Goal: Information Seeking & Learning: Learn about a topic

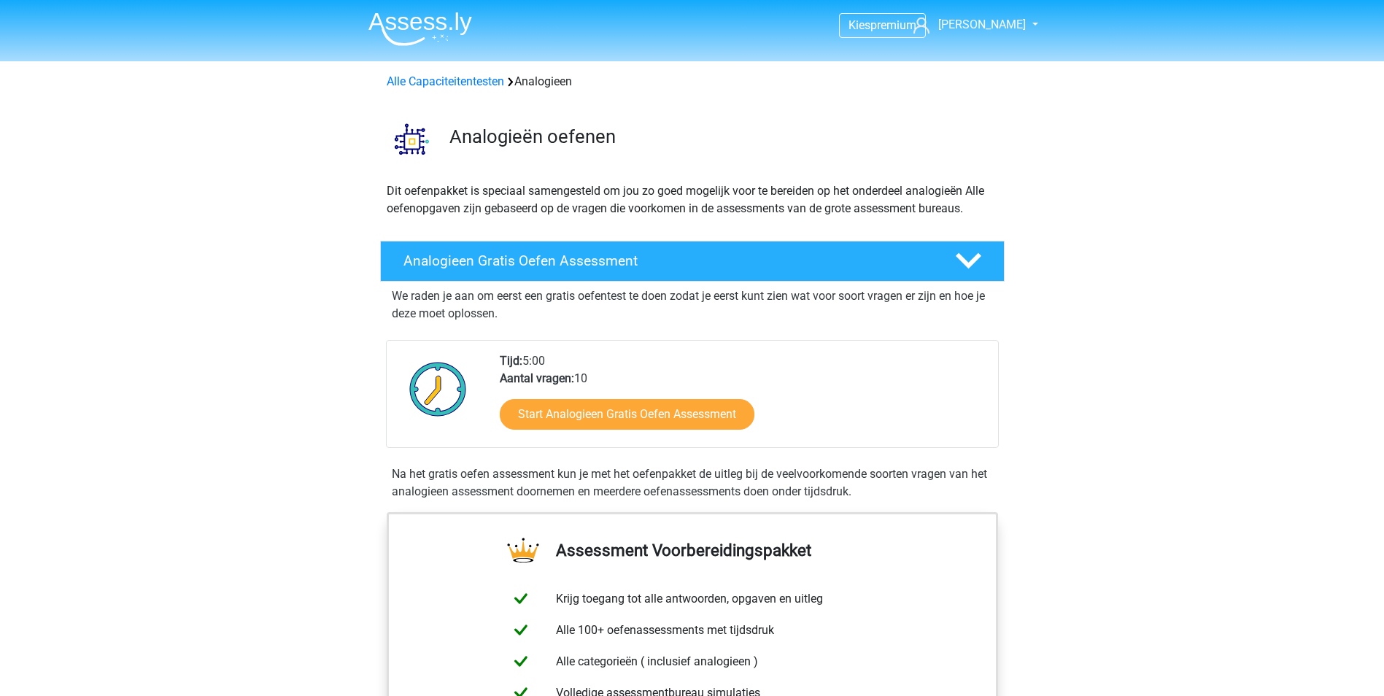
click at [444, 27] on img at bounding box center [420, 29] width 104 height 34
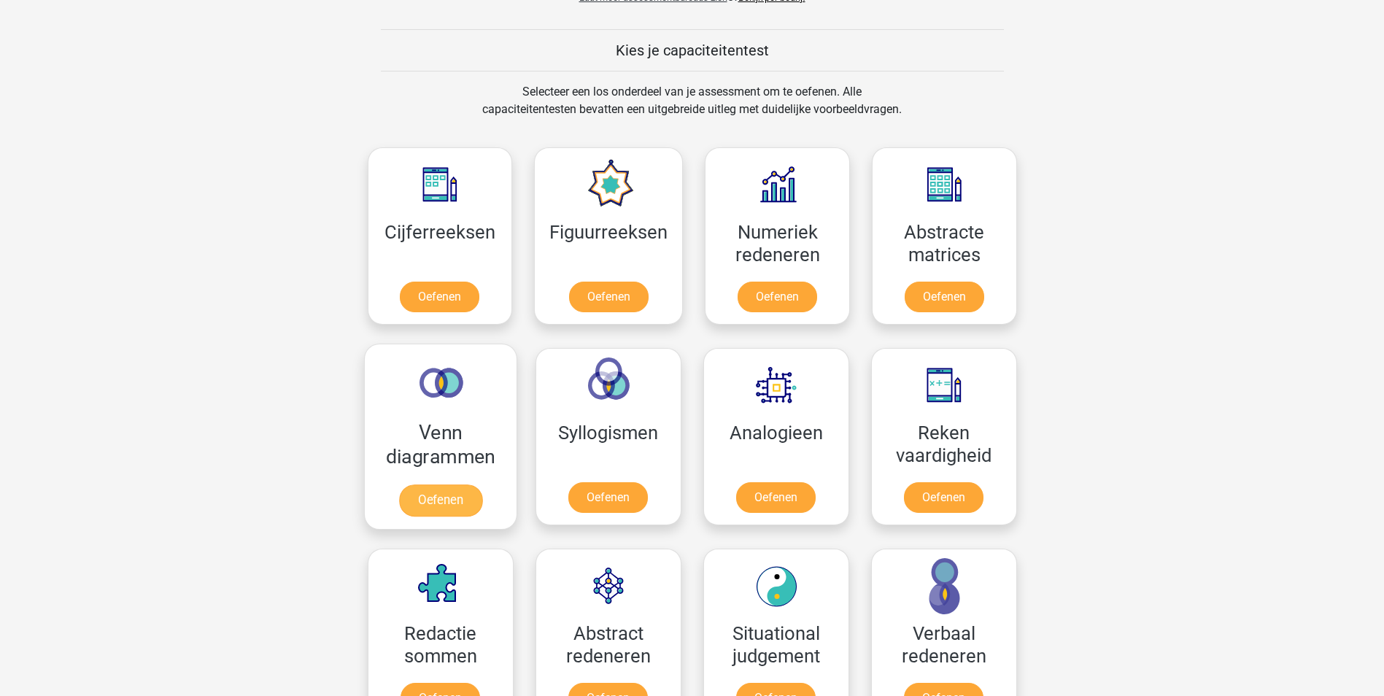
scroll to position [584, 0]
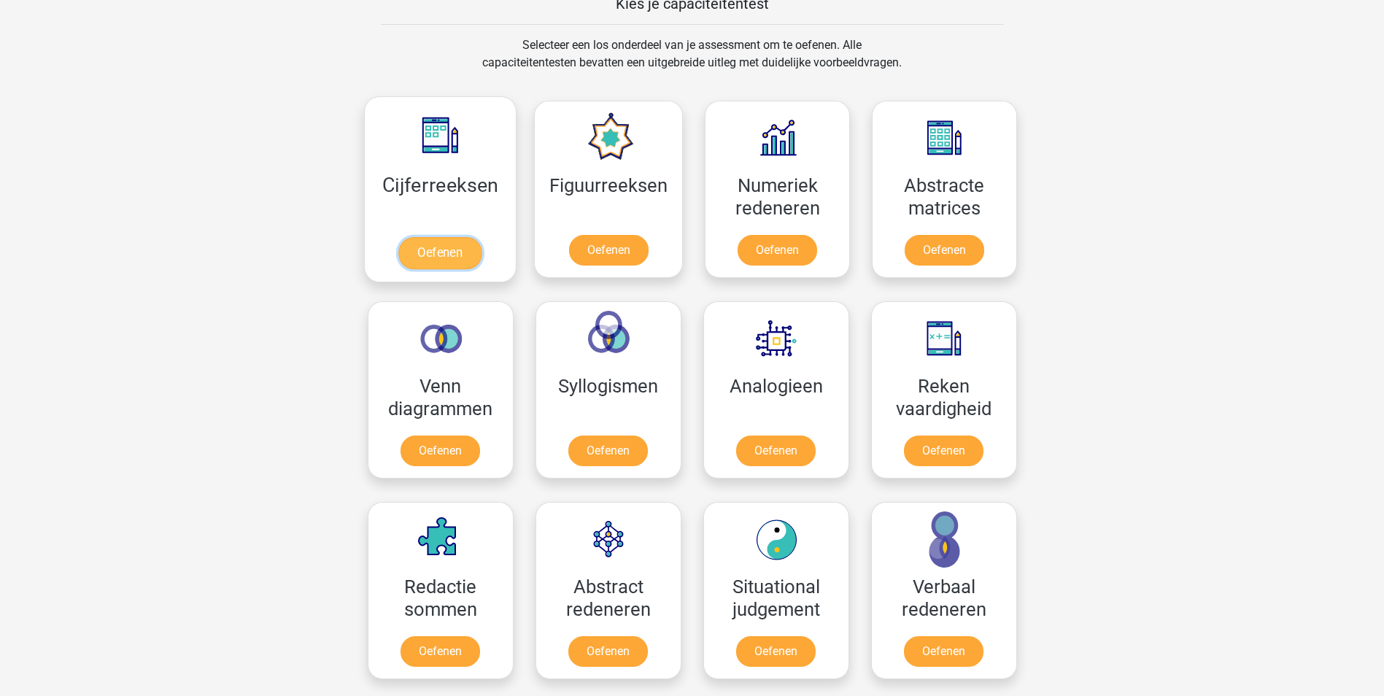
click at [452, 258] on link "Oefenen" at bounding box center [439, 253] width 83 height 32
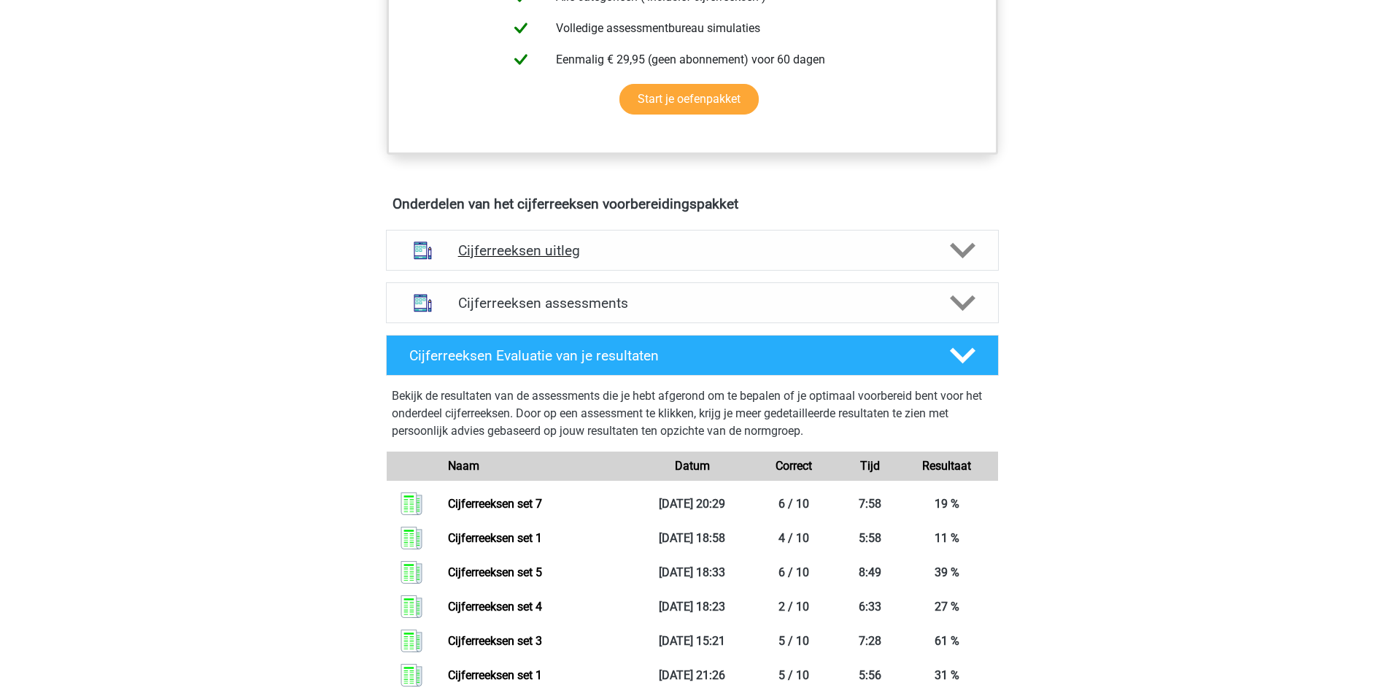
scroll to position [802, 0]
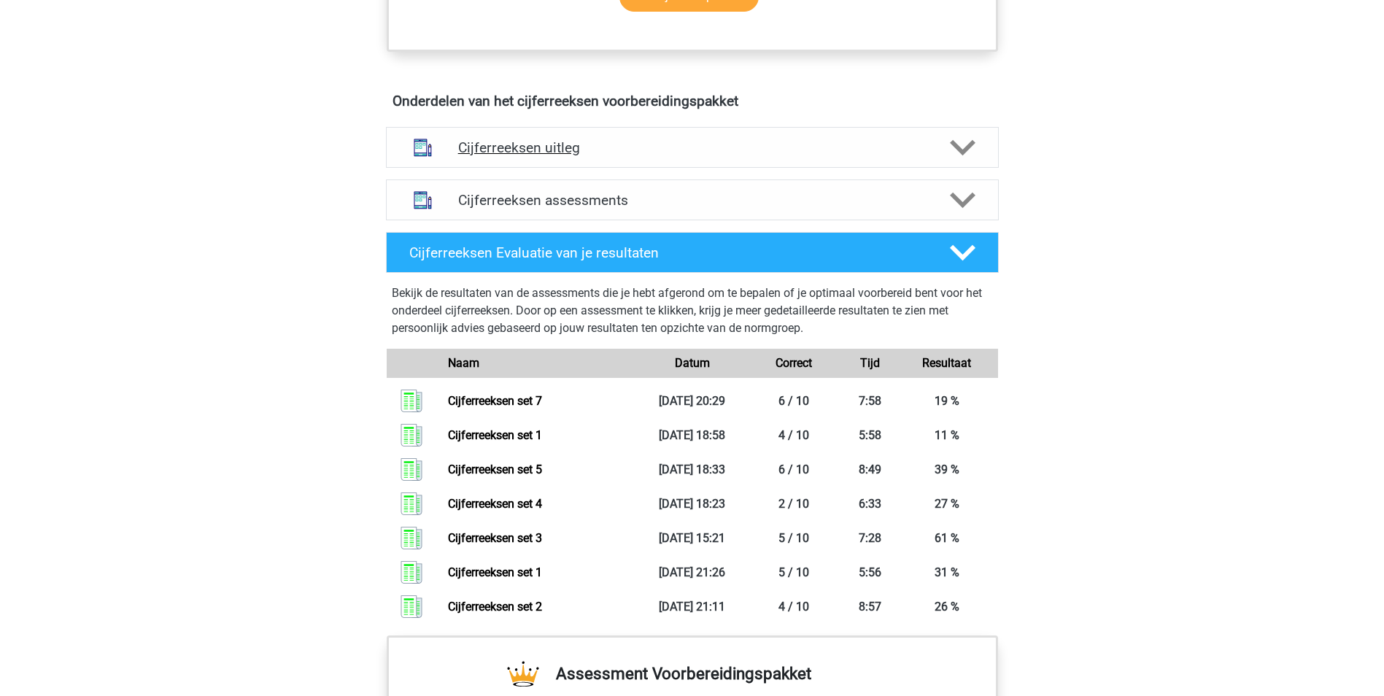
click at [967, 156] on polygon at bounding box center [963, 148] width 26 height 16
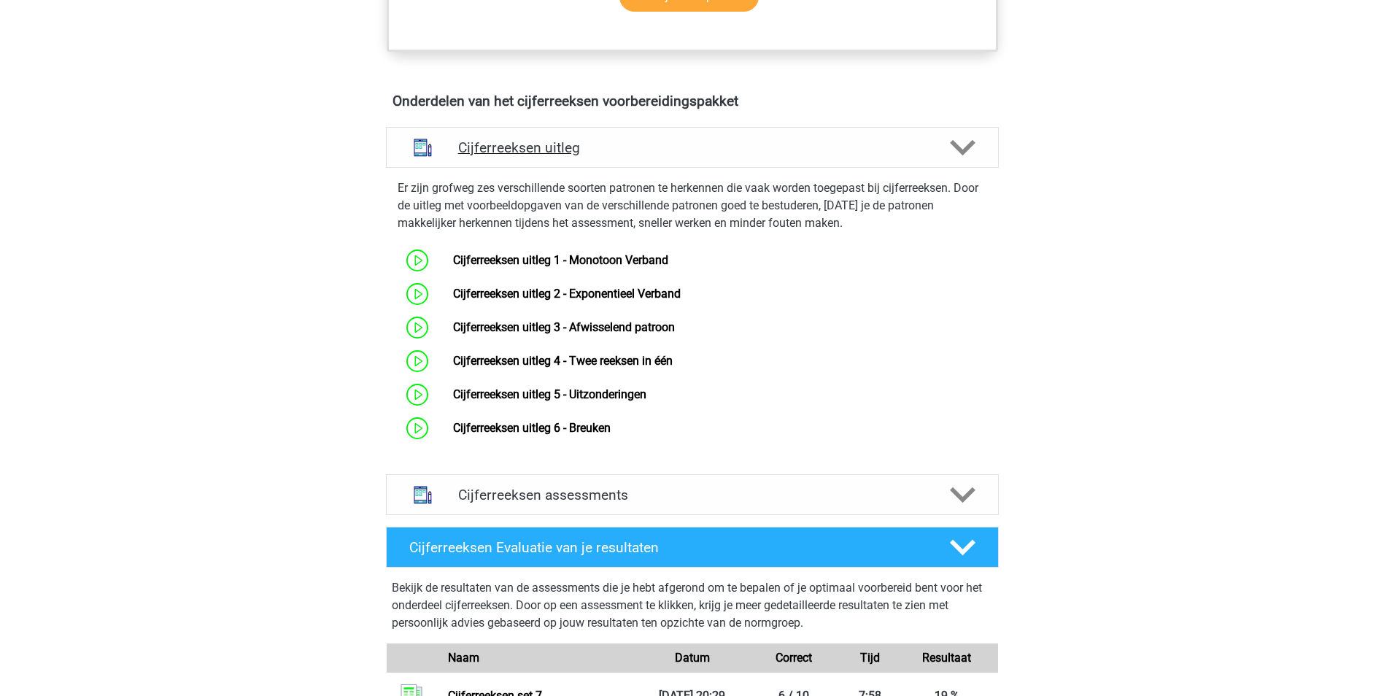
click at [964, 160] on icon at bounding box center [963, 148] width 26 height 26
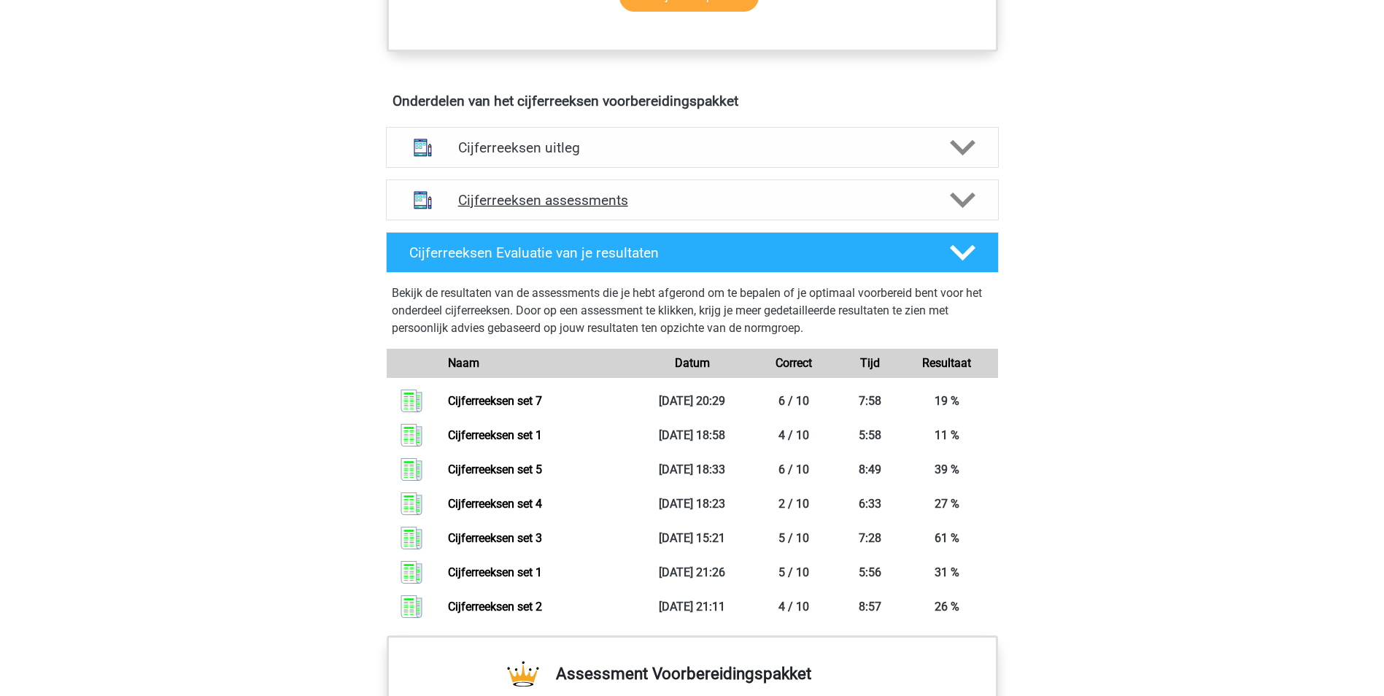
click at [964, 209] on polygon at bounding box center [963, 201] width 26 height 16
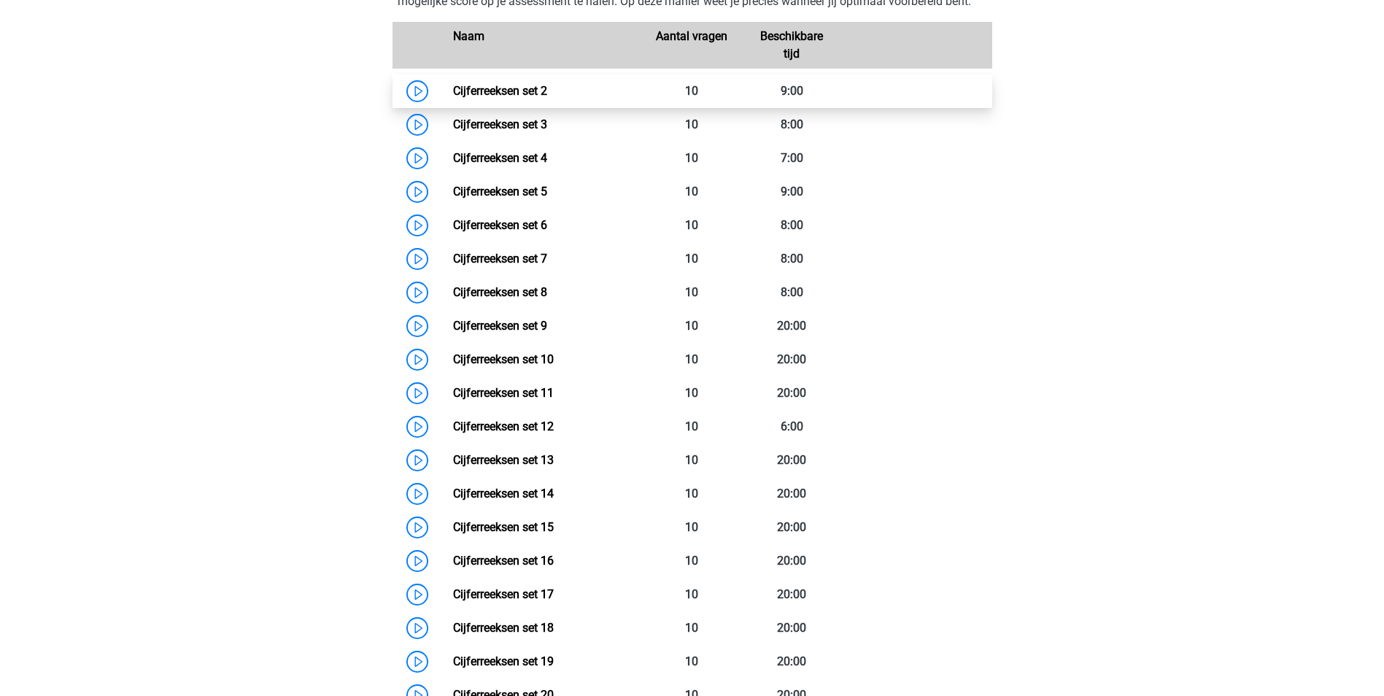
scroll to position [1021, 0]
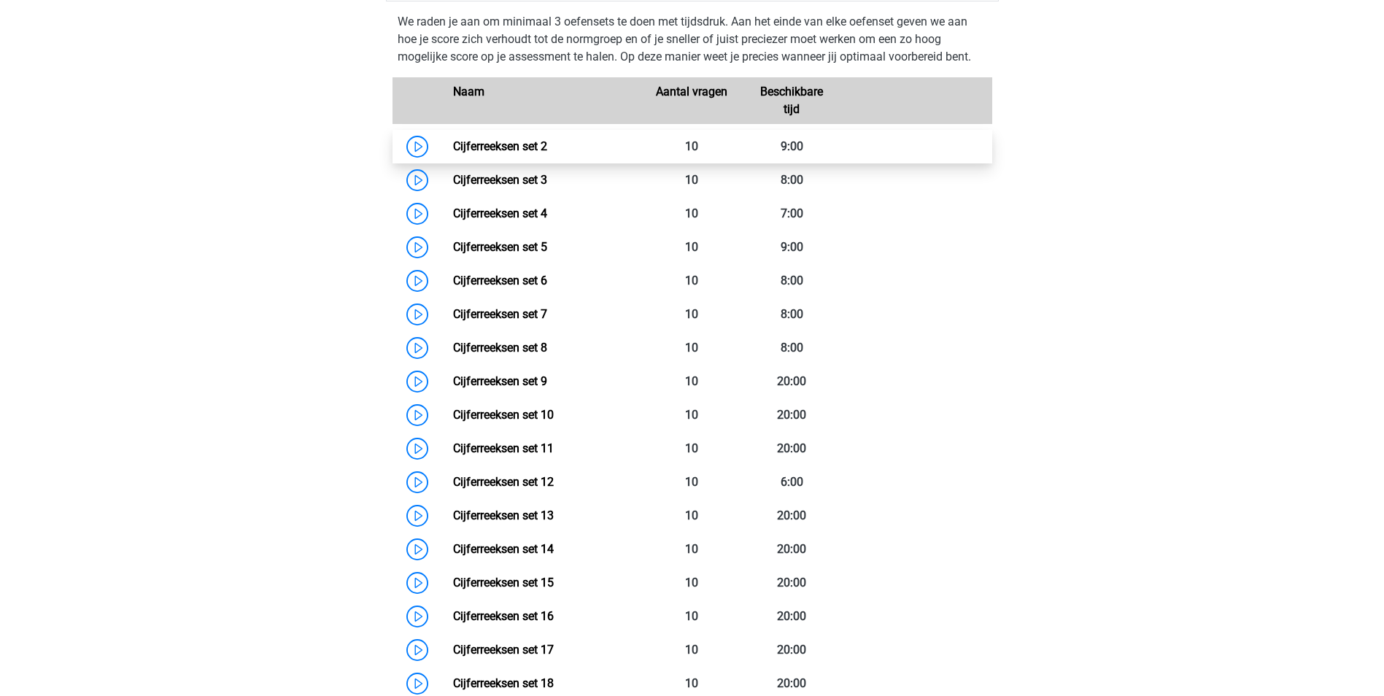
click at [547, 153] on link "Cijferreeksen set 2" at bounding box center [500, 146] width 94 height 14
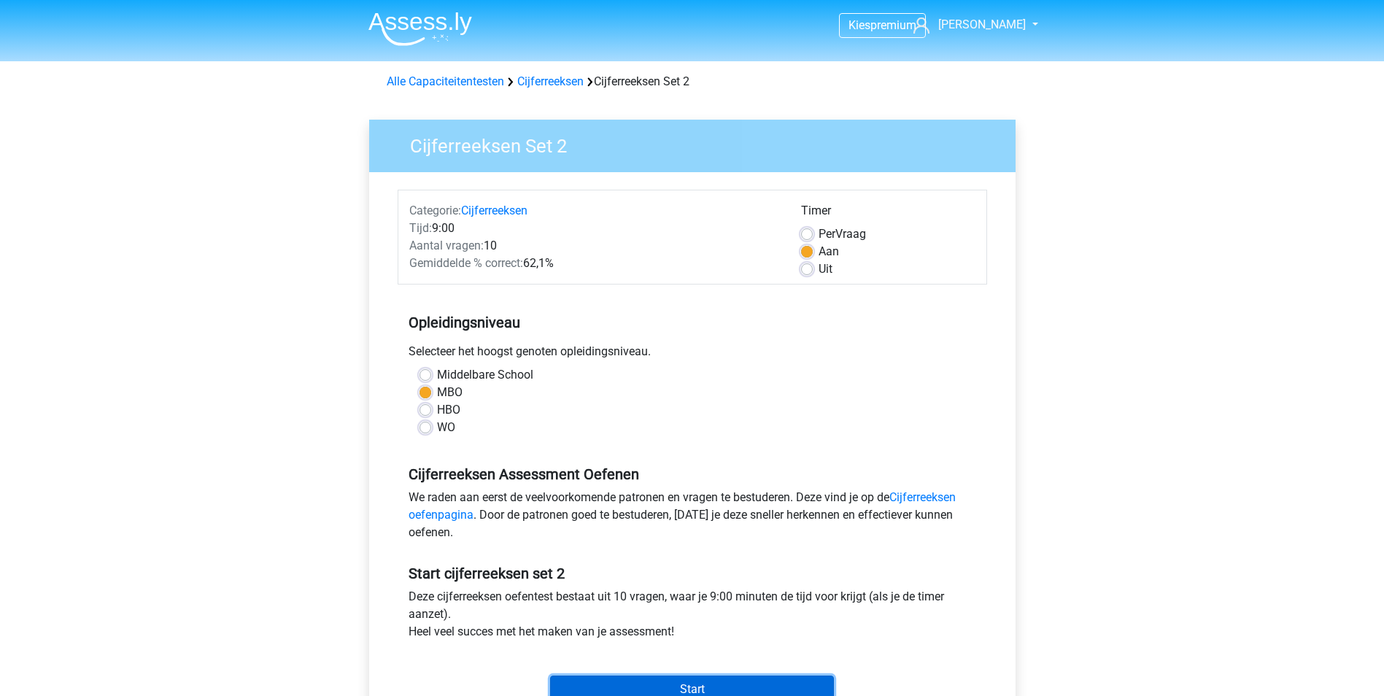
click at [720, 695] on input "Start" at bounding box center [692, 690] width 284 height 28
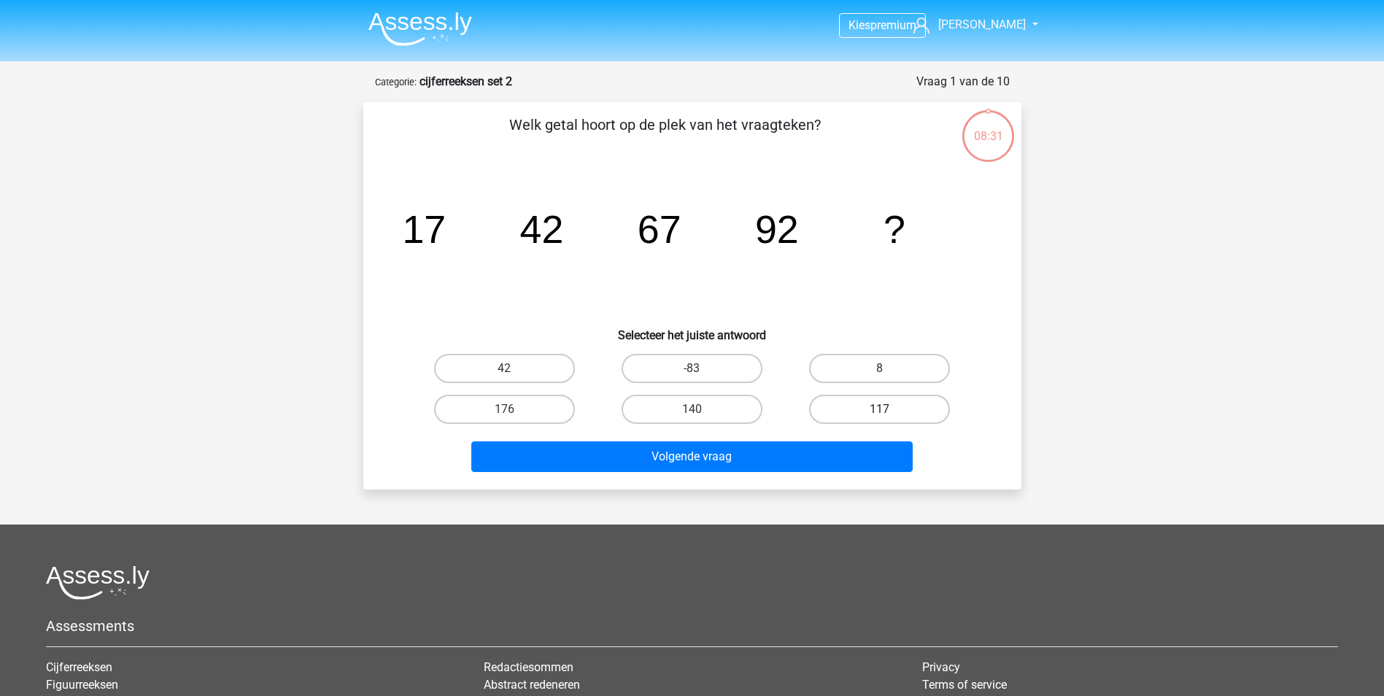
click at [919, 402] on label "117" at bounding box center [879, 409] width 141 height 29
click at [889, 409] on input "117" at bounding box center [884, 413] width 9 height 9
radio input "true"
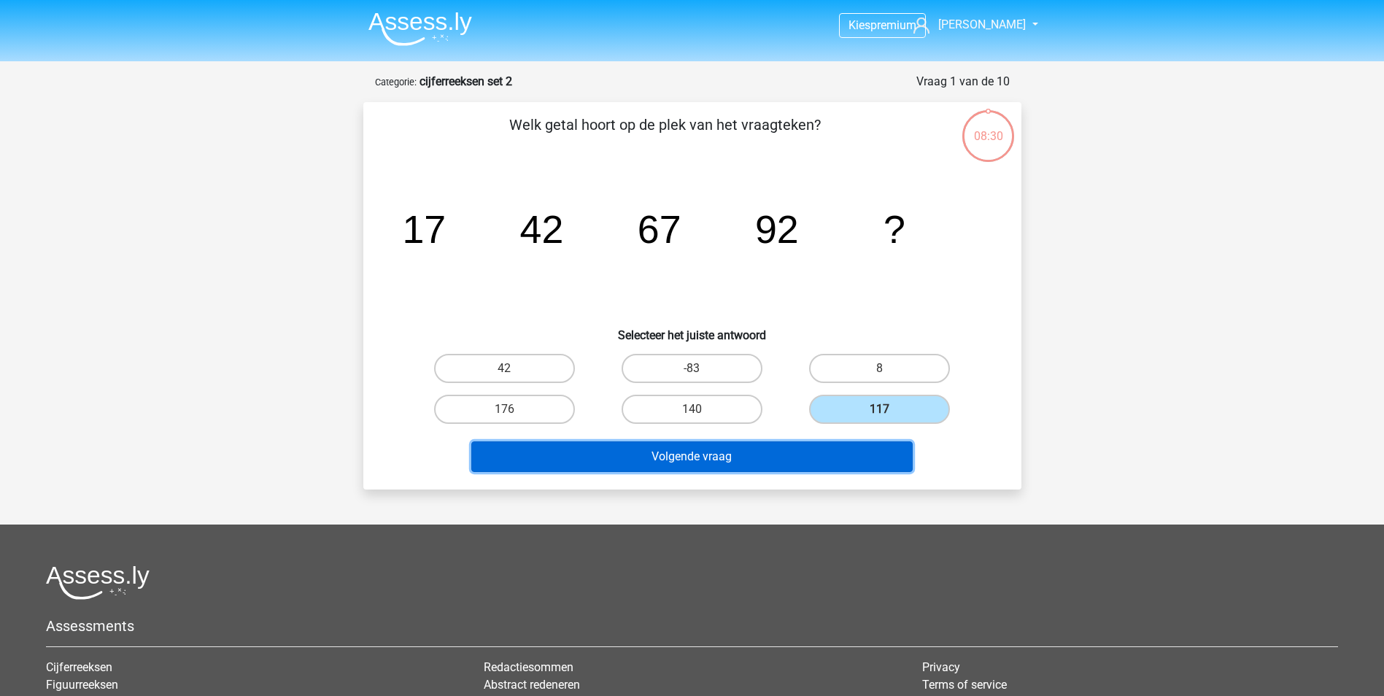
click at [840, 448] on button "Volgende vraag" at bounding box center [691, 456] width 441 height 31
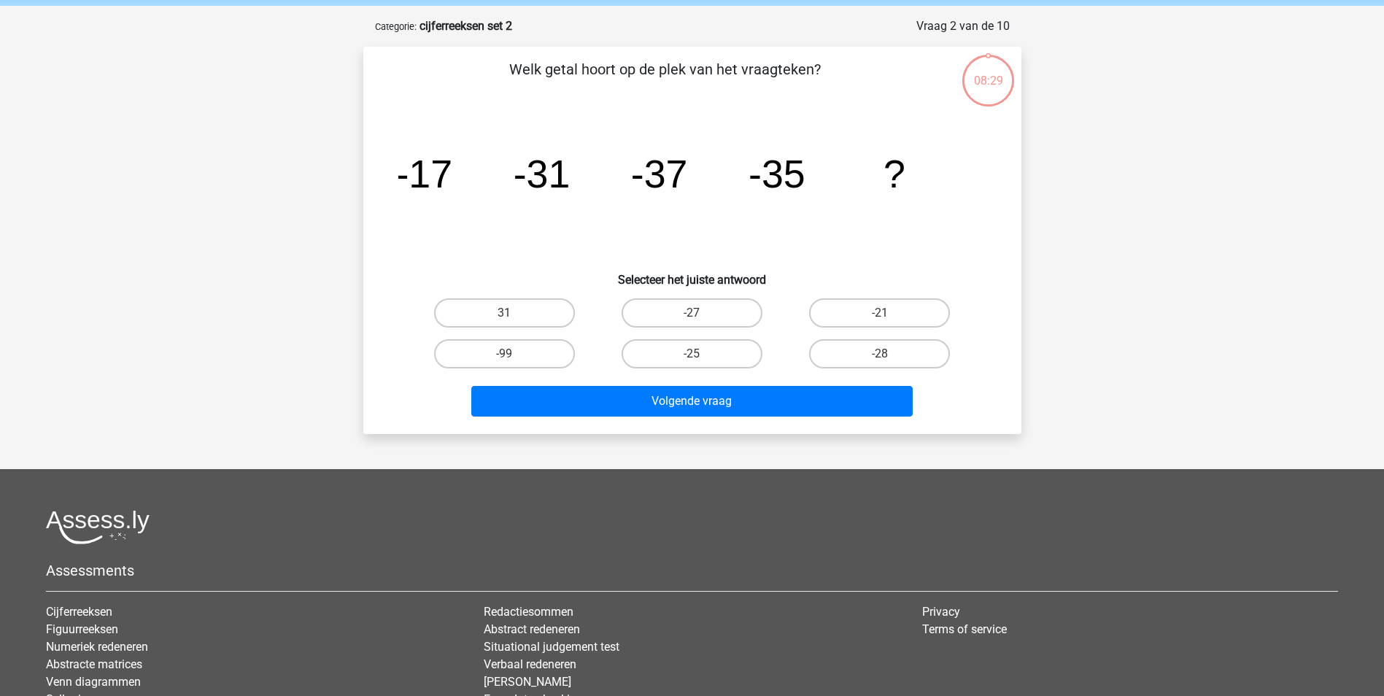
scroll to position [73, 0]
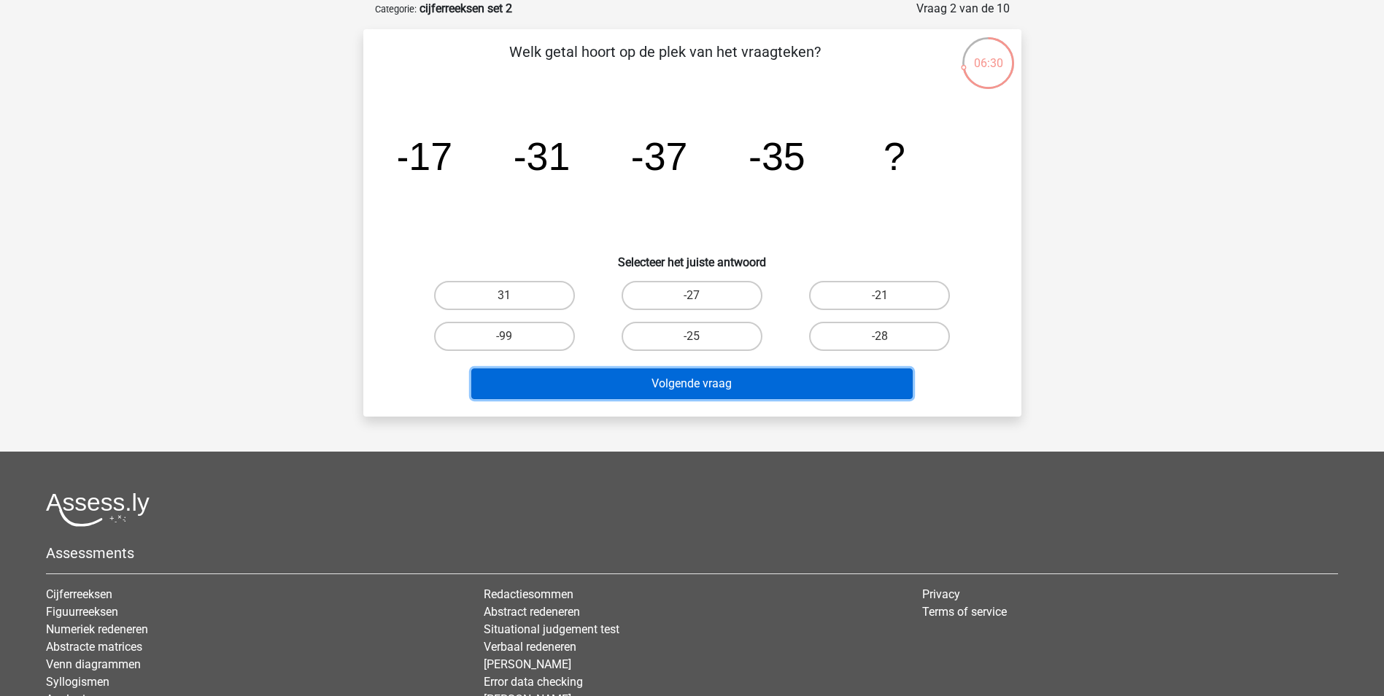
click at [738, 390] on button "Volgende vraag" at bounding box center [691, 383] width 441 height 31
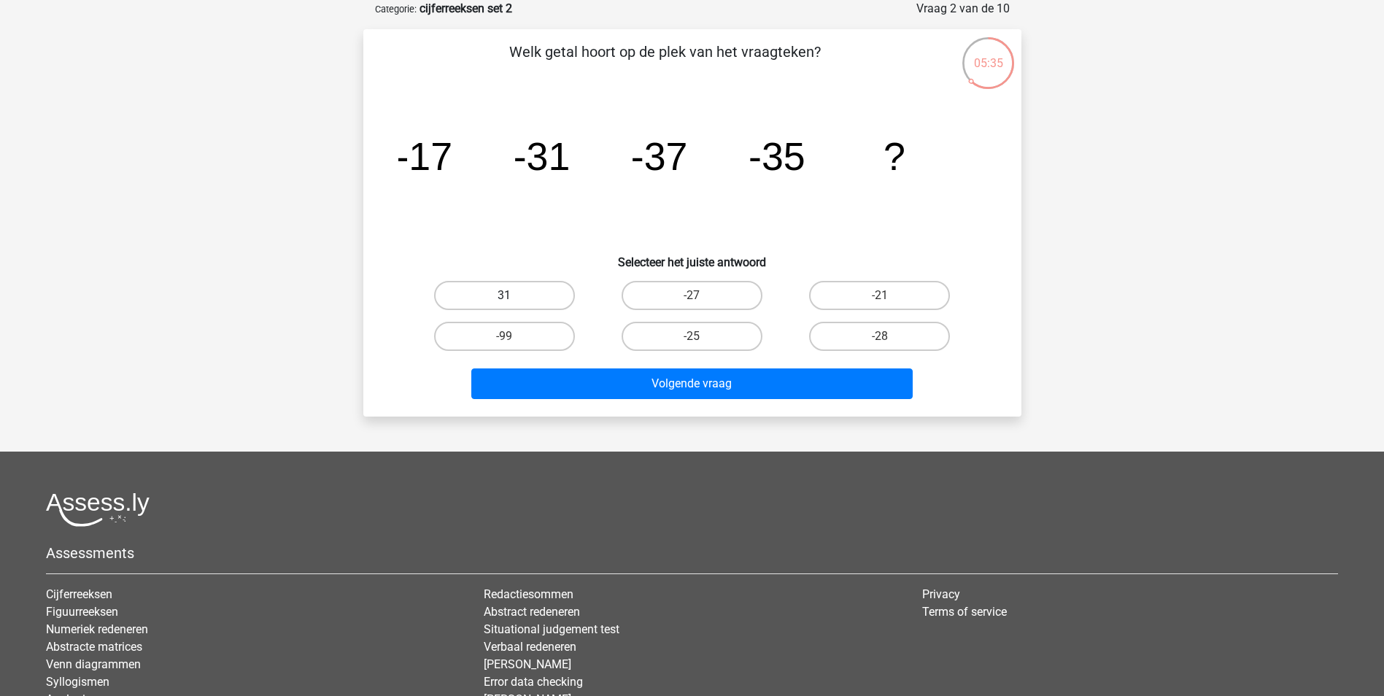
click at [544, 300] on label "31" at bounding box center [504, 295] width 141 height 29
click at [514, 300] on input "31" at bounding box center [508, 299] width 9 height 9
radio input "true"
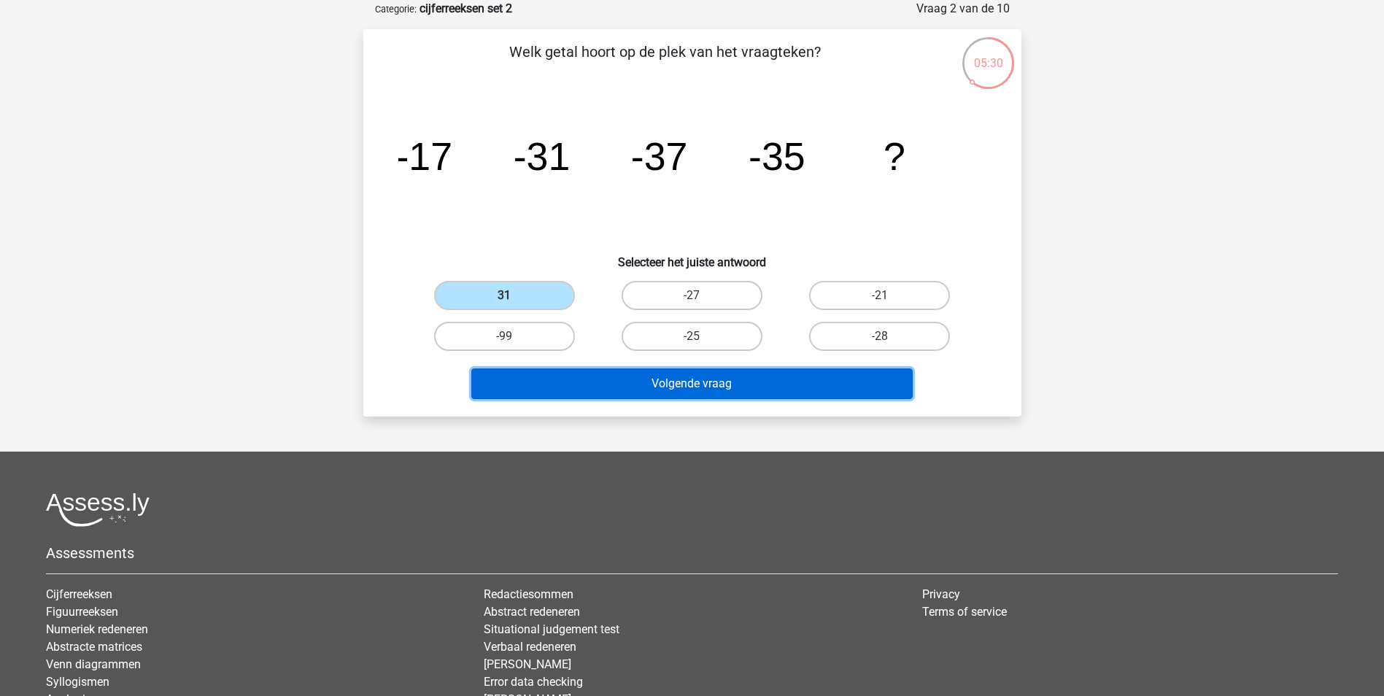
click at [763, 379] on button "Volgende vraag" at bounding box center [691, 383] width 441 height 31
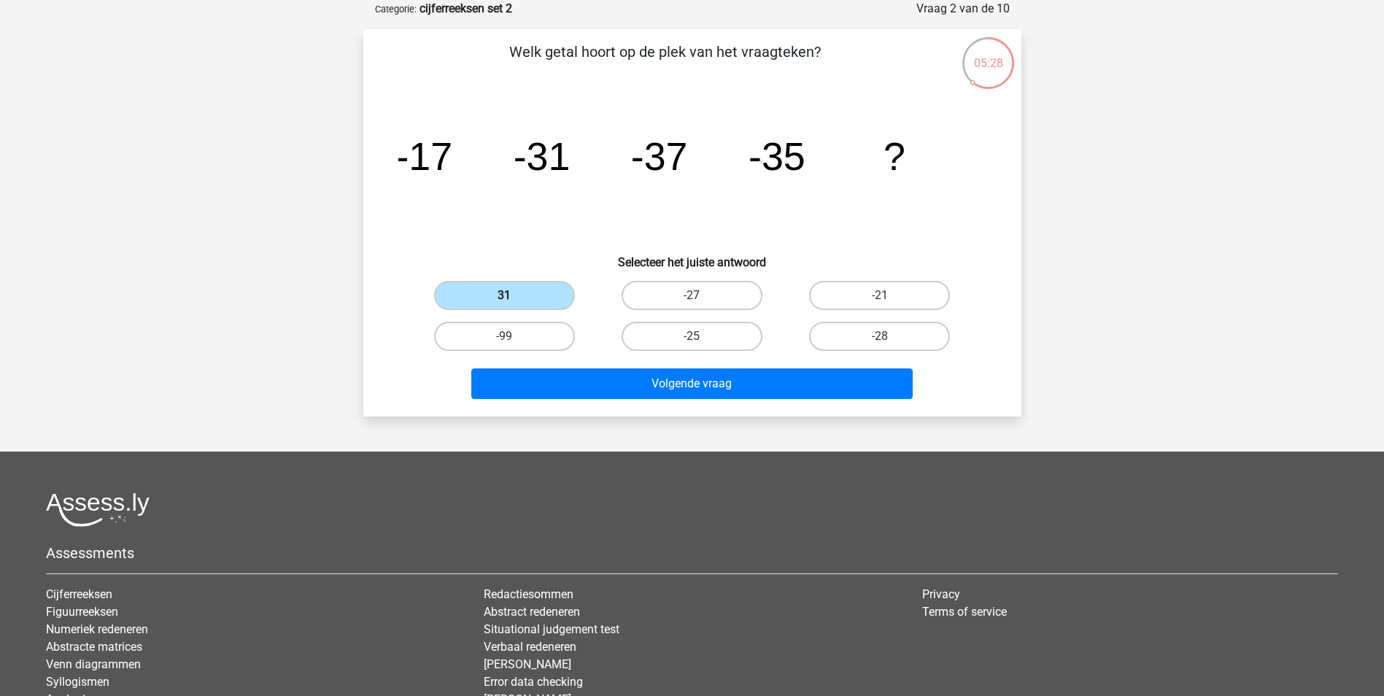
click at [546, 295] on label "31" at bounding box center [504, 295] width 141 height 29
click at [514, 295] on input "31" at bounding box center [508, 299] width 9 height 9
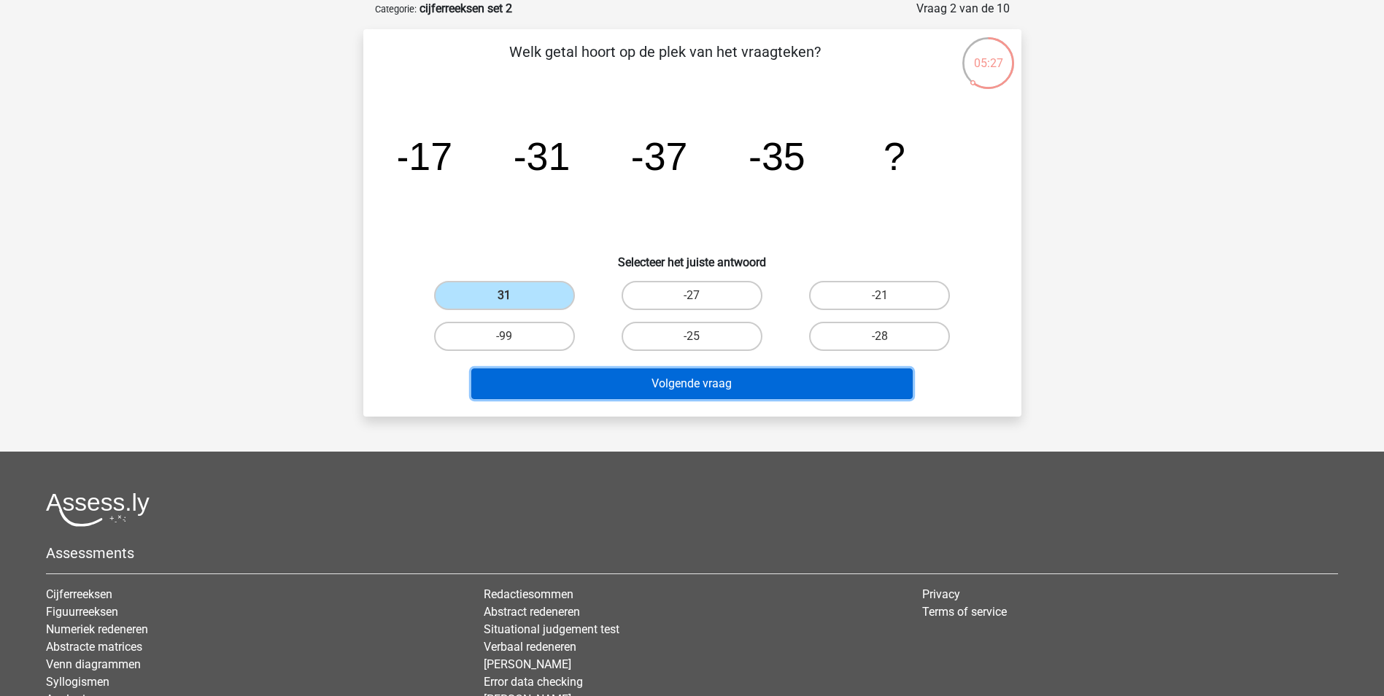
click at [706, 383] on button "Volgende vraag" at bounding box center [691, 383] width 441 height 31
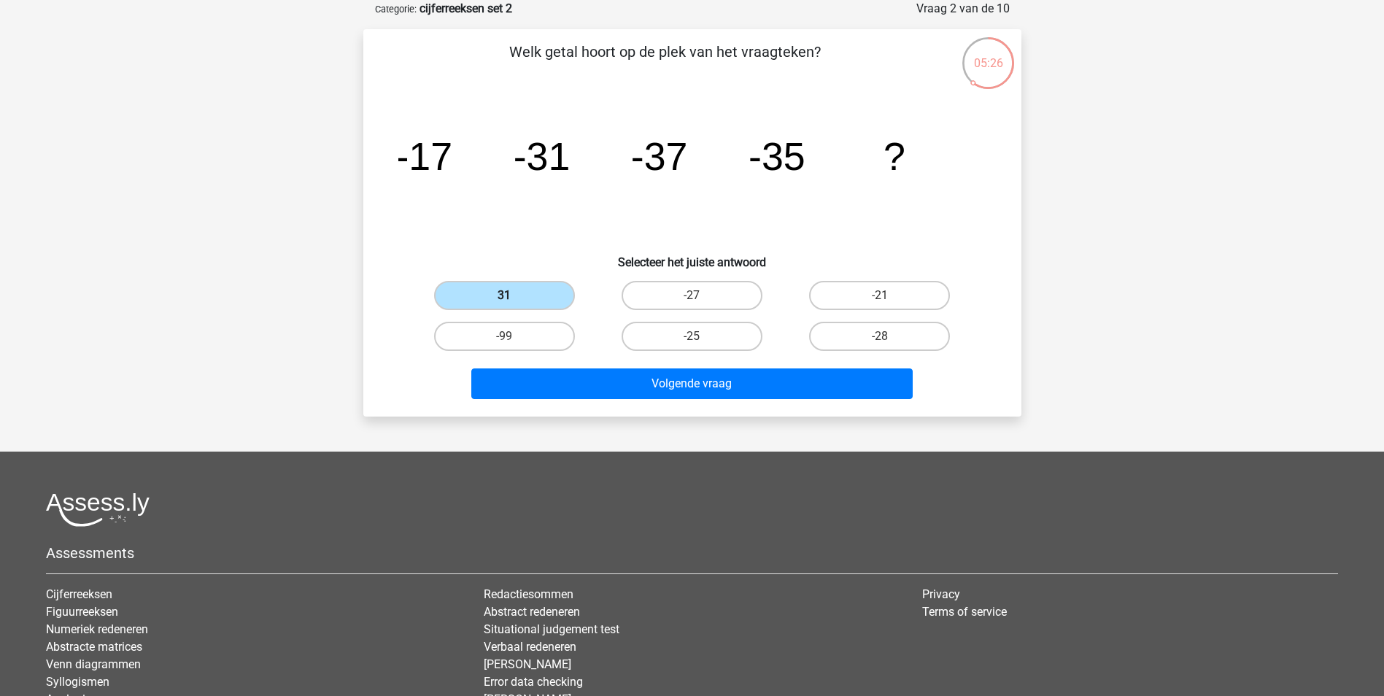
click at [542, 293] on label "31" at bounding box center [504, 295] width 141 height 29
click at [514, 295] on input "31" at bounding box center [508, 299] width 9 height 9
click at [526, 290] on label "31" at bounding box center [504, 295] width 141 height 29
click at [514, 295] on input "31" at bounding box center [508, 299] width 9 height 9
click at [526, 290] on label "31" at bounding box center [504, 295] width 141 height 29
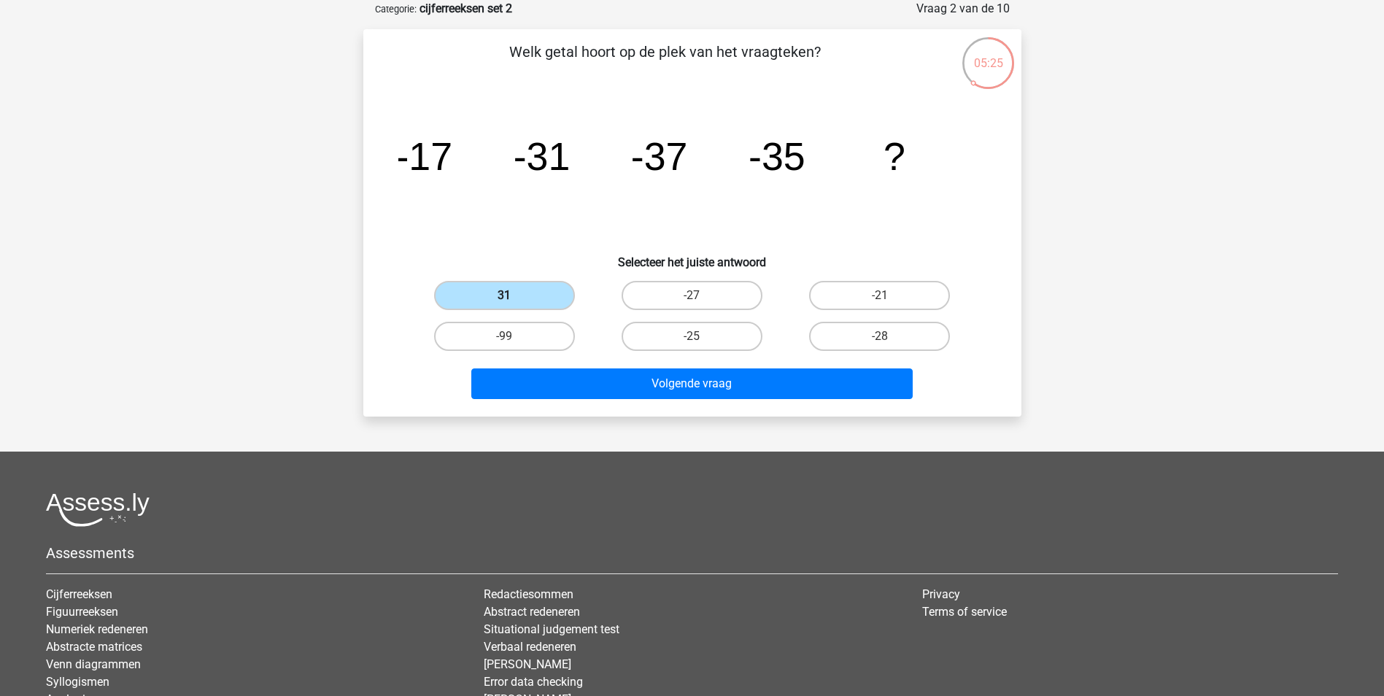
click at [514, 295] on input "31" at bounding box center [508, 299] width 9 height 9
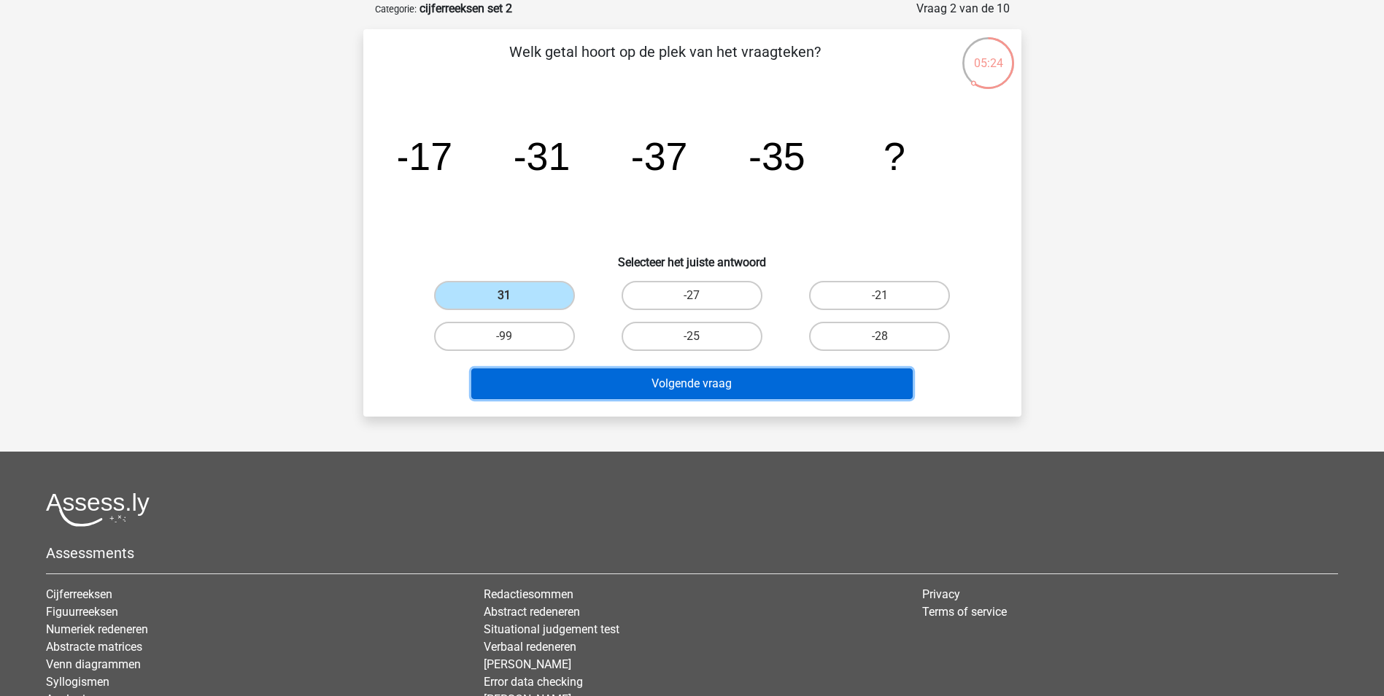
click at [691, 390] on button "Volgende vraag" at bounding box center [691, 383] width 441 height 31
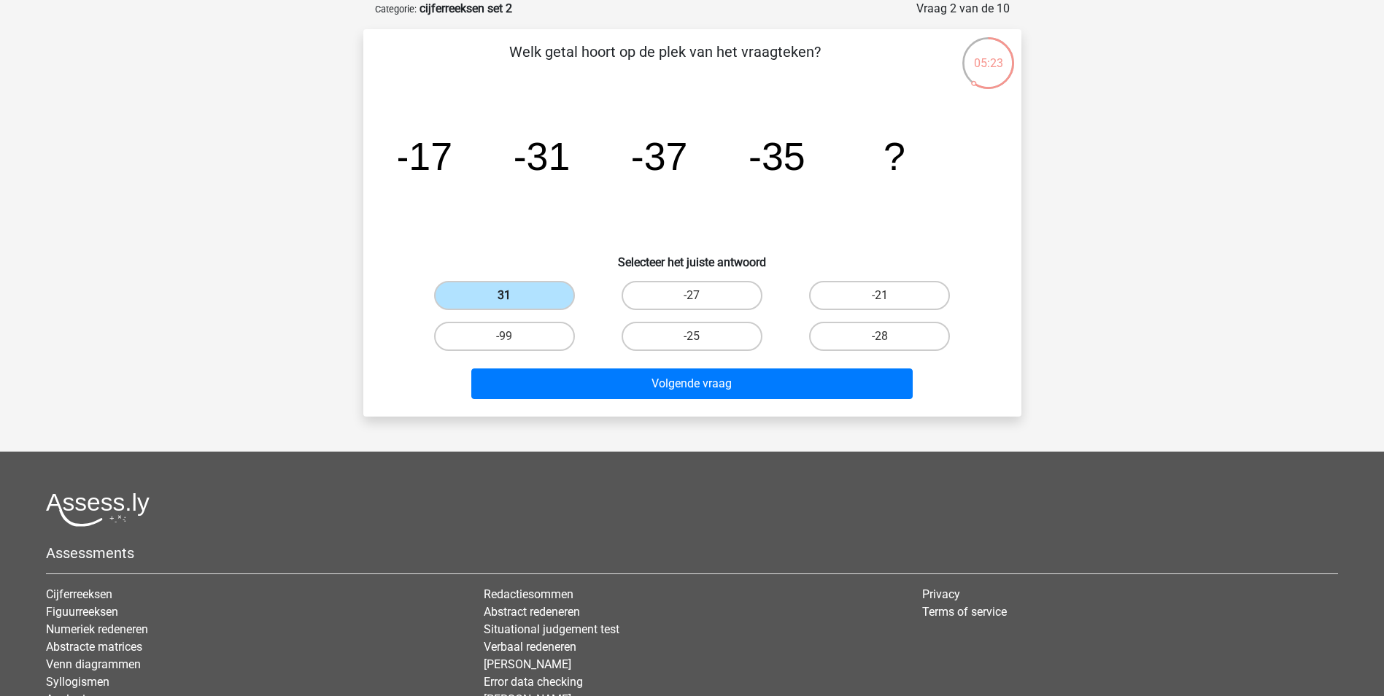
click at [525, 297] on label "31" at bounding box center [504, 295] width 141 height 29
click at [514, 297] on input "31" at bounding box center [508, 299] width 9 height 9
click at [525, 295] on label "31" at bounding box center [504, 295] width 141 height 29
click at [514, 295] on input "31" at bounding box center [508, 299] width 9 height 9
click at [528, 295] on label "31" at bounding box center [504, 295] width 141 height 29
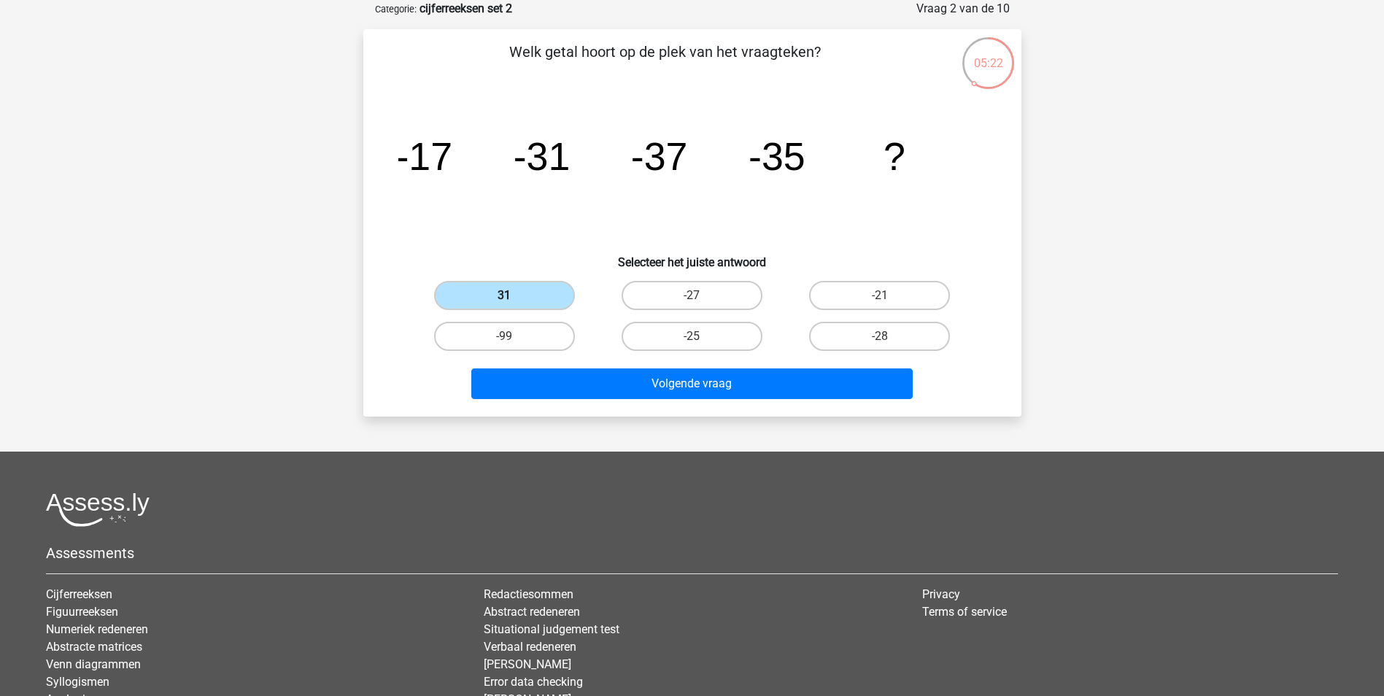
click at [514, 295] on input "31" at bounding box center [508, 299] width 9 height 9
click at [699, 293] on label "-27" at bounding box center [692, 295] width 141 height 29
click at [699, 295] on input "-27" at bounding box center [696, 299] width 9 height 9
radio input "true"
click at [550, 296] on label "31" at bounding box center [504, 295] width 141 height 29
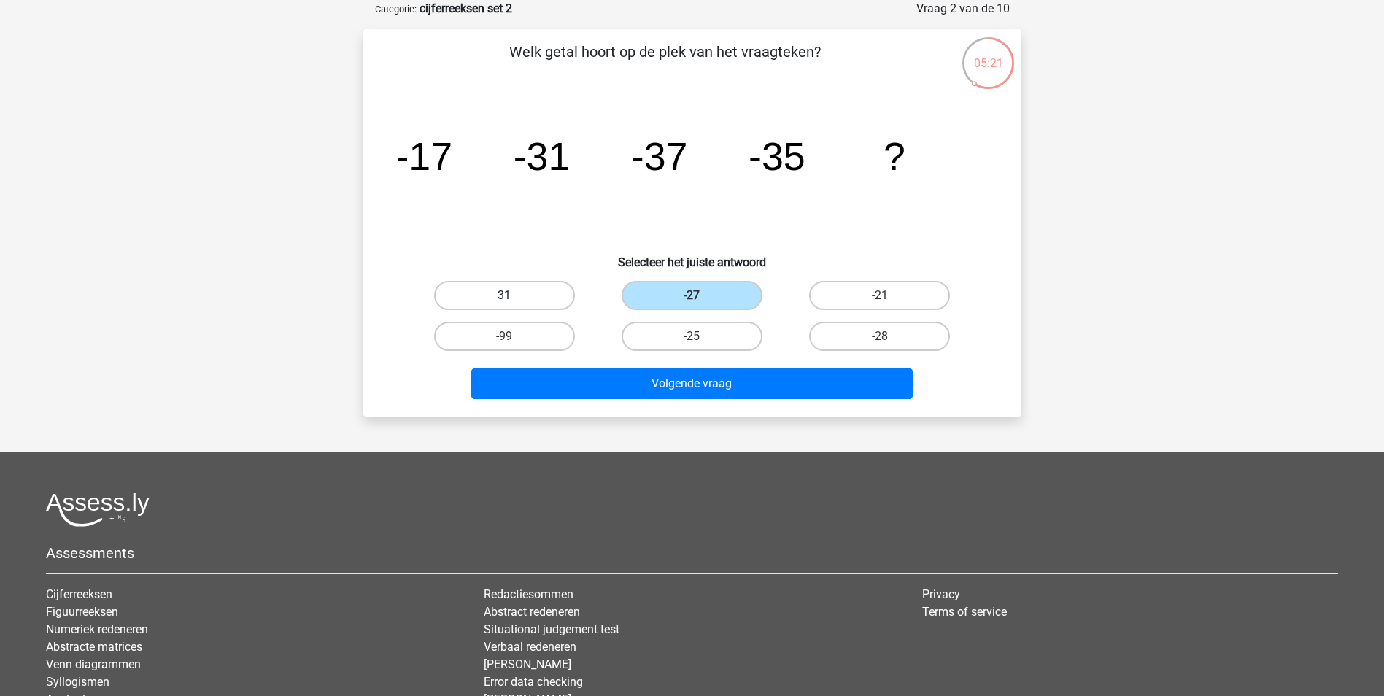
click at [514, 296] on input "31" at bounding box center [508, 299] width 9 height 9
radio input "true"
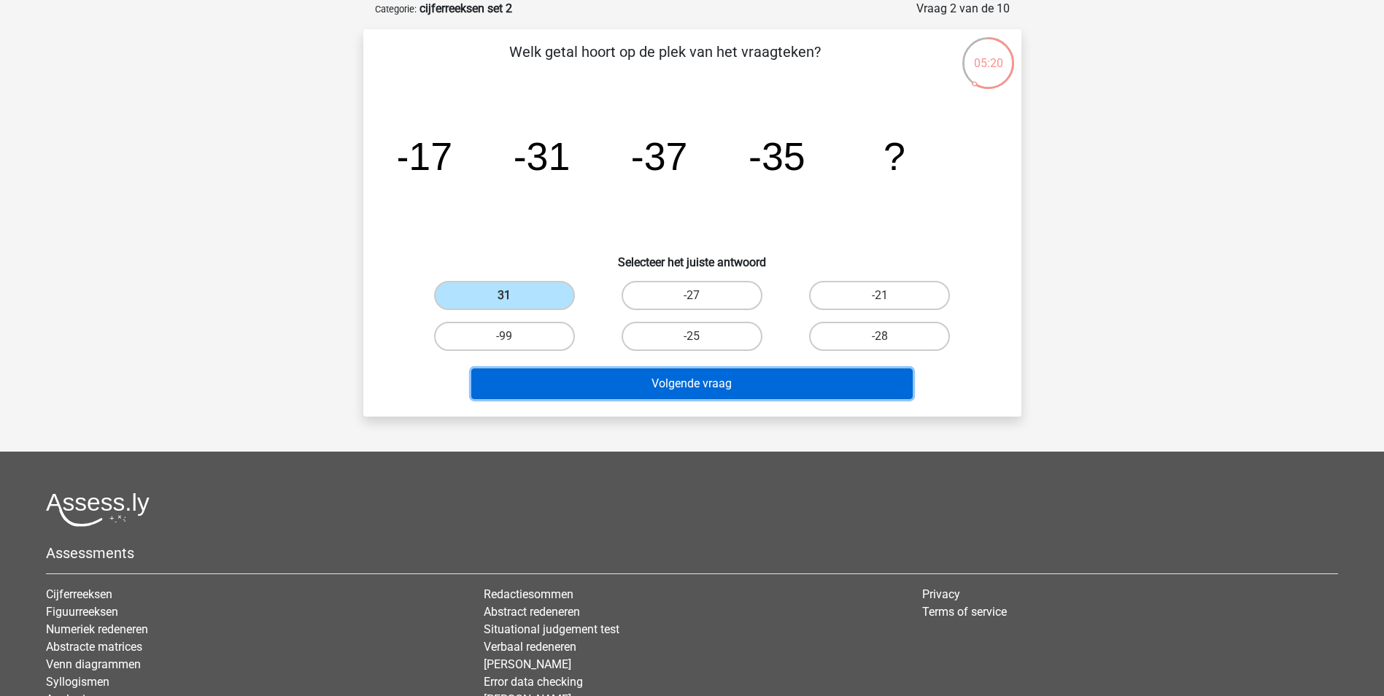
click at [711, 383] on button "Volgende vraag" at bounding box center [691, 383] width 441 height 31
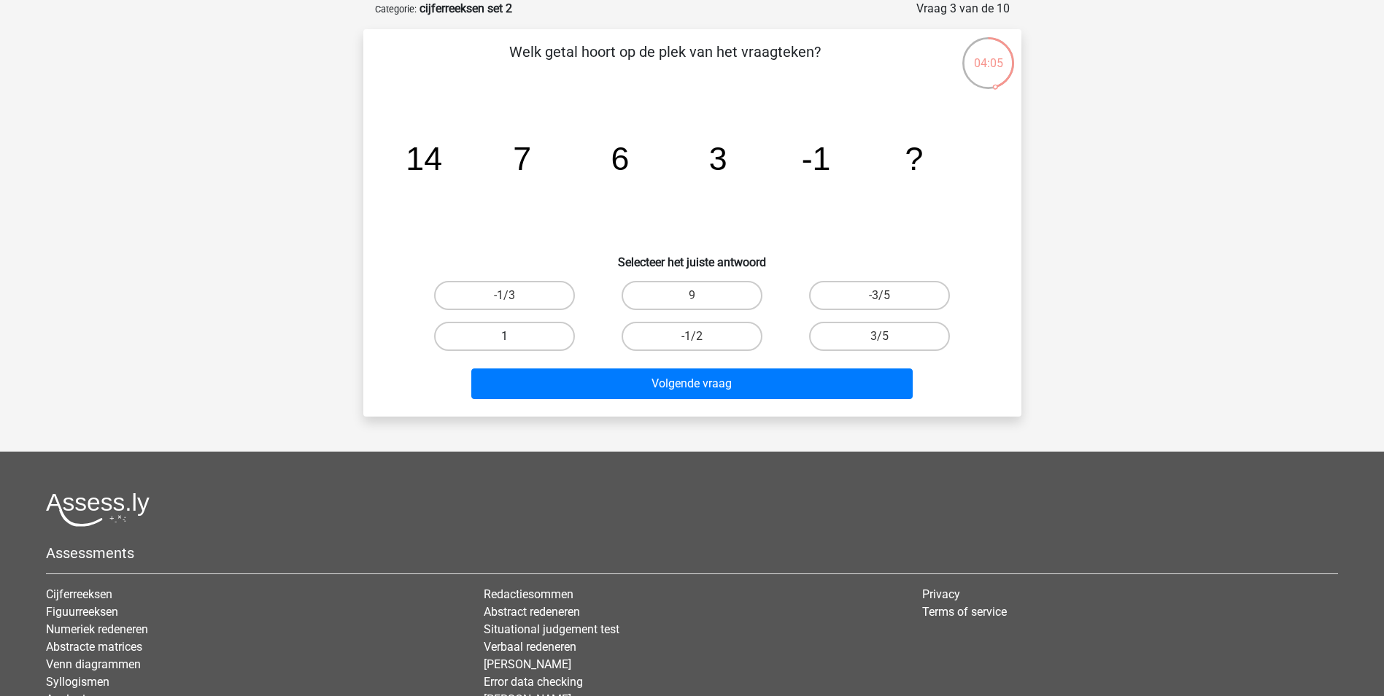
click at [547, 334] on label "1" at bounding box center [504, 336] width 141 height 29
click at [514, 336] on input "1" at bounding box center [508, 340] width 9 height 9
radio input "true"
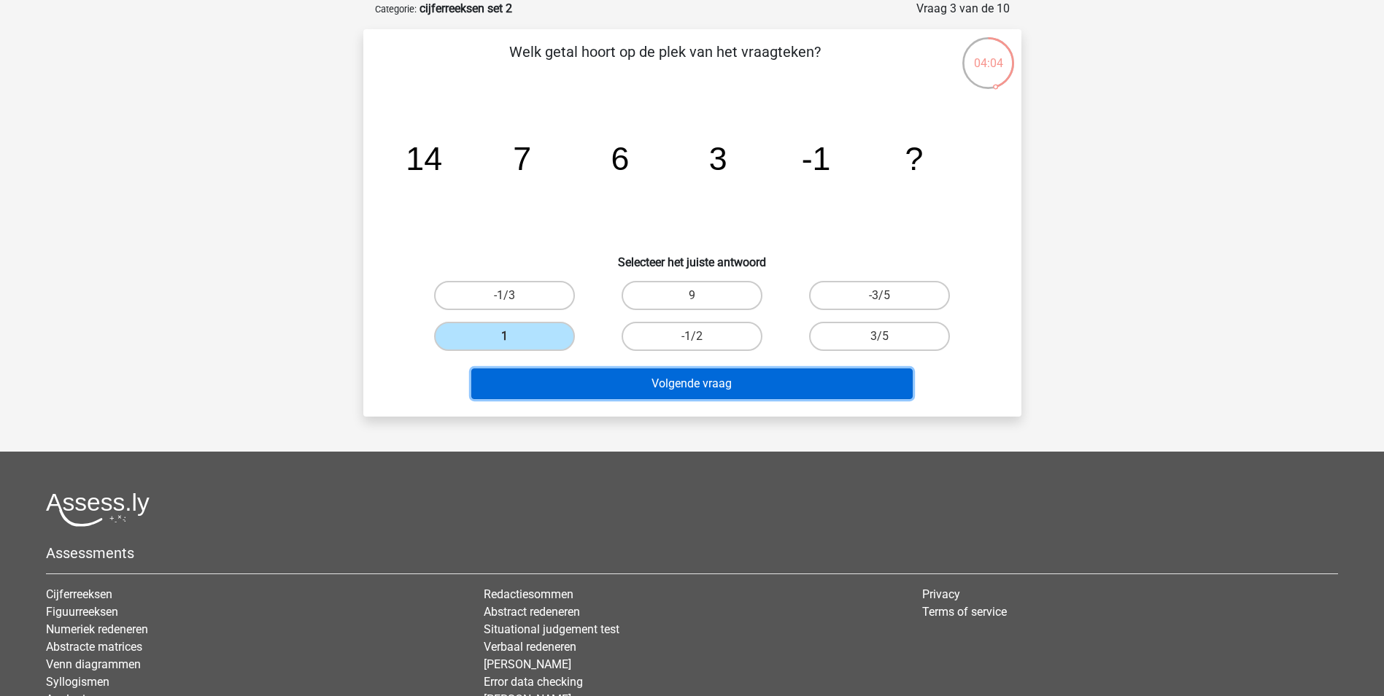
click at [700, 385] on button "Volgende vraag" at bounding box center [691, 383] width 441 height 31
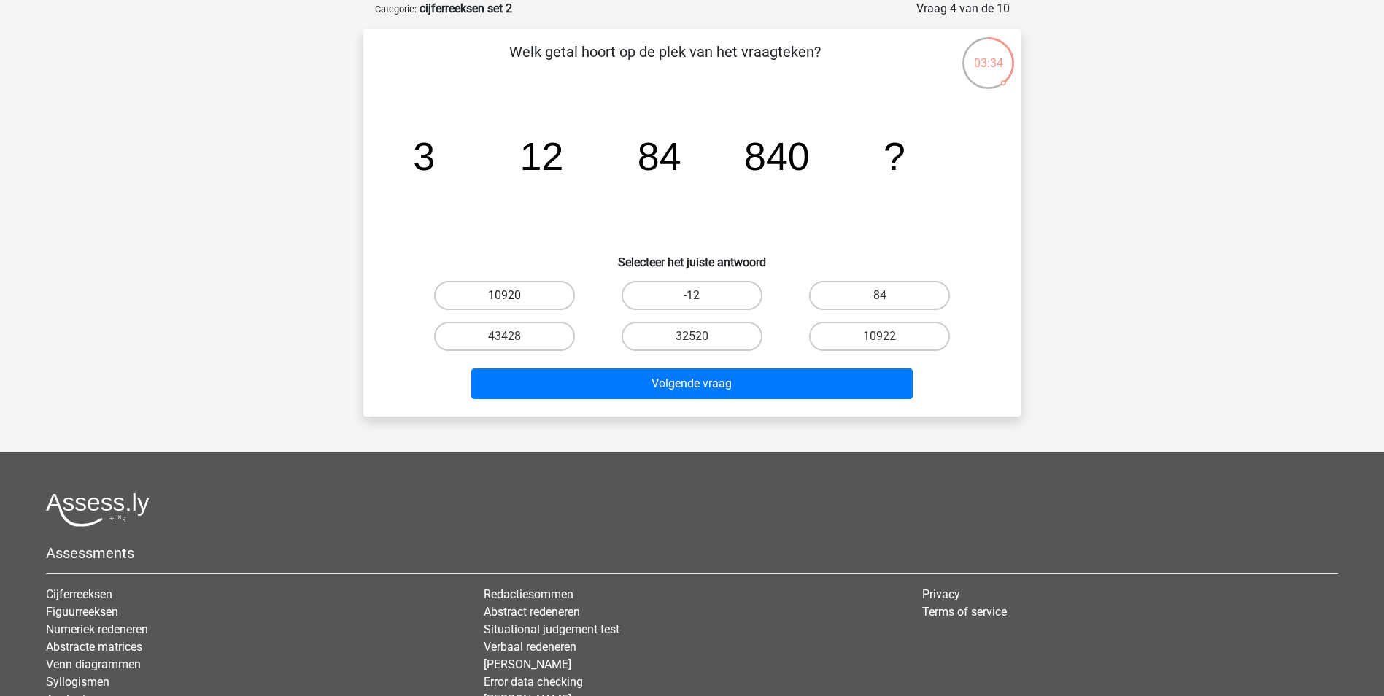
click at [524, 292] on label "10920" at bounding box center [504, 295] width 141 height 29
click at [514, 295] on input "10920" at bounding box center [508, 299] width 9 height 9
radio input "true"
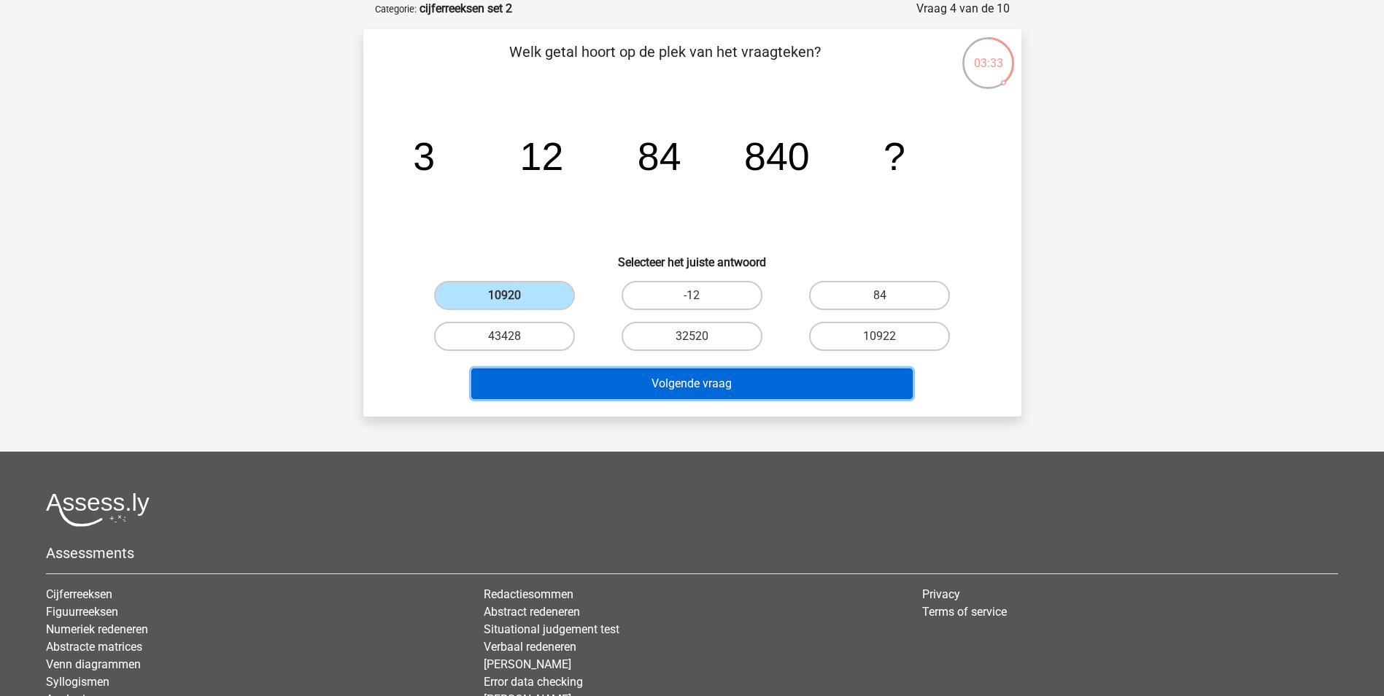
click at [702, 384] on button "Volgende vraag" at bounding box center [691, 383] width 441 height 31
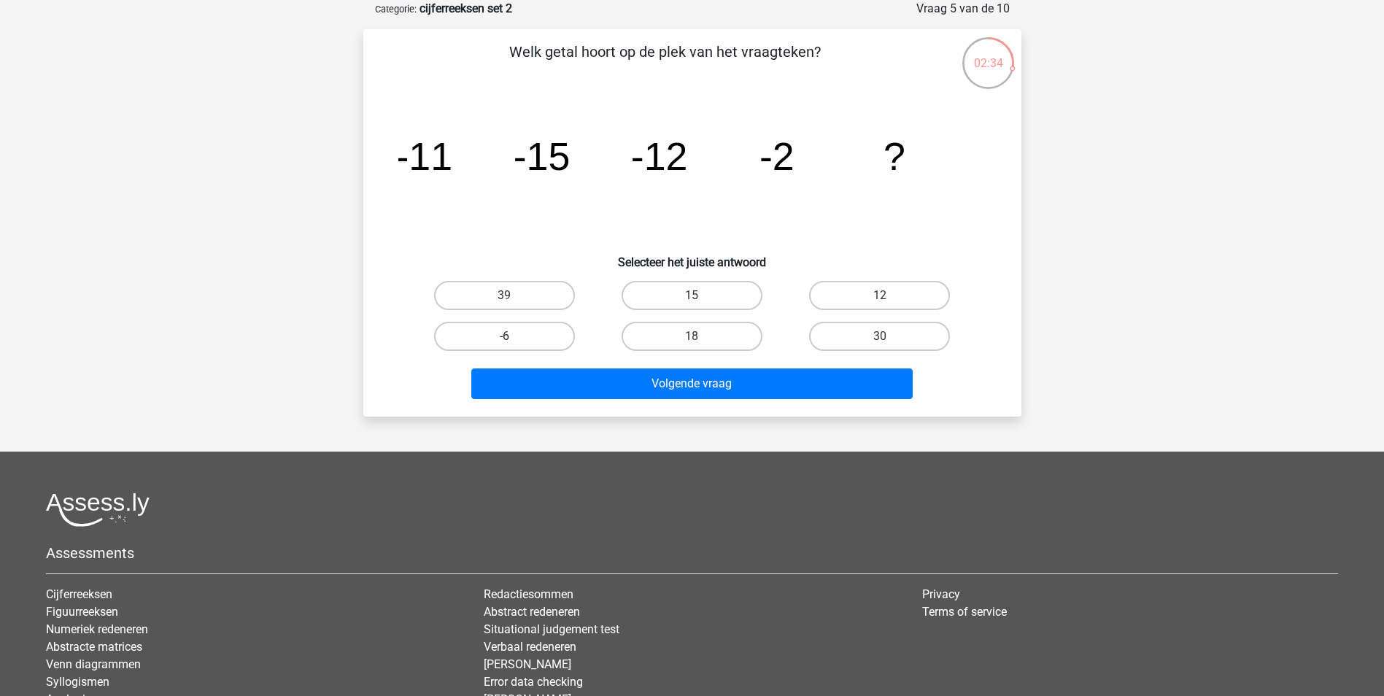
click at [527, 336] on label "-6" at bounding box center [504, 336] width 141 height 29
click at [514, 336] on input "-6" at bounding box center [508, 340] width 9 height 9
radio input "true"
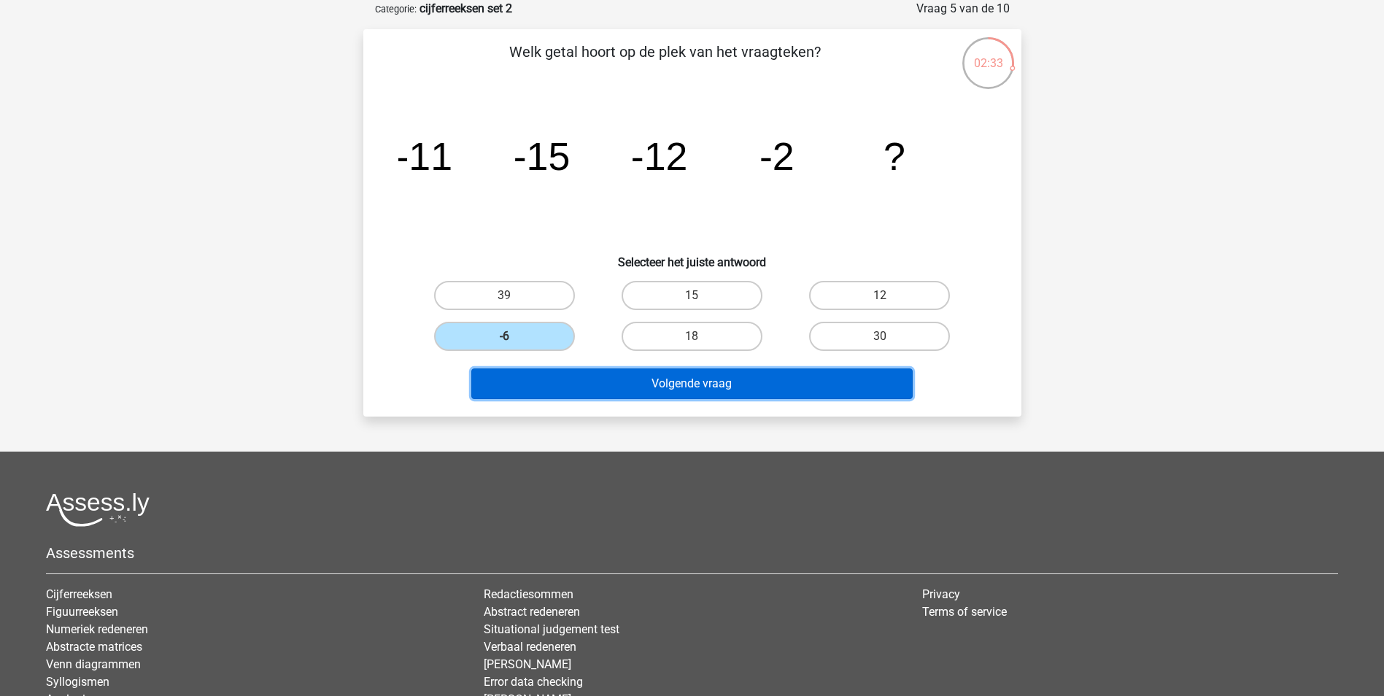
click at [674, 382] on button "Volgende vraag" at bounding box center [691, 383] width 441 height 31
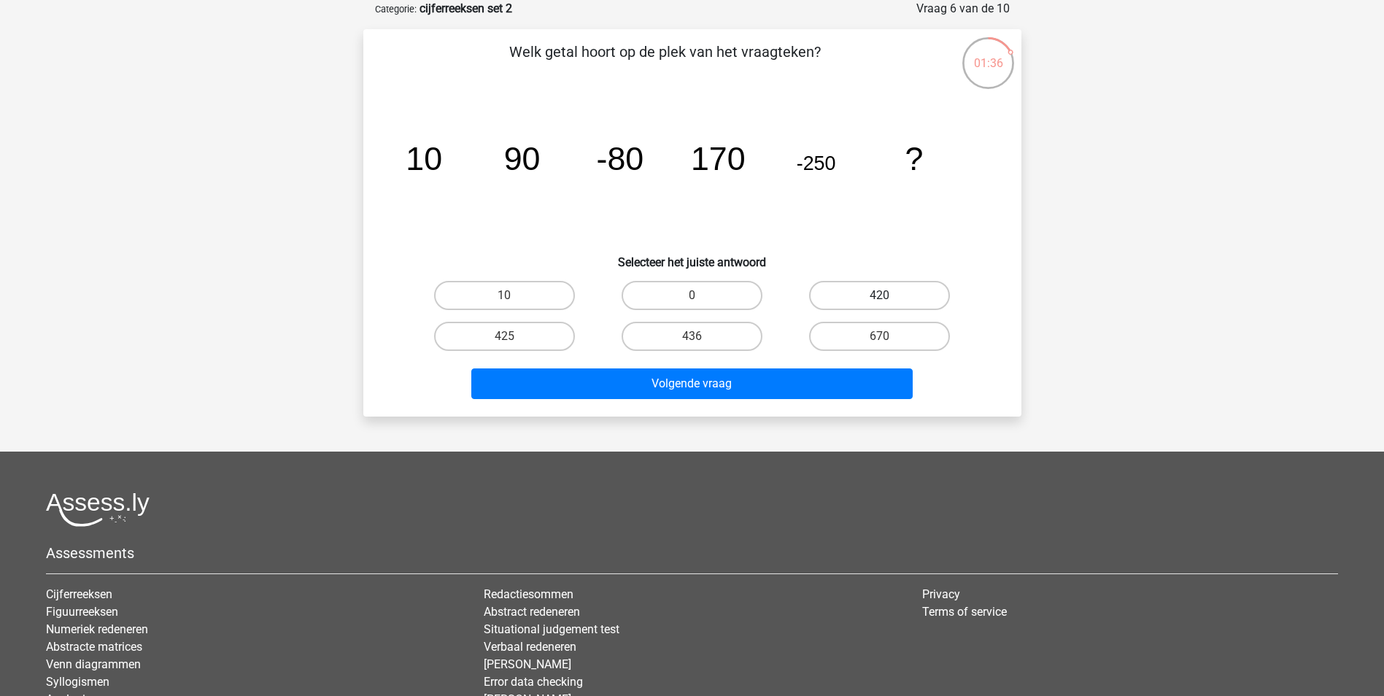
click at [890, 297] on label "420" at bounding box center [879, 295] width 141 height 29
click at [889, 297] on input "420" at bounding box center [884, 299] width 9 height 9
radio input "true"
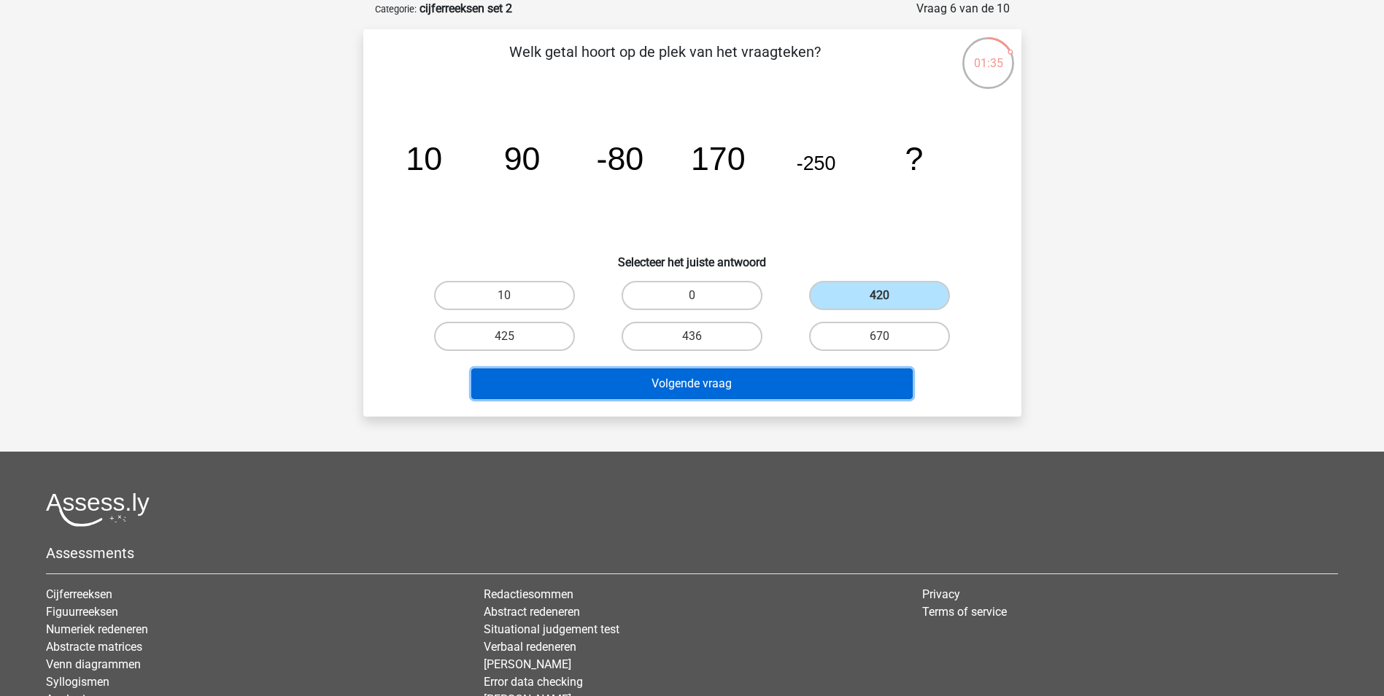
click at [795, 385] on button "Volgende vraag" at bounding box center [691, 383] width 441 height 31
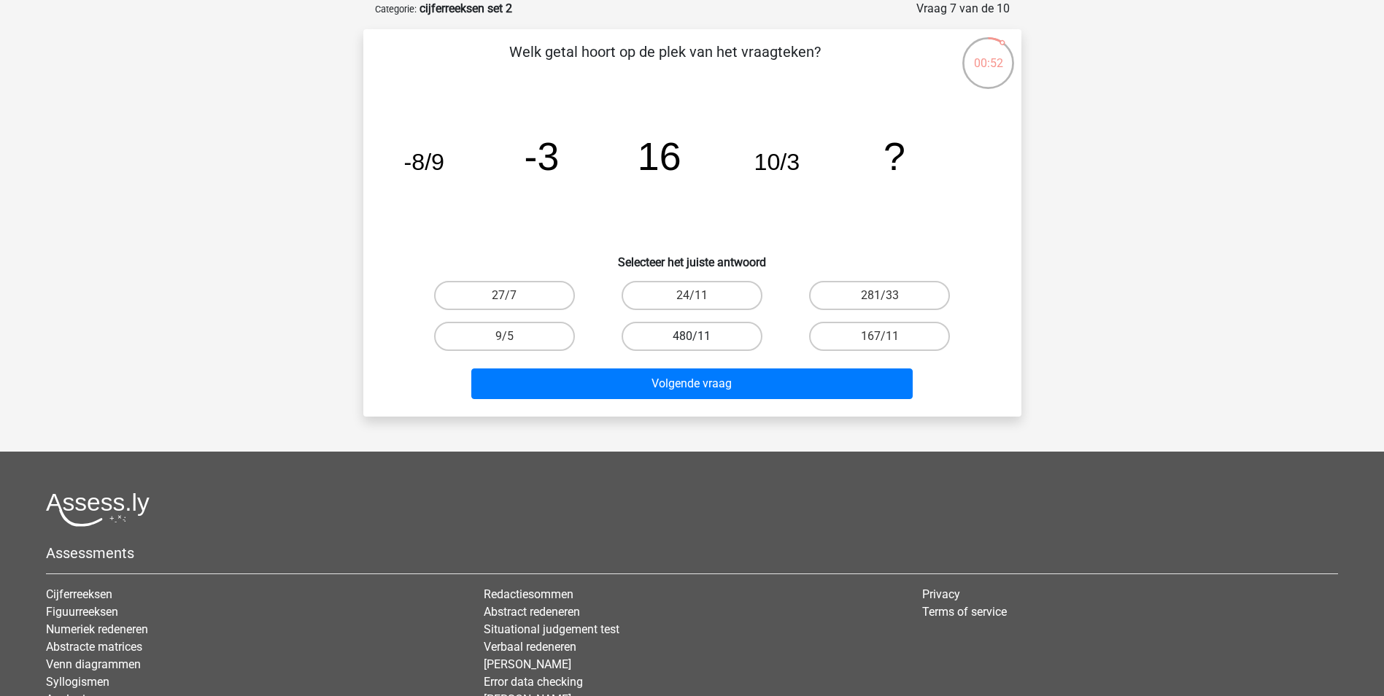
click at [702, 338] on label "480/11" at bounding box center [692, 336] width 141 height 29
click at [701, 338] on input "480/11" at bounding box center [696, 340] width 9 height 9
radio input "true"
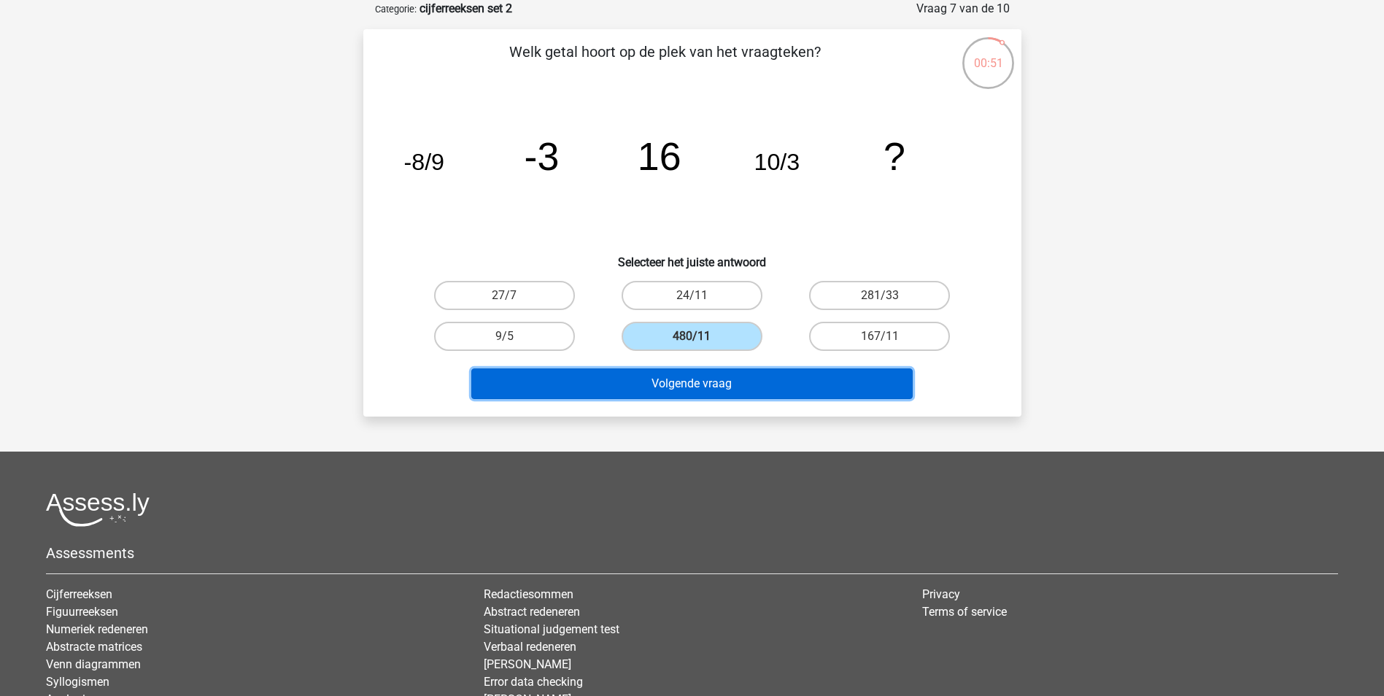
click at [719, 378] on button "Volgende vraag" at bounding box center [691, 383] width 441 height 31
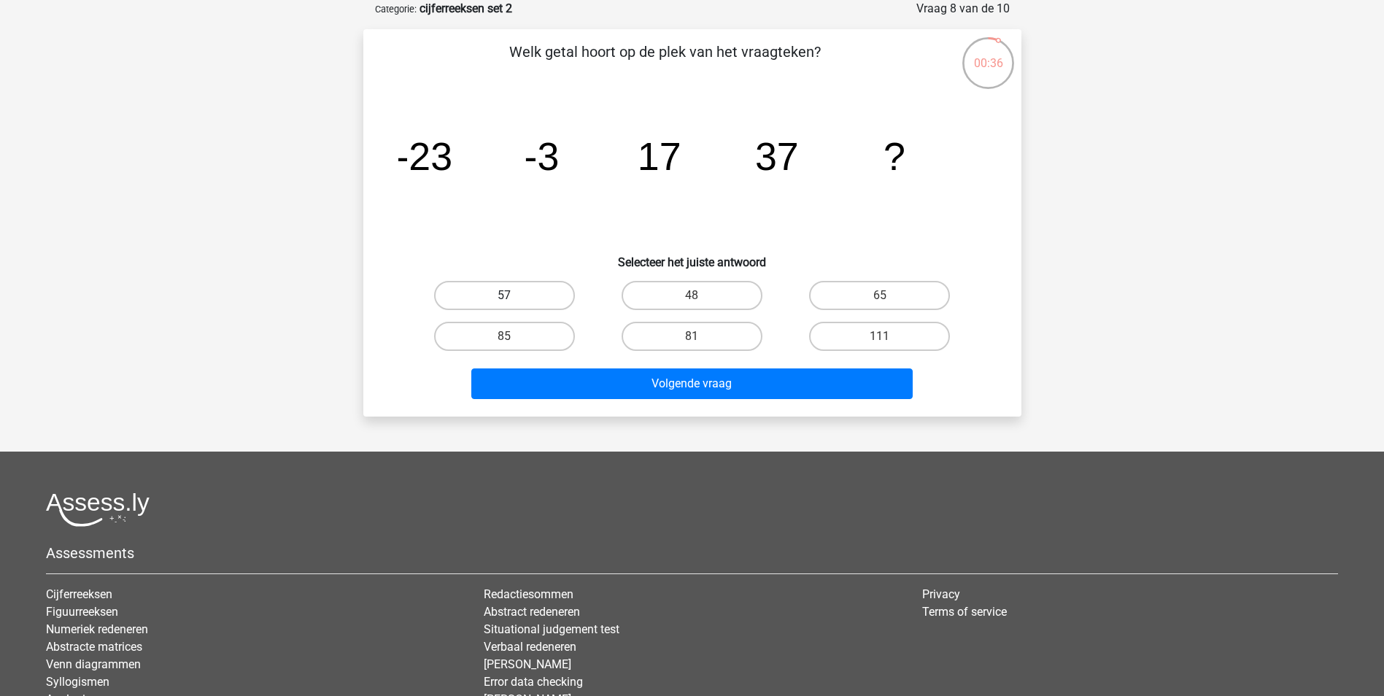
click at [535, 295] on label "57" at bounding box center [504, 295] width 141 height 29
click at [514, 295] on input "57" at bounding box center [508, 299] width 9 height 9
radio input "true"
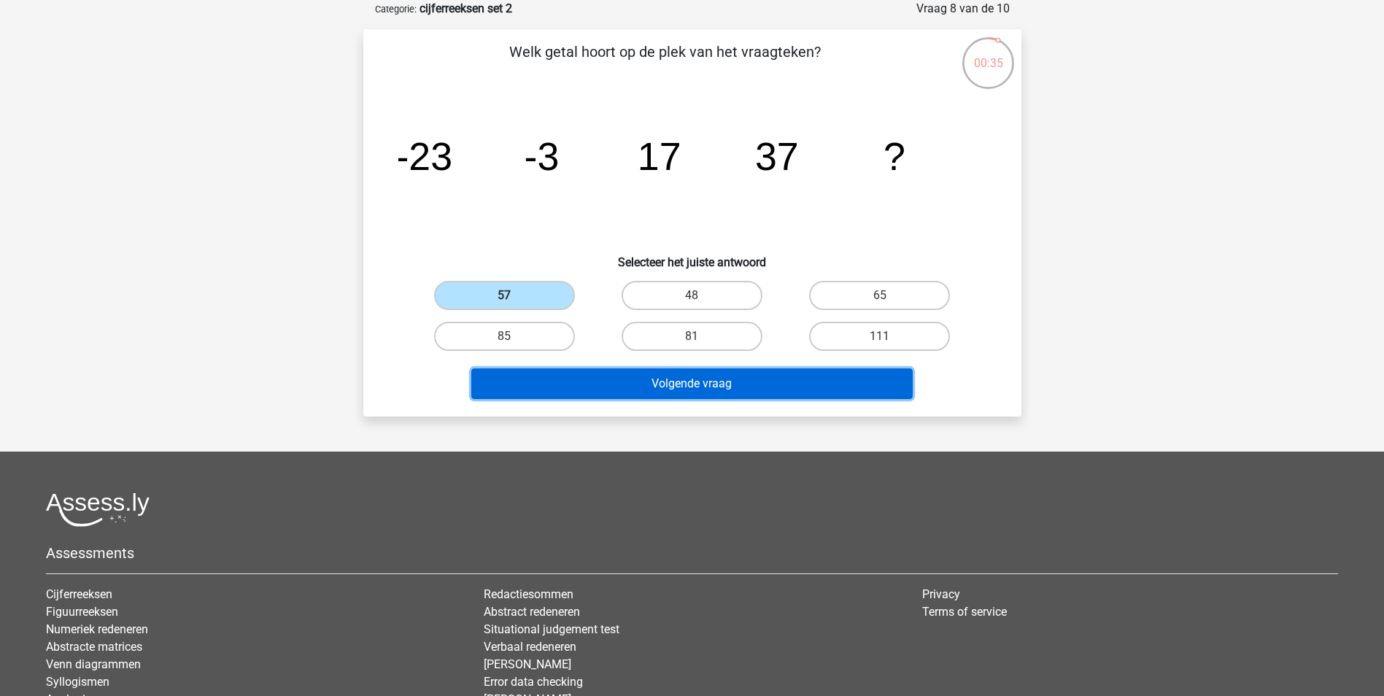
click at [794, 388] on button "Volgende vraag" at bounding box center [691, 383] width 441 height 31
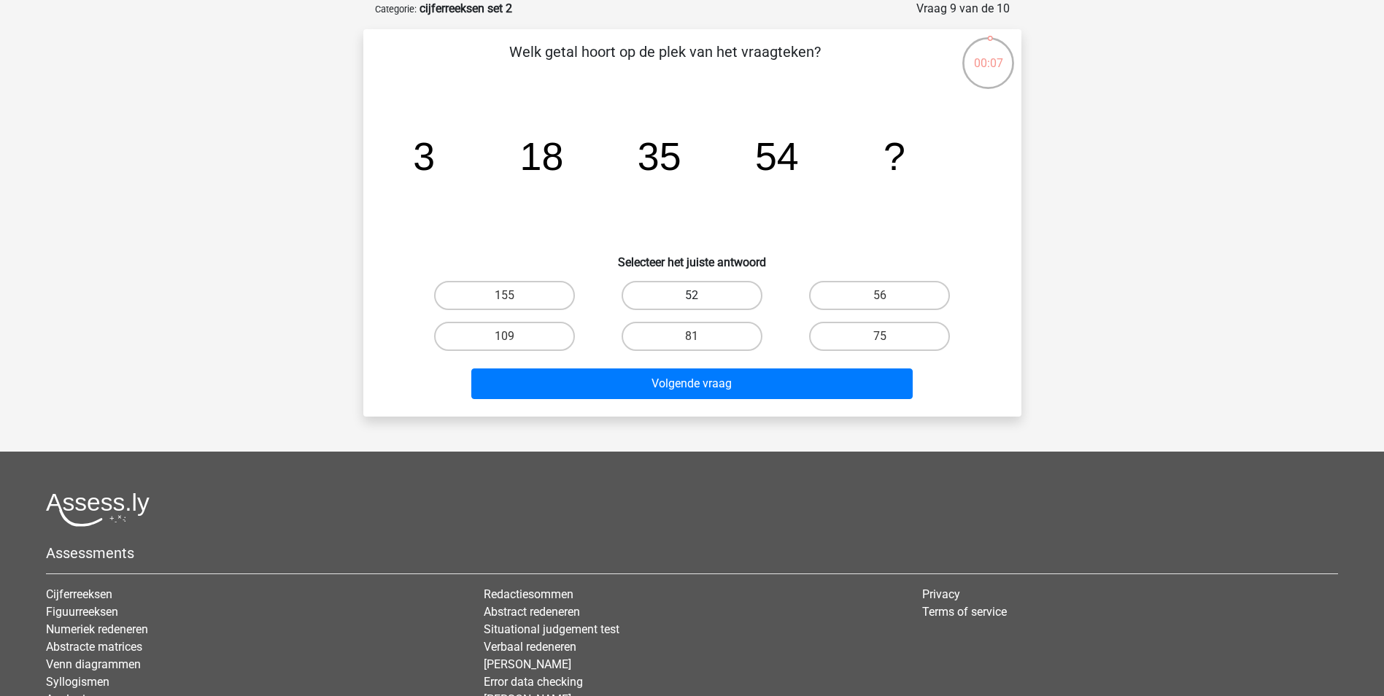
click at [721, 294] on label "52" at bounding box center [692, 295] width 141 height 29
click at [701, 295] on input "52" at bounding box center [696, 299] width 9 height 9
radio input "true"
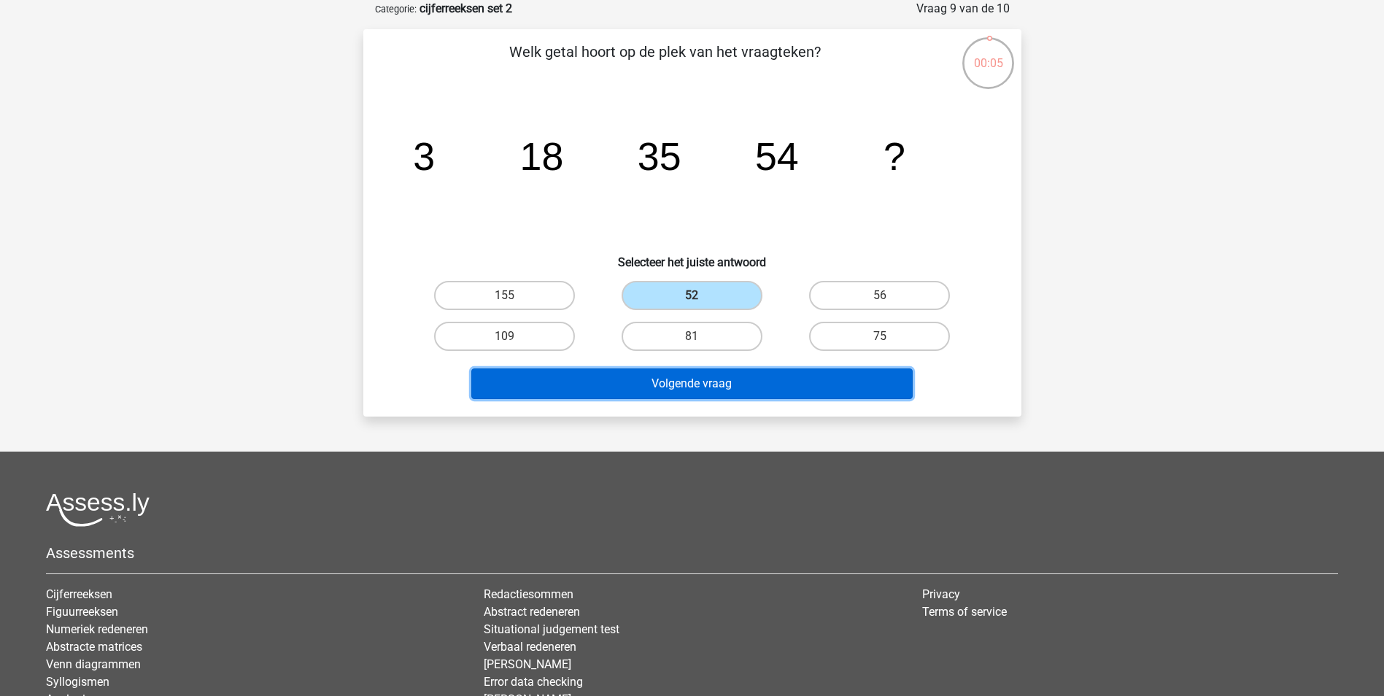
click at [761, 379] on button "Volgende vraag" at bounding box center [691, 383] width 441 height 31
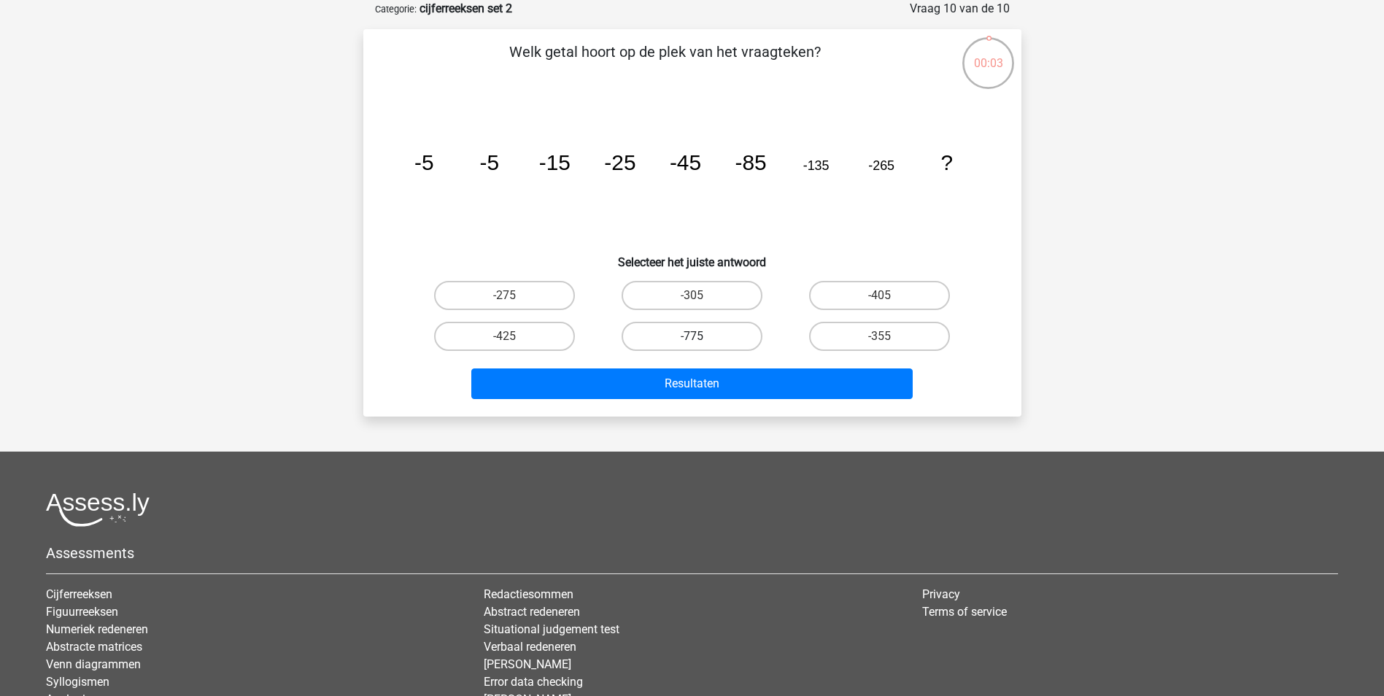
click at [708, 330] on label "-775" at bounding box center [692, 336] width 141 height 29
click at [701, 336] on input "-775" at bounding box center [696, 340] width 9 height 9
radio input "true"
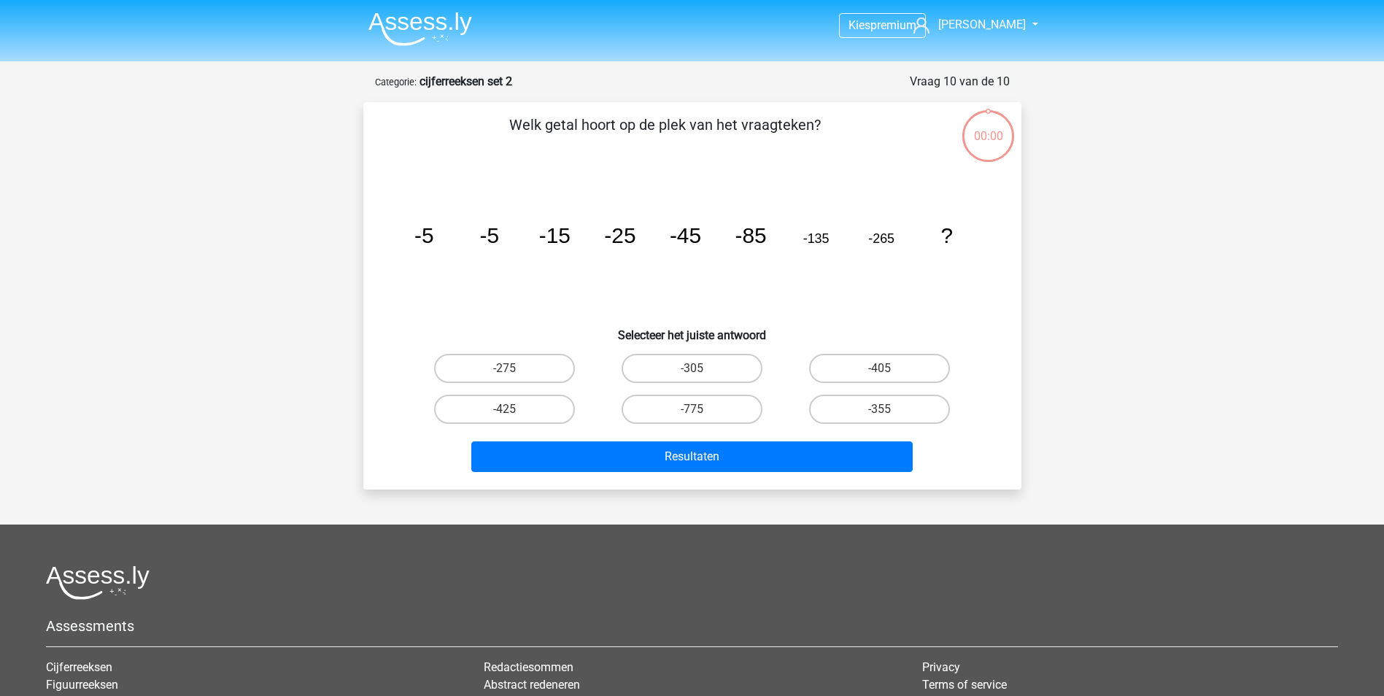
scroll to position [73, 0]
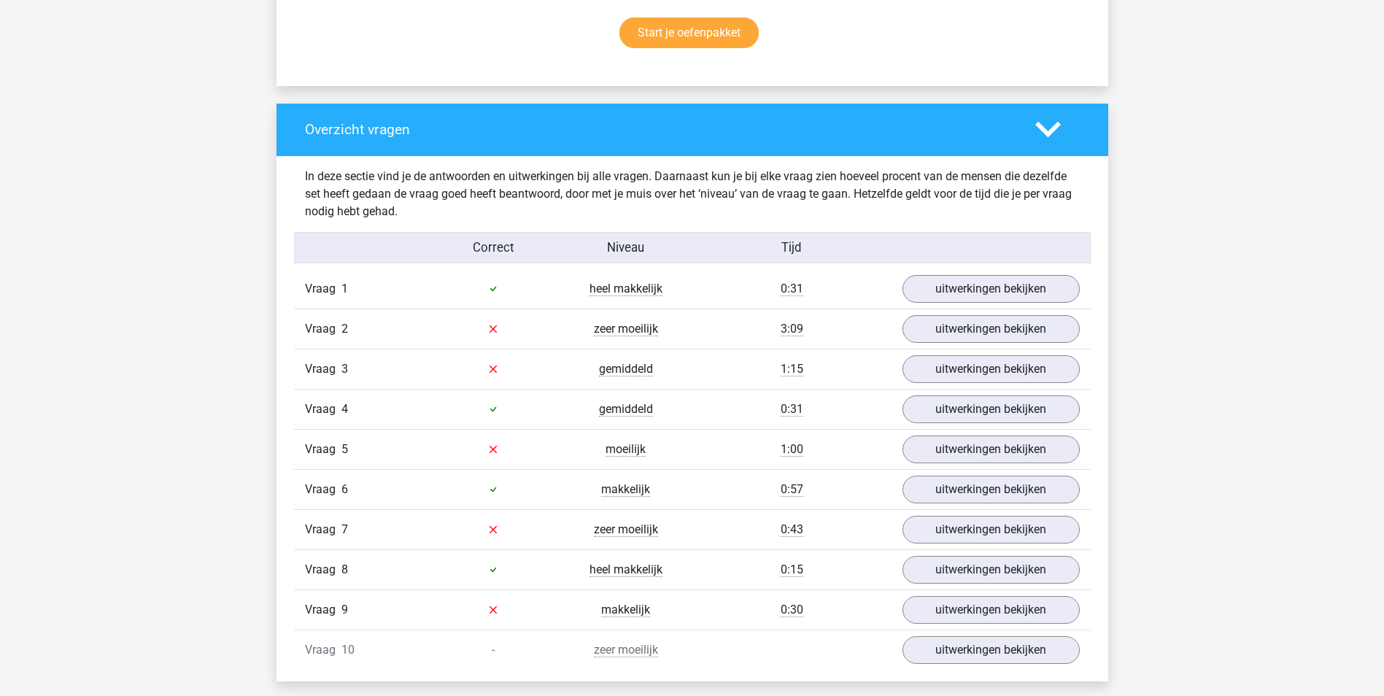
scroll to position [1021, 0]
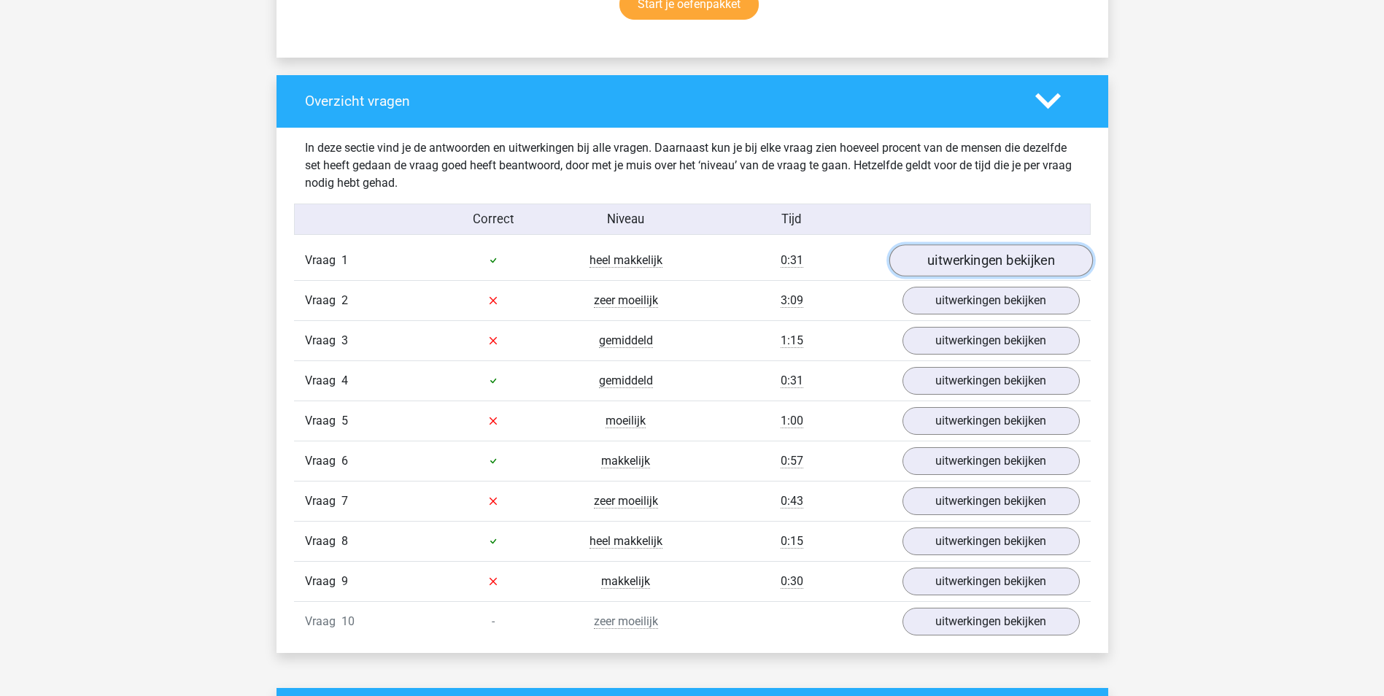
click at [937, 257] on link "uitwerkingen bekijken" at bounding box center [991, 260] width 204 height 32
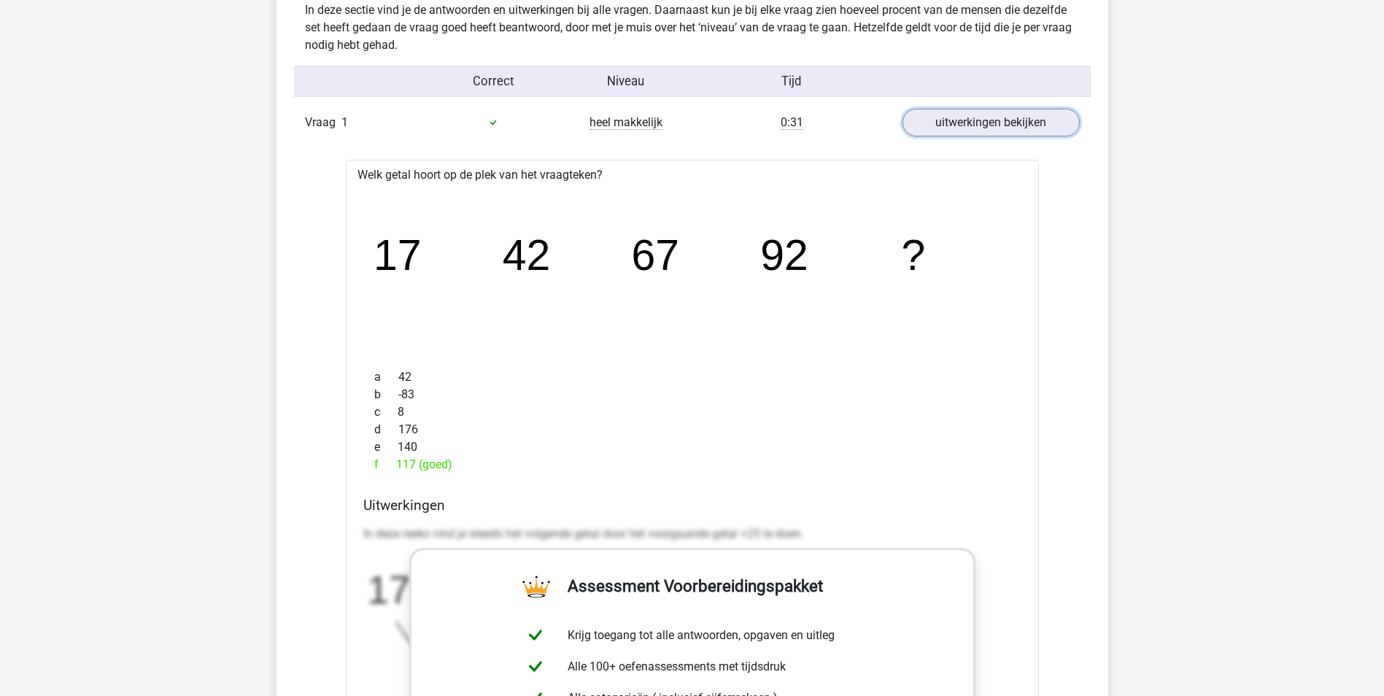
scroll to position [1167, 0]
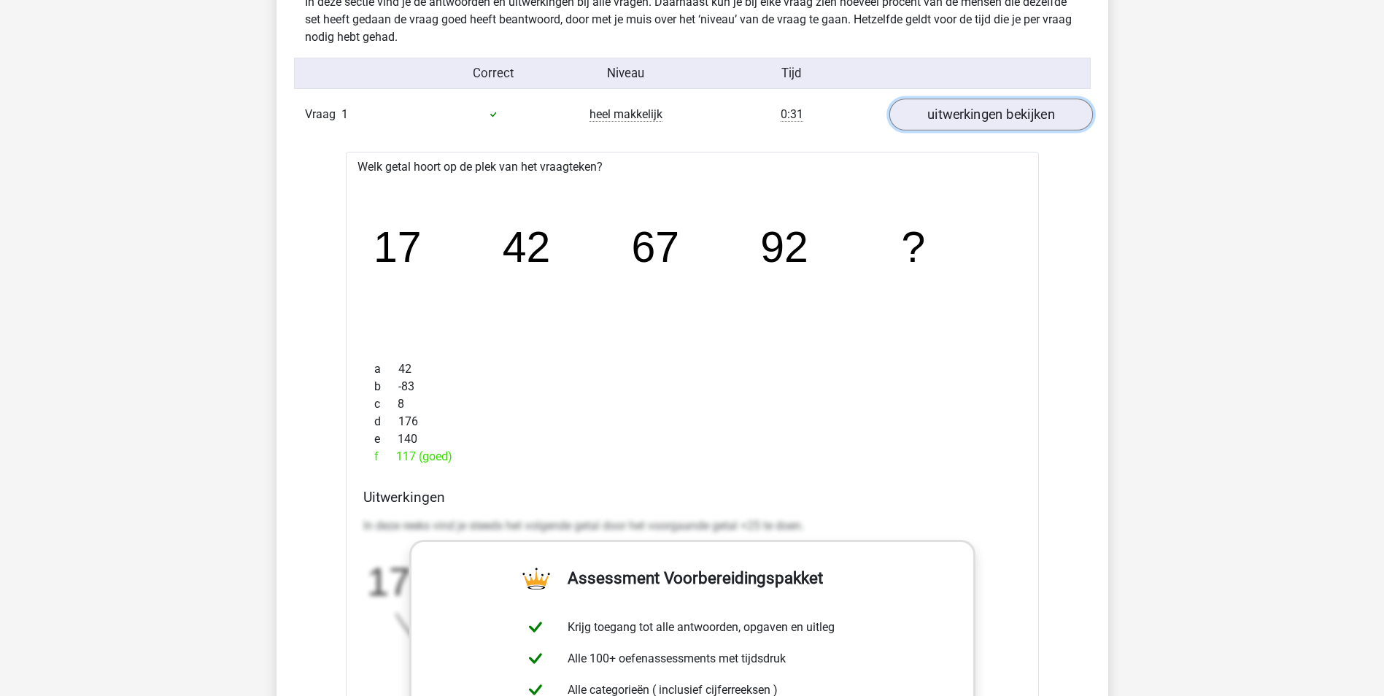
click at [991, 119] on link "uitwerkingen bekijken" at bounding box center [991, 114] width 204 height 32
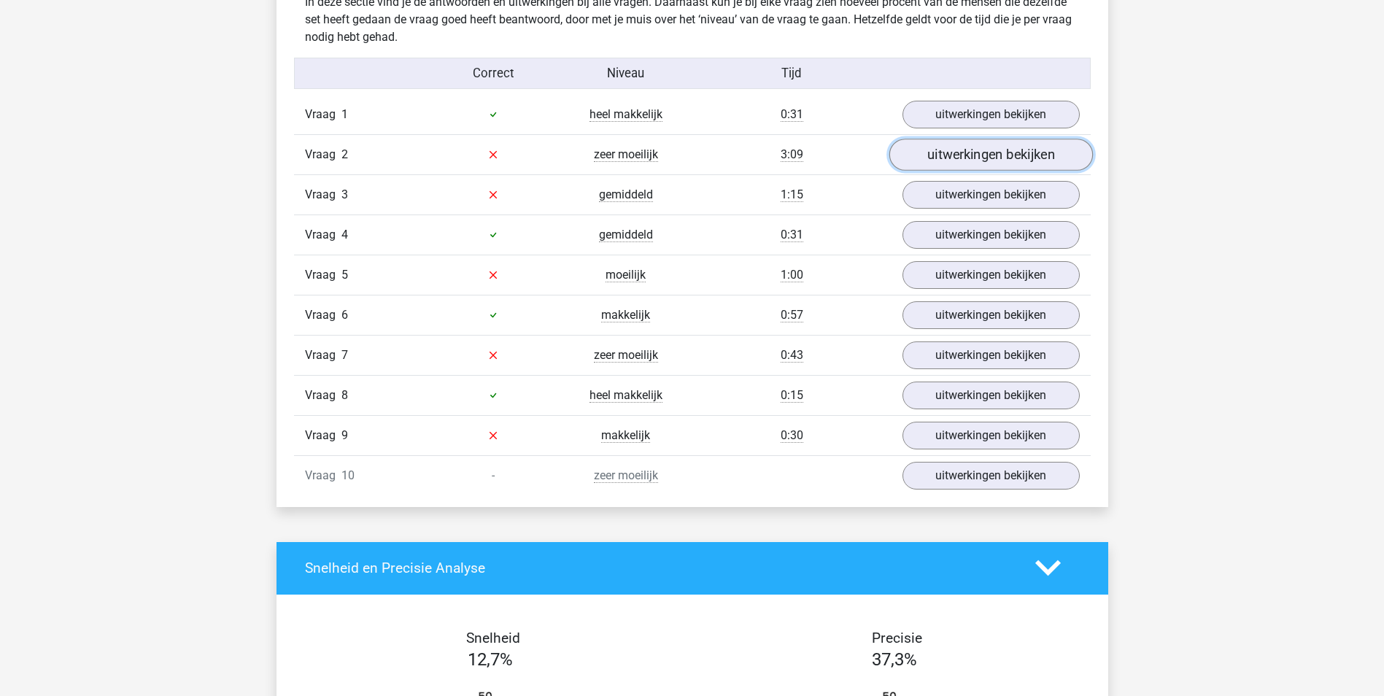
click at [966, 158] on link "uitwerkingen bekijken" at bounding box center [991, 155] width 204 height 32
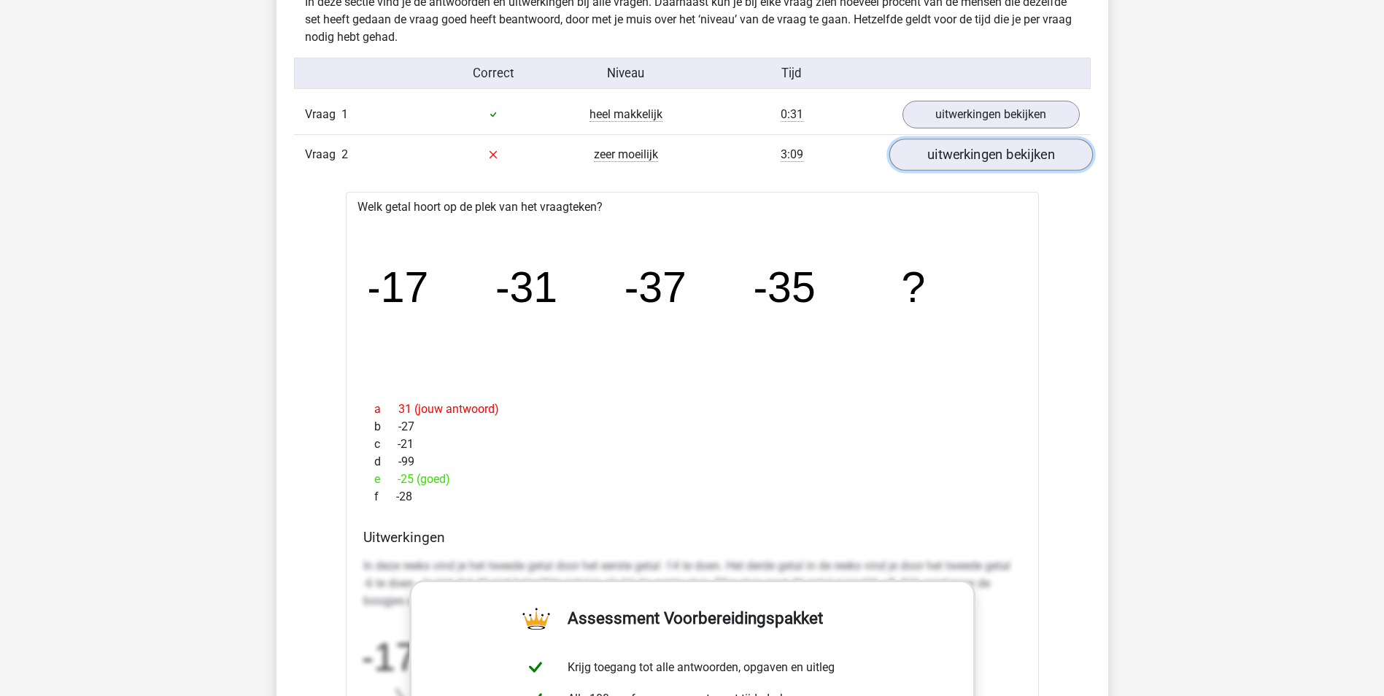
click at [991, 159] on link "uitwerkingen bekijken" at bounding box center [991, 155] width 204 height 32
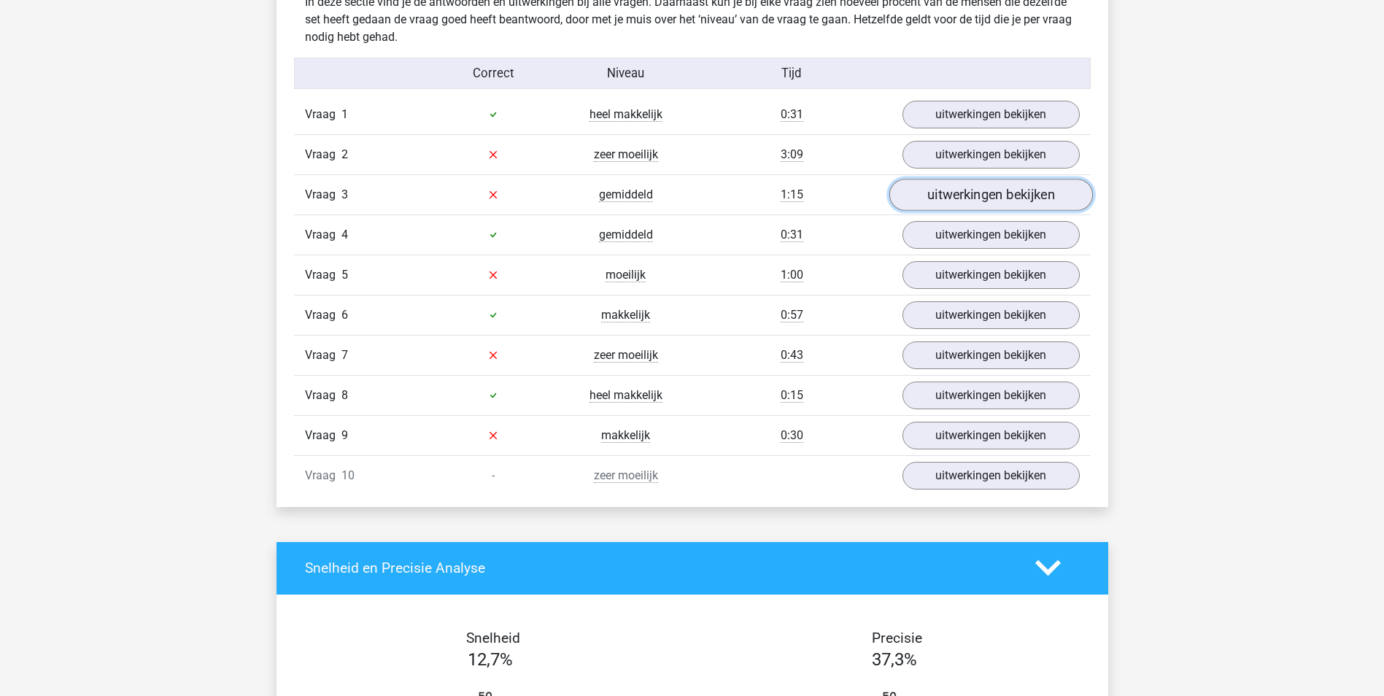
click at [1004, 200] on link "uitwerkingen bekijken" at bounding box center [991, 195] width 204 height 32
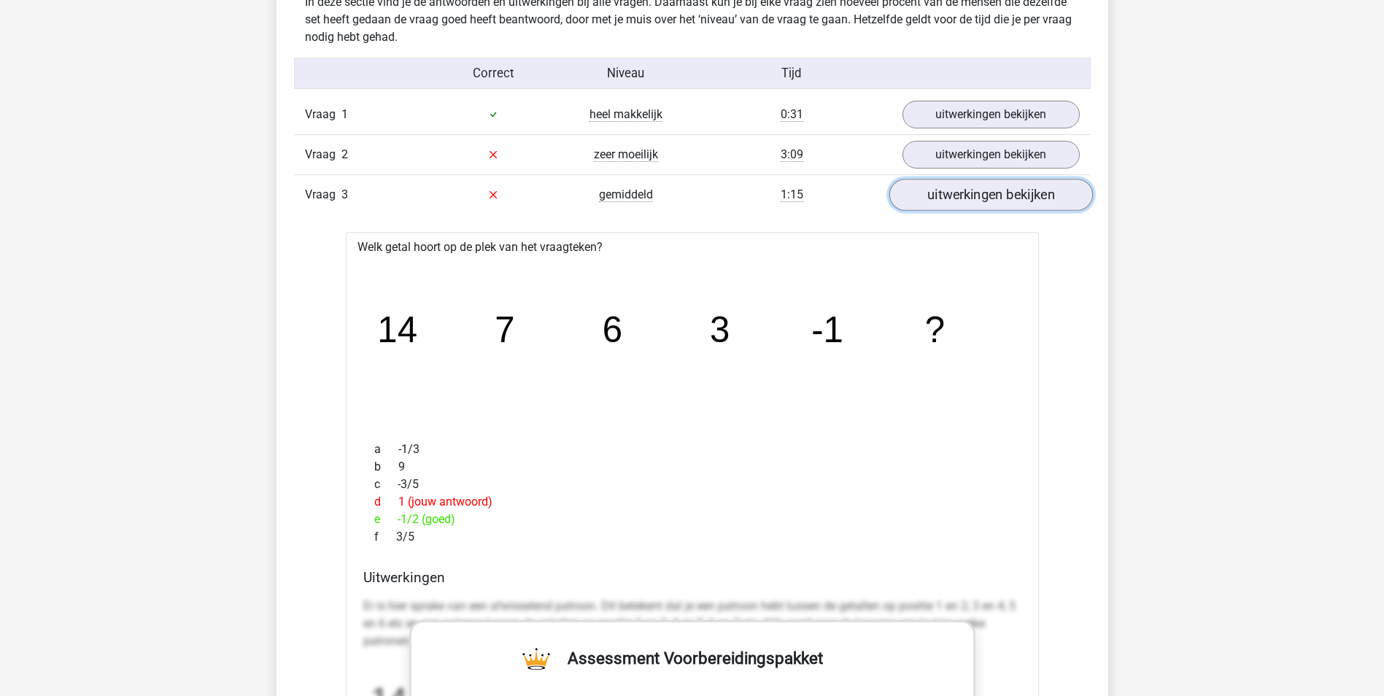
click at [1021, 200] on link "uitwerkingen bekijken" at bounding box center [991, 195] width 204 height 32
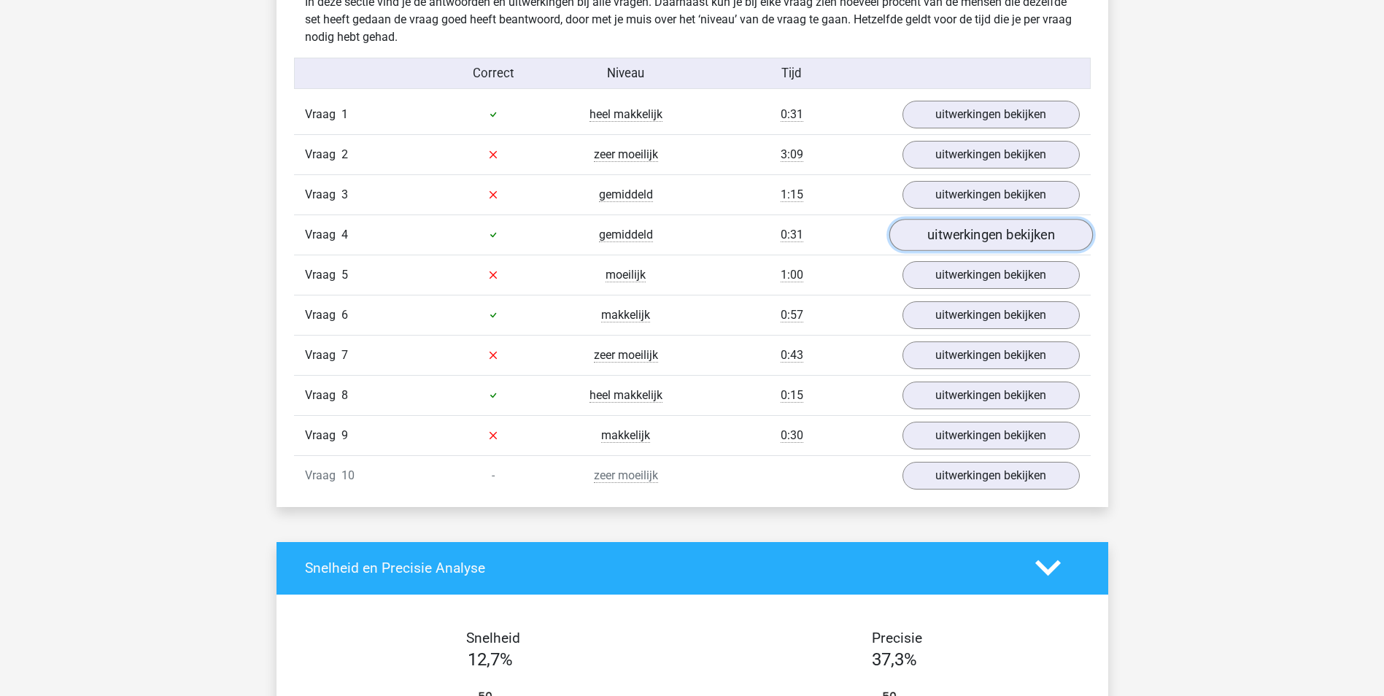
click at [951, 235] on link "uitwerkingen bekijken" at bounding box center [991, 235] width 204 height 32
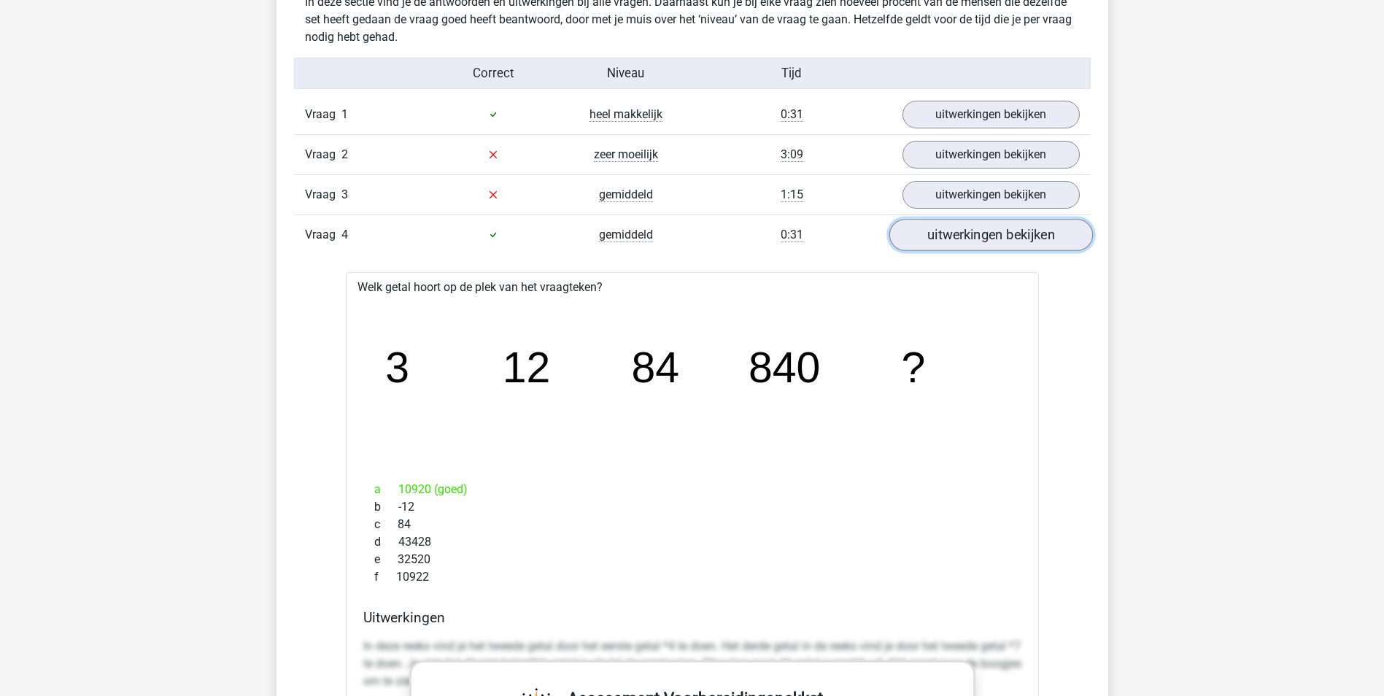
click at [1007, 231] on link "uitwerkingen bekijken" at bounding box center [991, 235] width 204 height 32
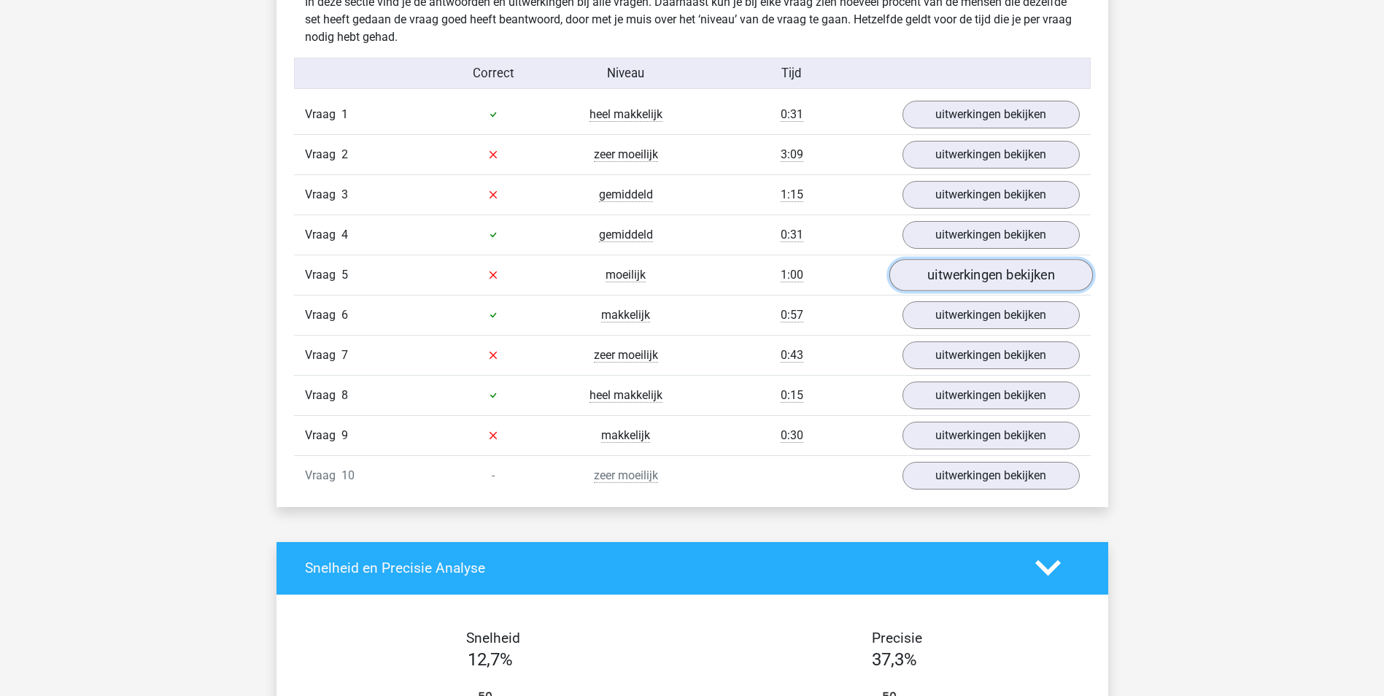
click at [996, 273] on link "uitwerkingen bekijken" at bounding box center [991, 275] width 204 height 32
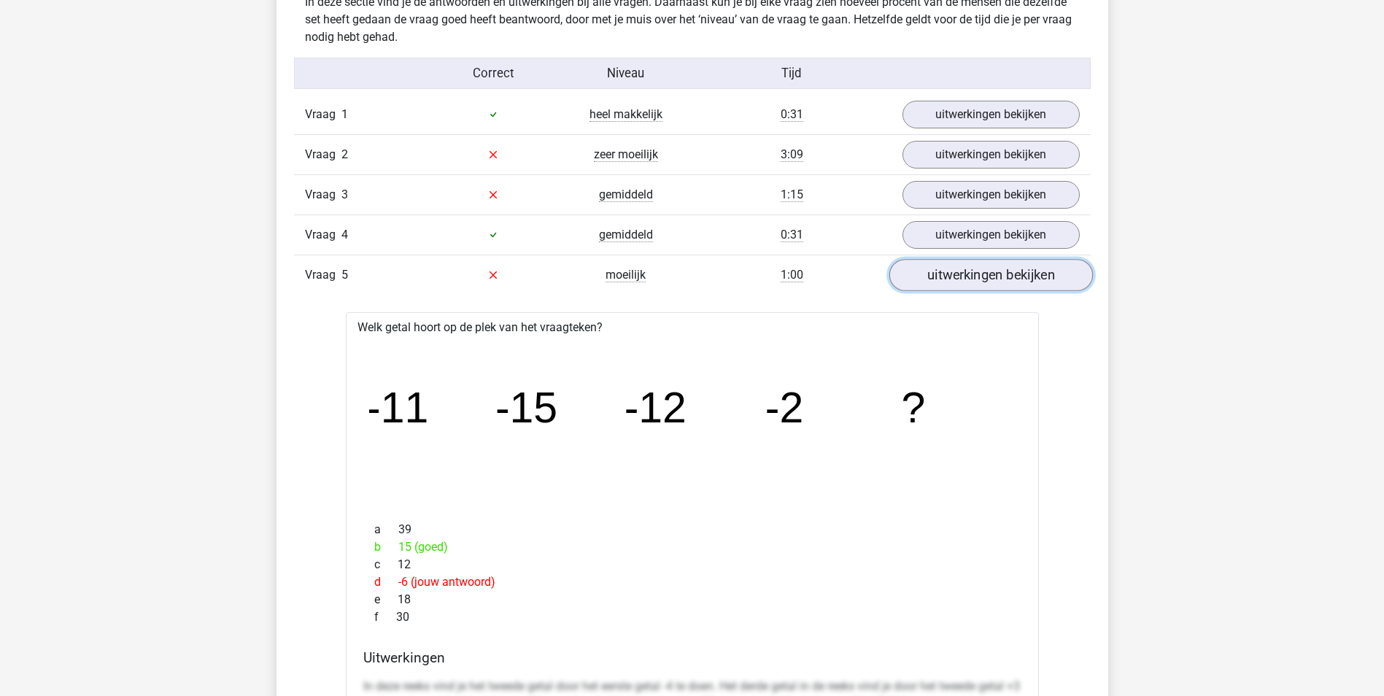
click at [989, 284] on link "uitwerkingen bekijken" at bounding box center [991, 275] width 204 height 32
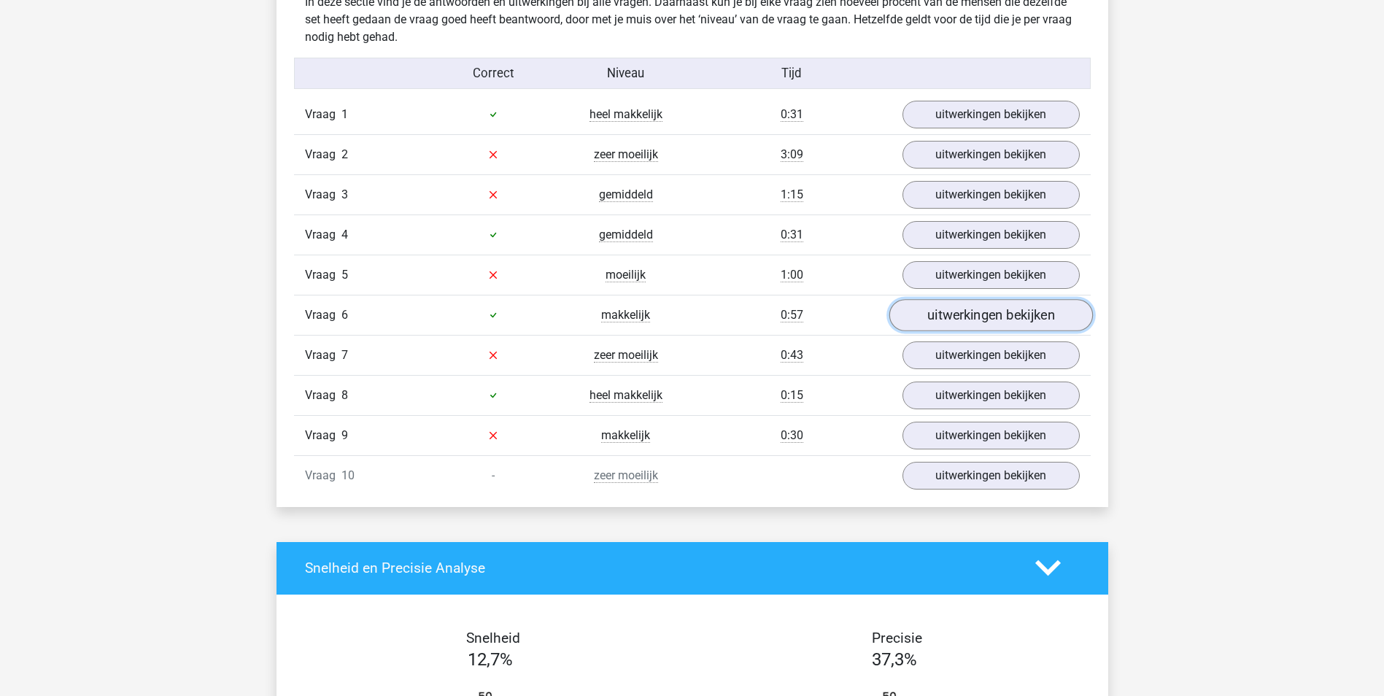
click at [986, 311] on link "uitwerkingen bekijken" at bounding box center [991, 315] width 204 height 32
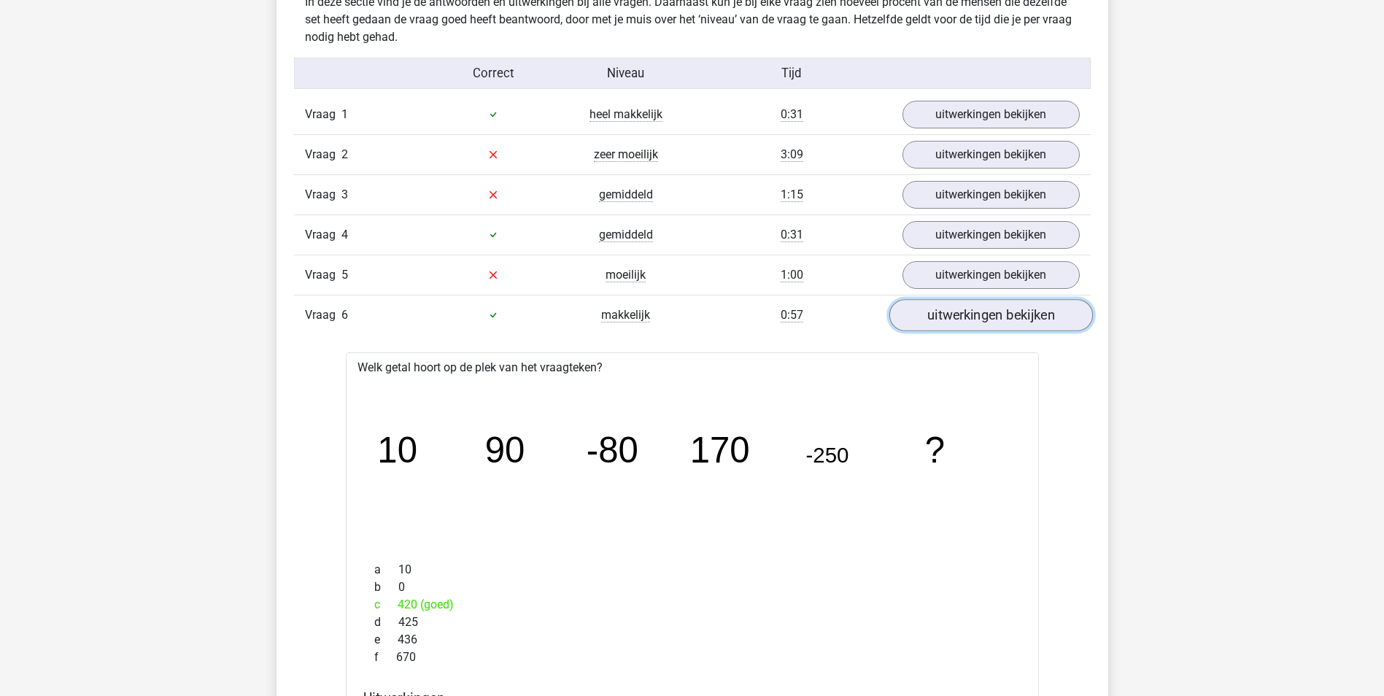
click at [976, 322] on link "uitwerkingen bekijken" at bounding box center [991, 315] width 204 height 32
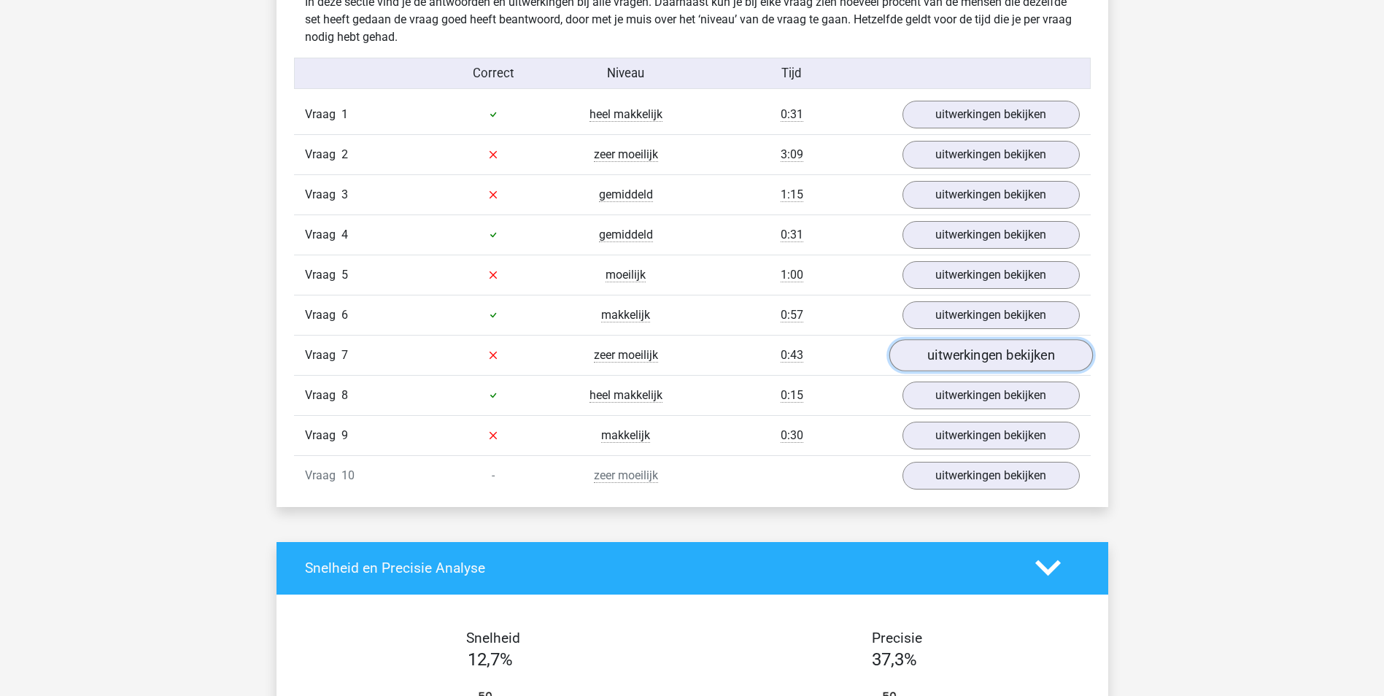
click at [1008, 360] on link "uitwerkingen bekijken" at bounding box center [991, 355] width 204 height 32
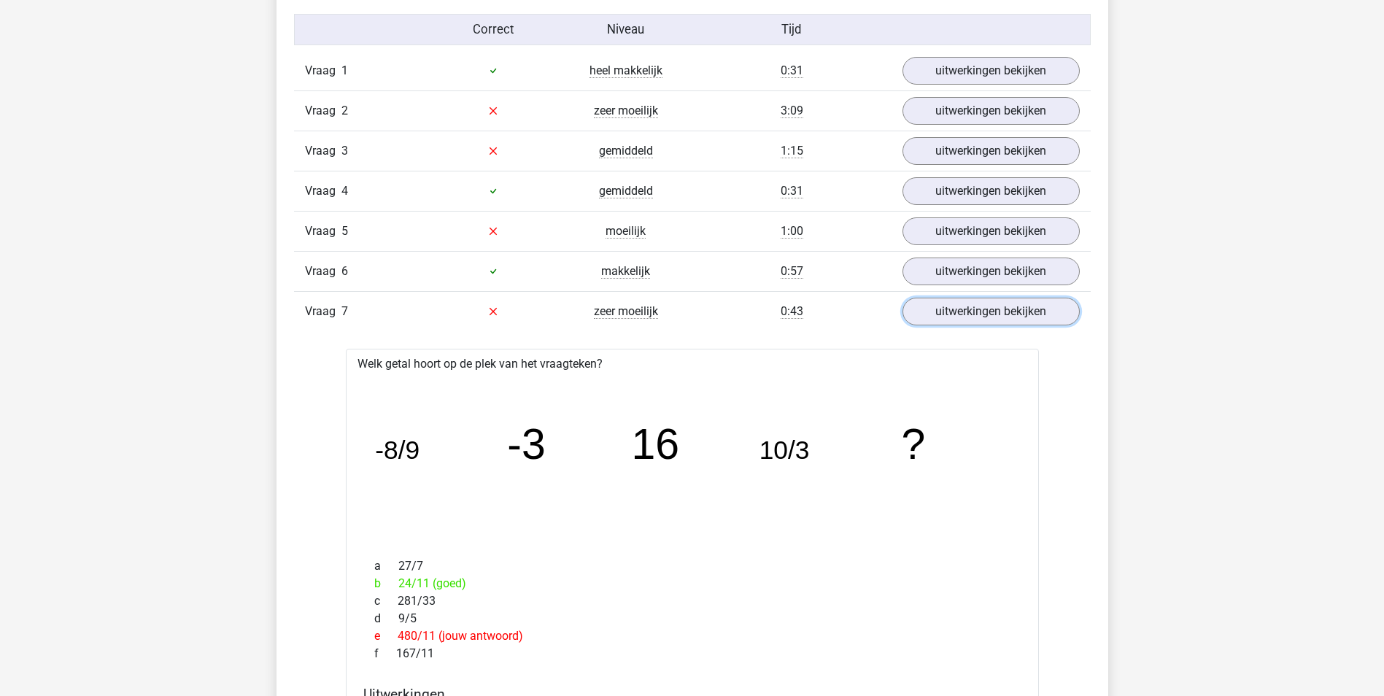
scroll to position [1240, 0]
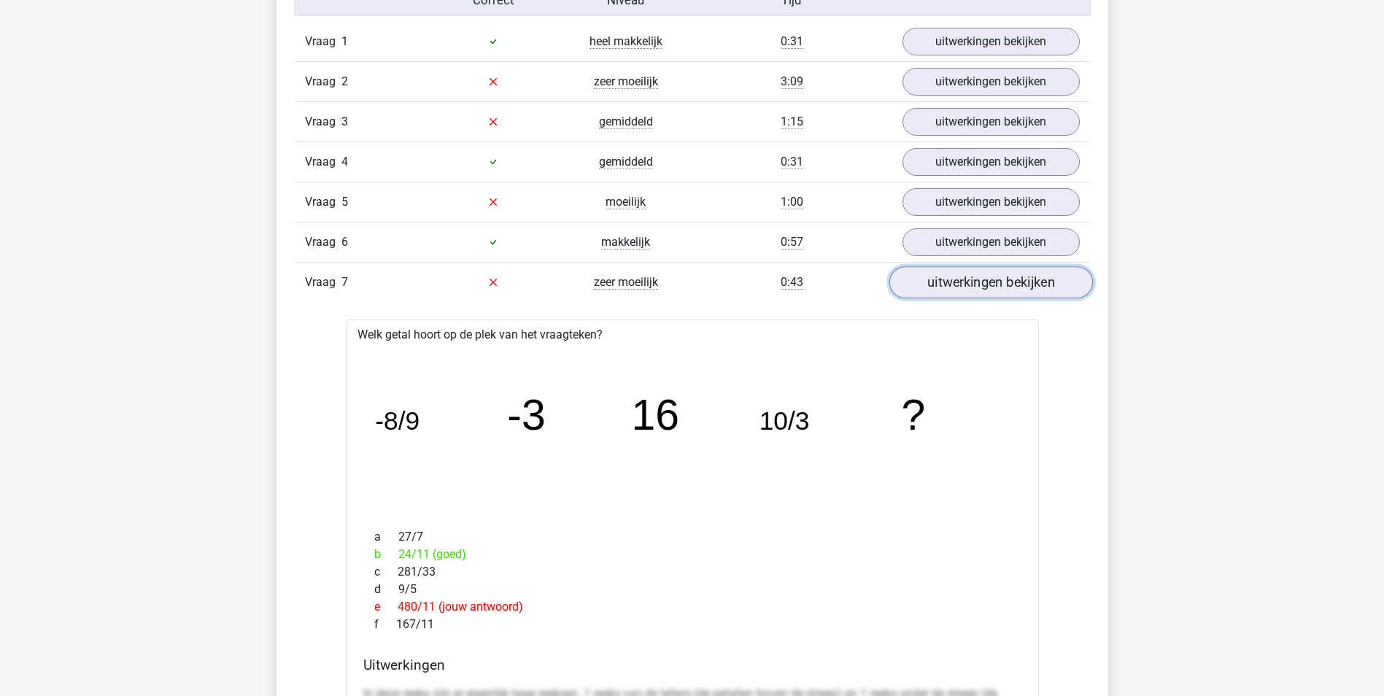
click at [1002, 285] on link "uitwerkingen bekijken" at bounding box center [991, 282] width 204 height 32
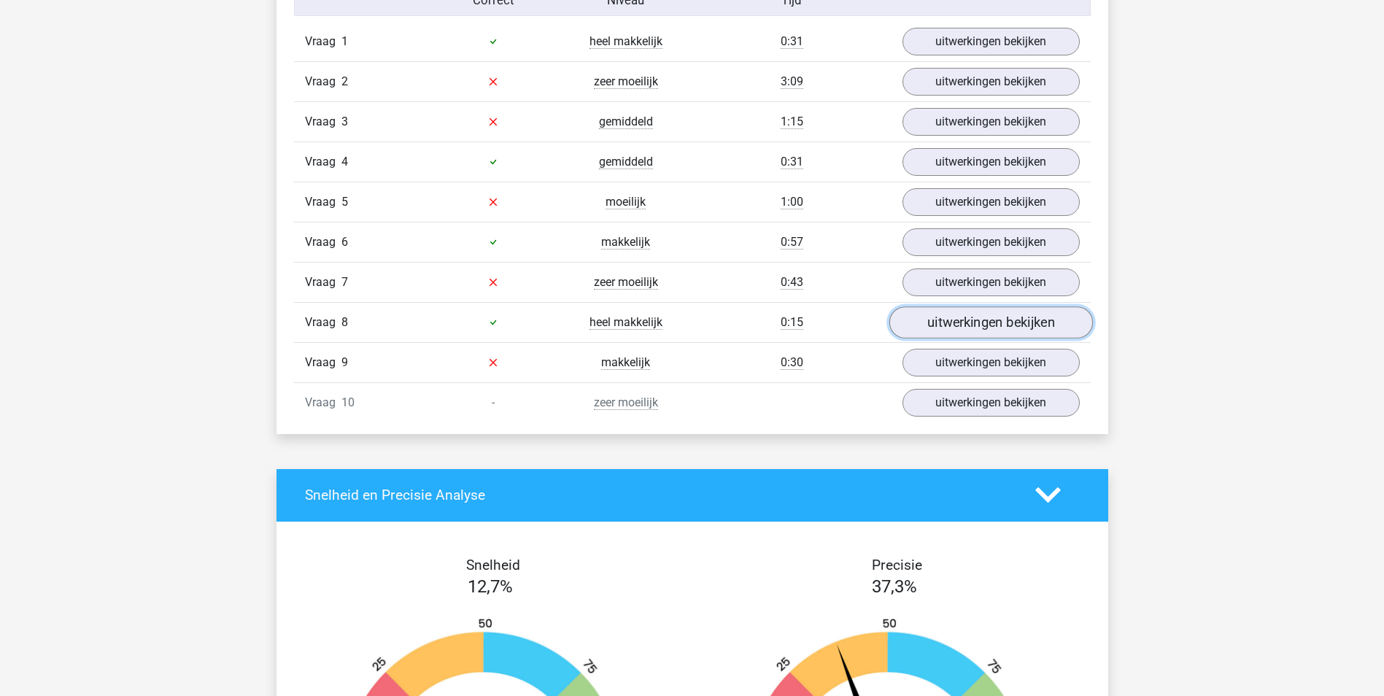
click at [985, 319] on link "uitwerkingen bekijken" at bounding box center [991, 322] width 204 height 32
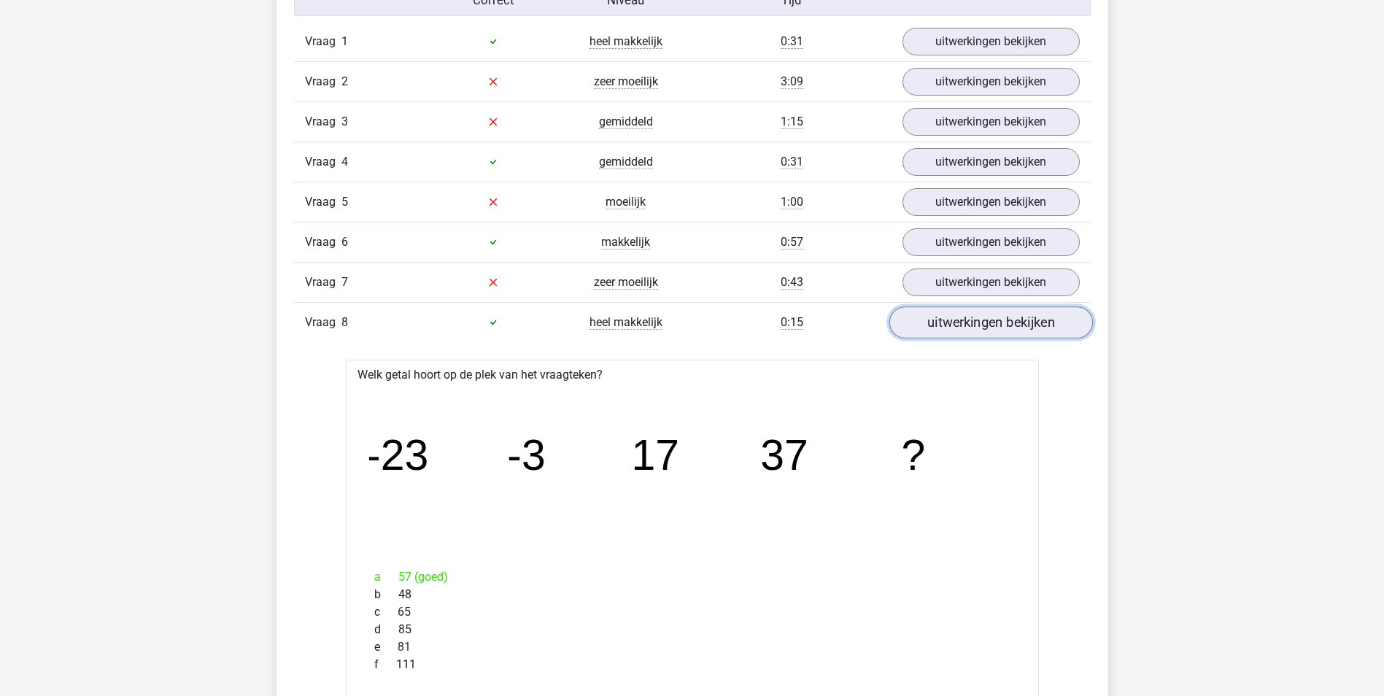
click at [935, 326] on link "uitwerkingen bekijken" at bounding box center [991, 322] width 204 height 32
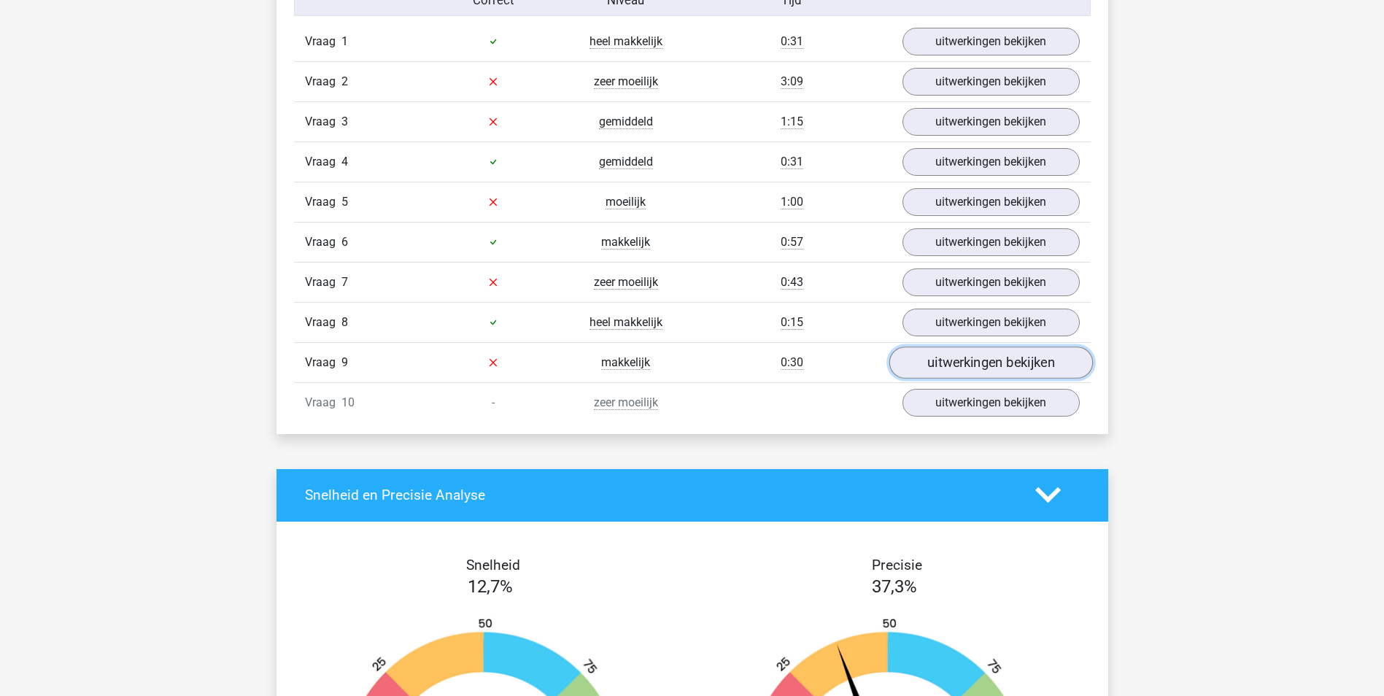
click at [917, 368] on link "uitwerkingen bekijken" at bounding box center [991, 363] width 204 height 32
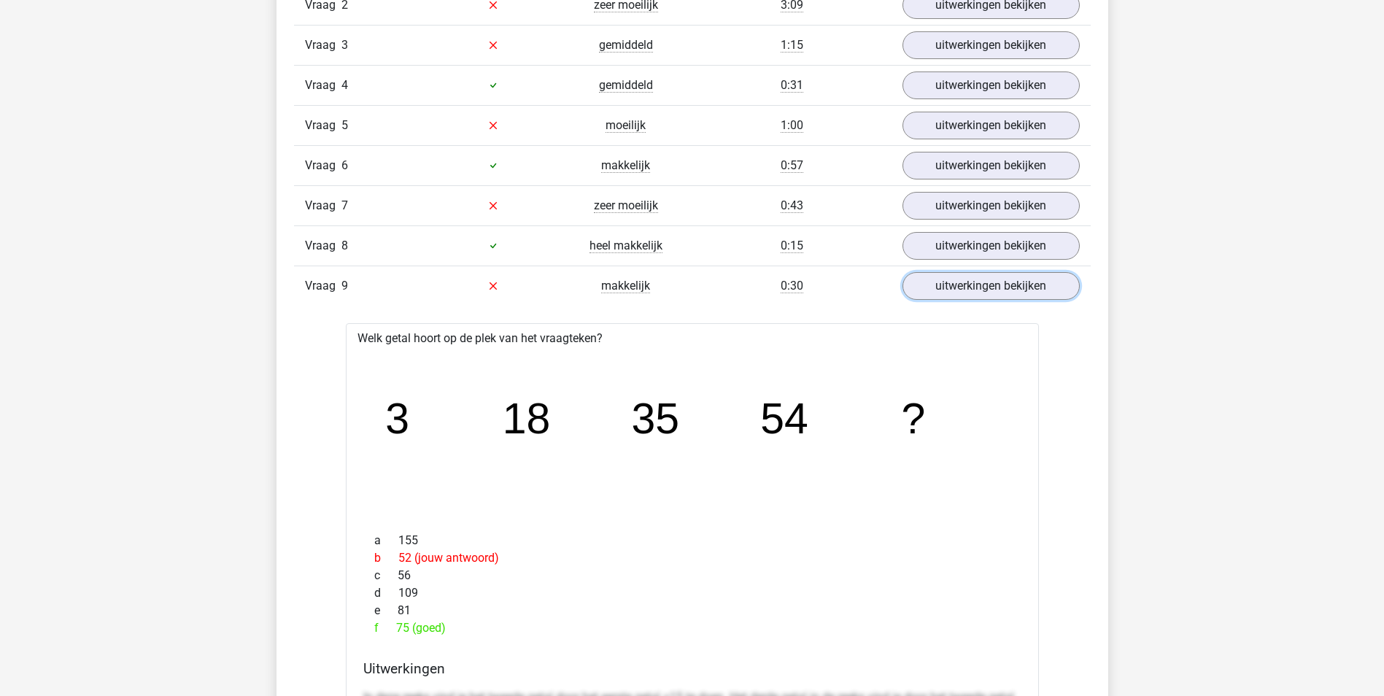
scroll to position [1313, 0]
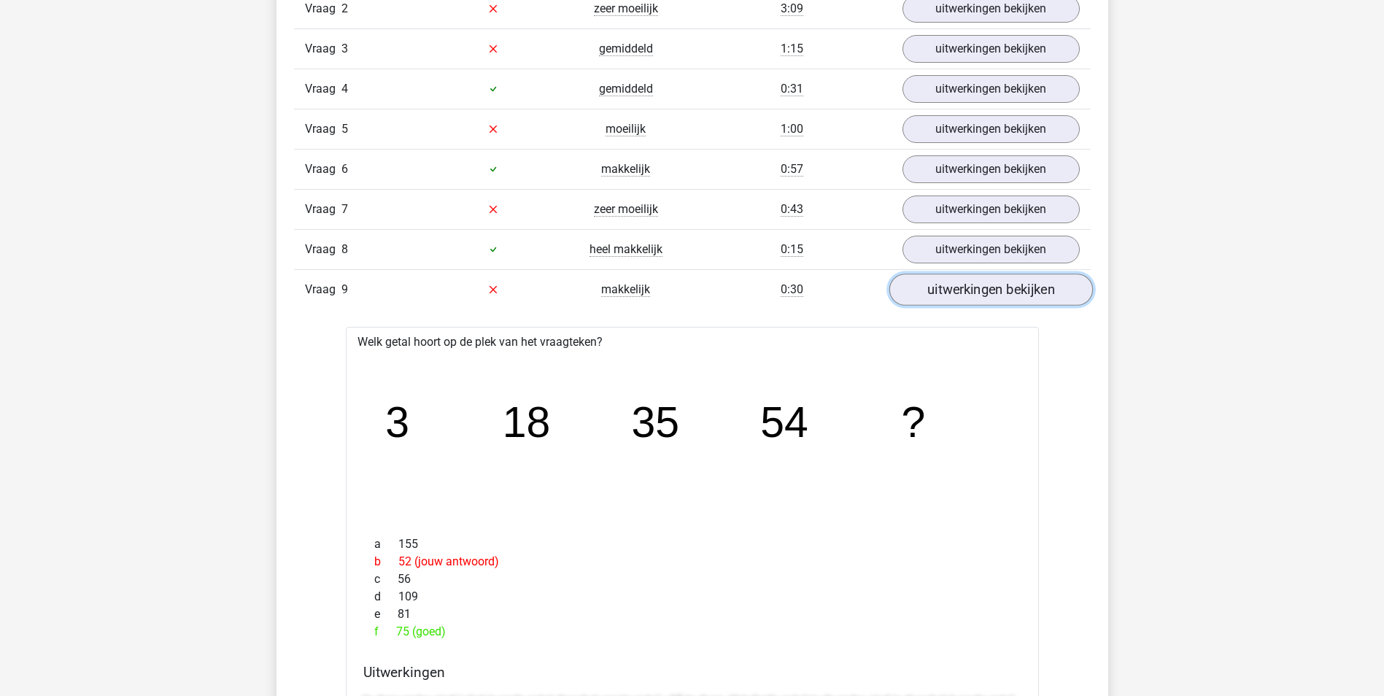
click at [1009, 287] on link "uitwerkingen bekijken" at bounding box center [991, 290] width 204 height 32
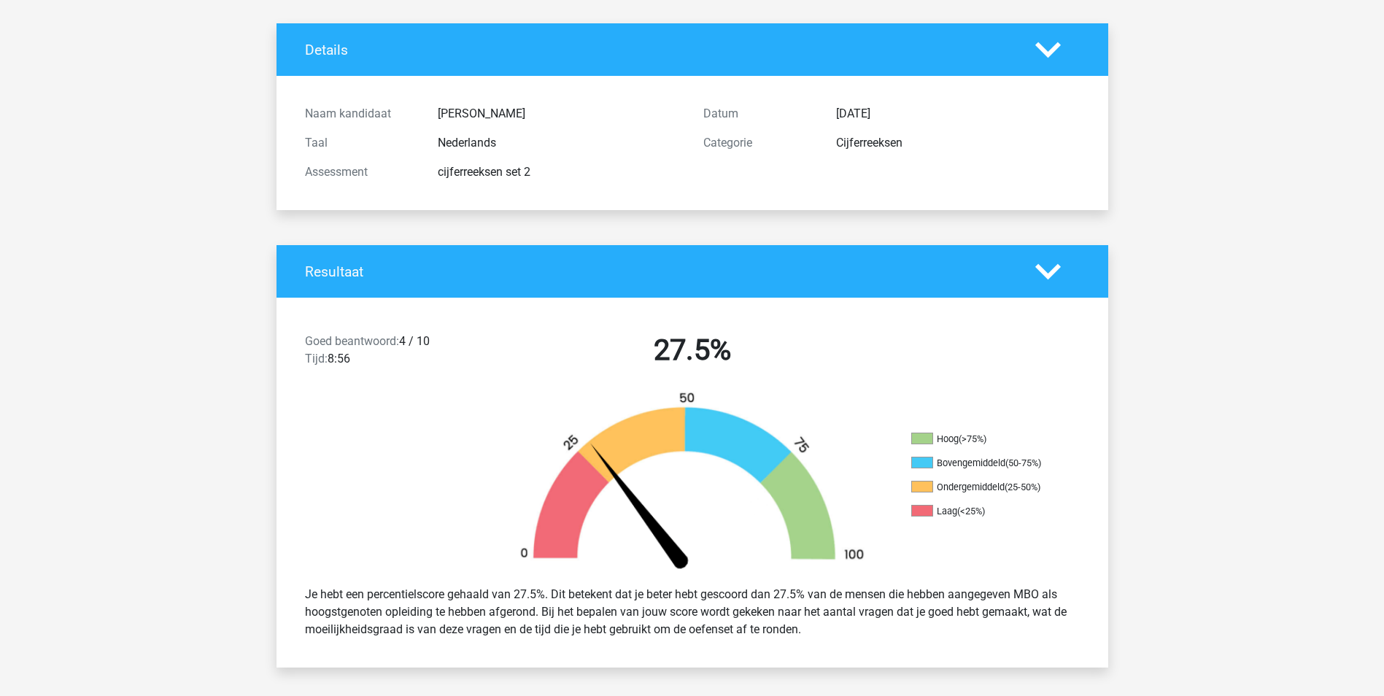
scroll to position [0, 0]
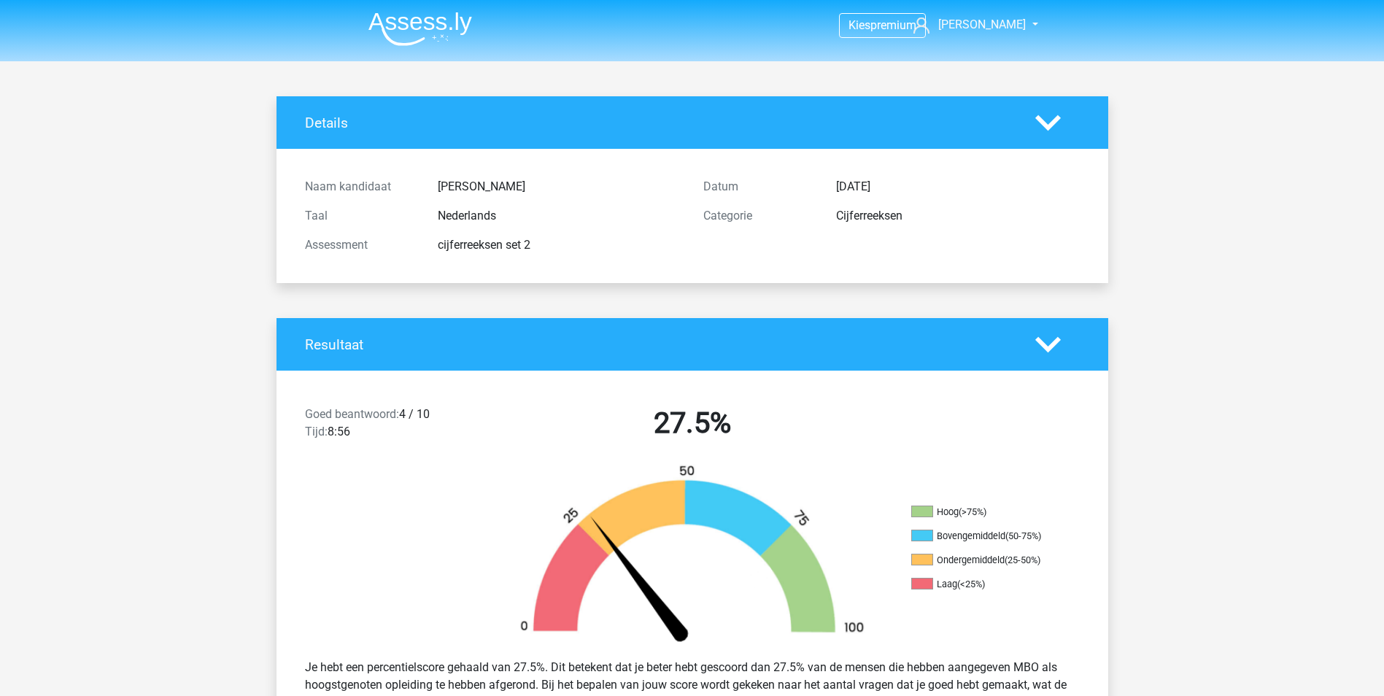
click at [461, 43] on img at bounding box center [420, 29] width 104 height 34
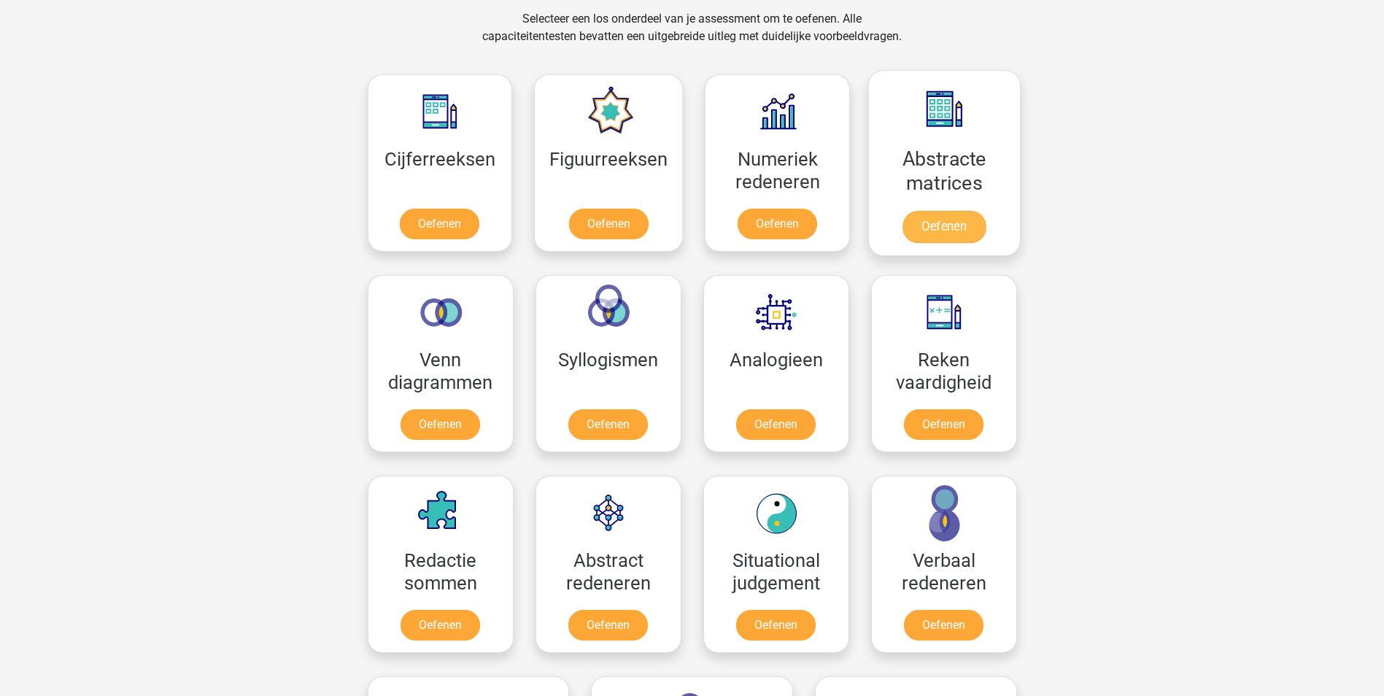
scroll to position [657, 0]
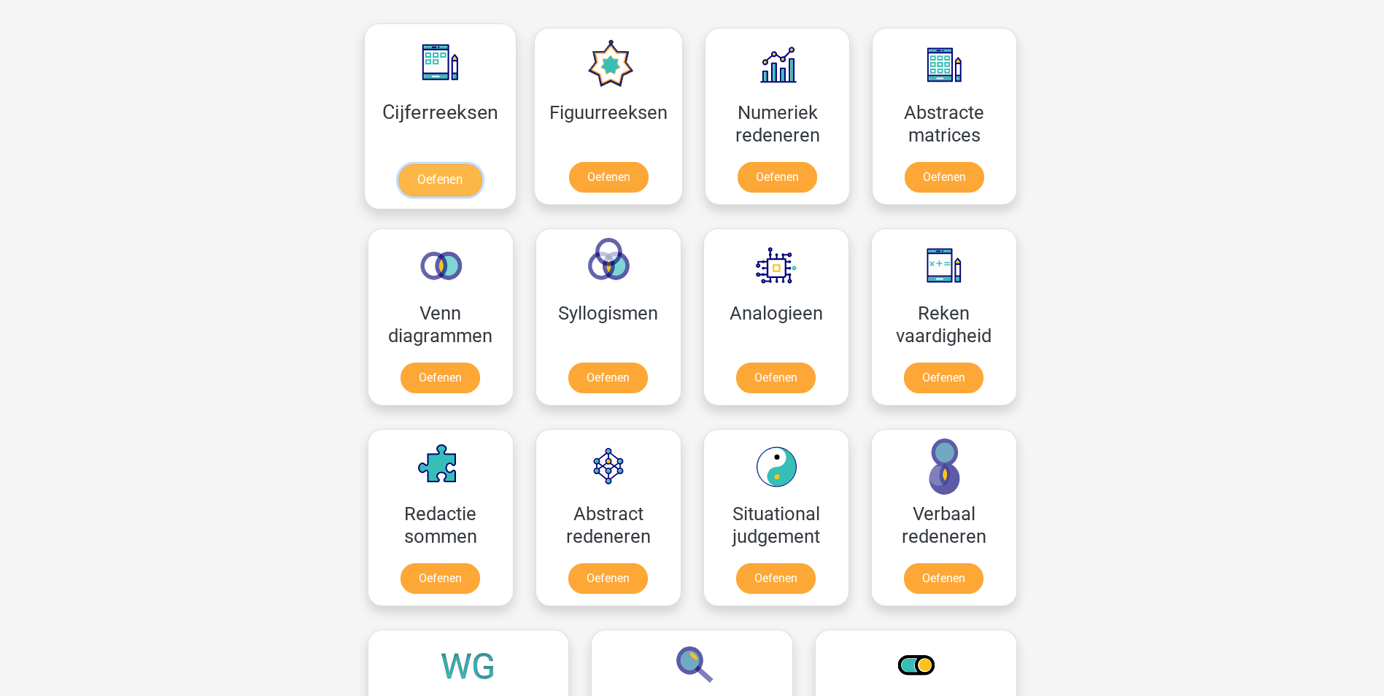
click at [455, 177] on link "Oefenen" at bounding box center [439, 180] width 83 height 32
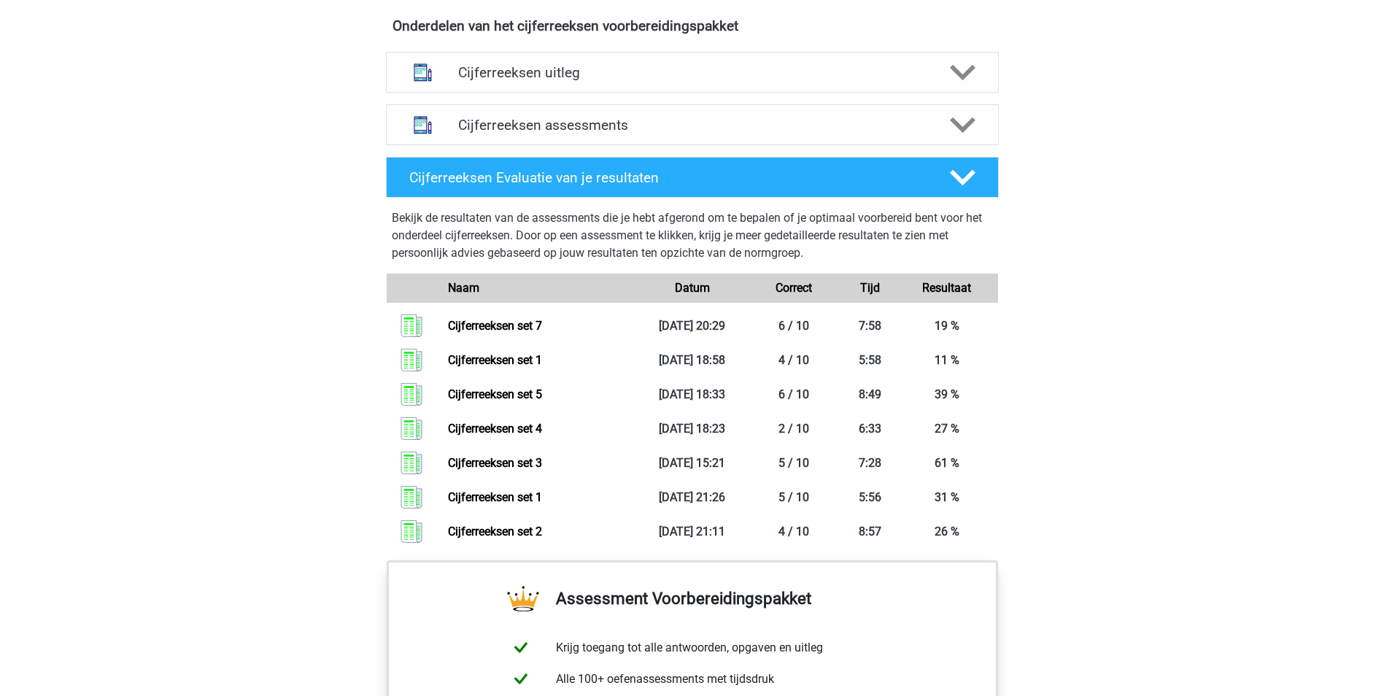
scroll to position [875, 0]
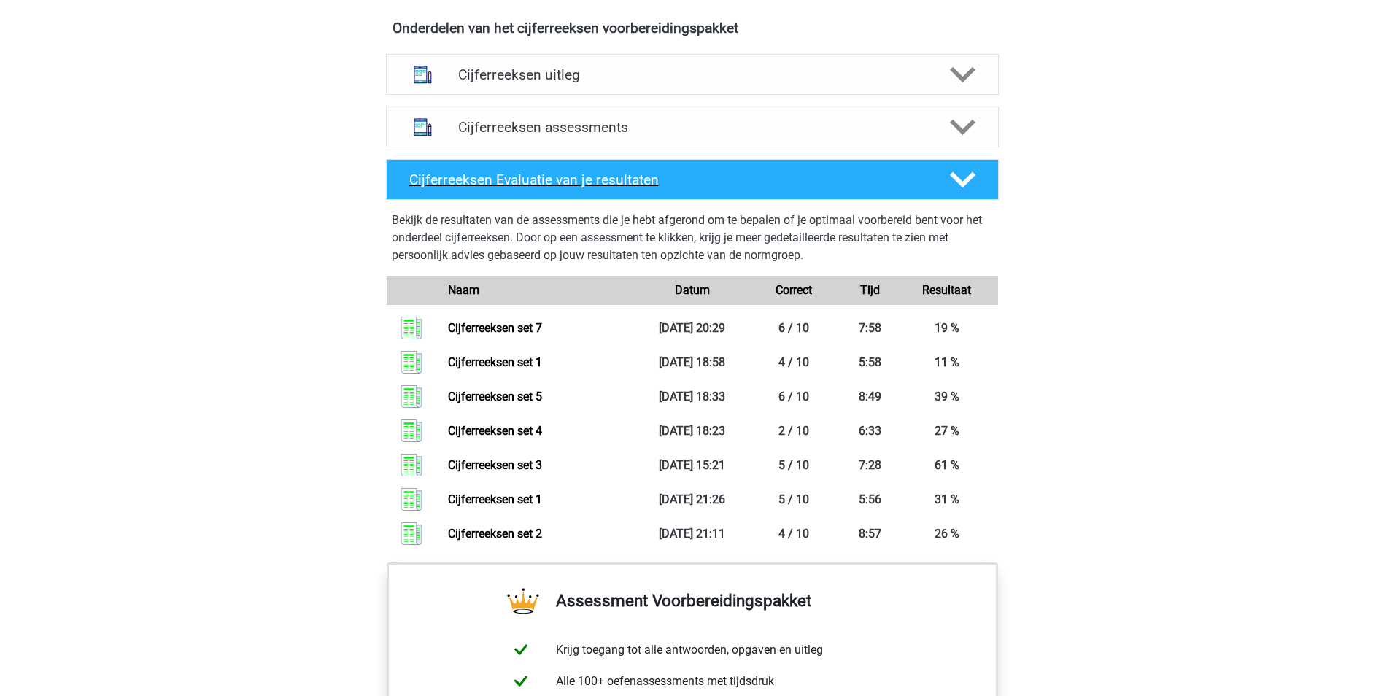
click at [968, 193] on icon at bounding box center [963, 180] width 26 height 26
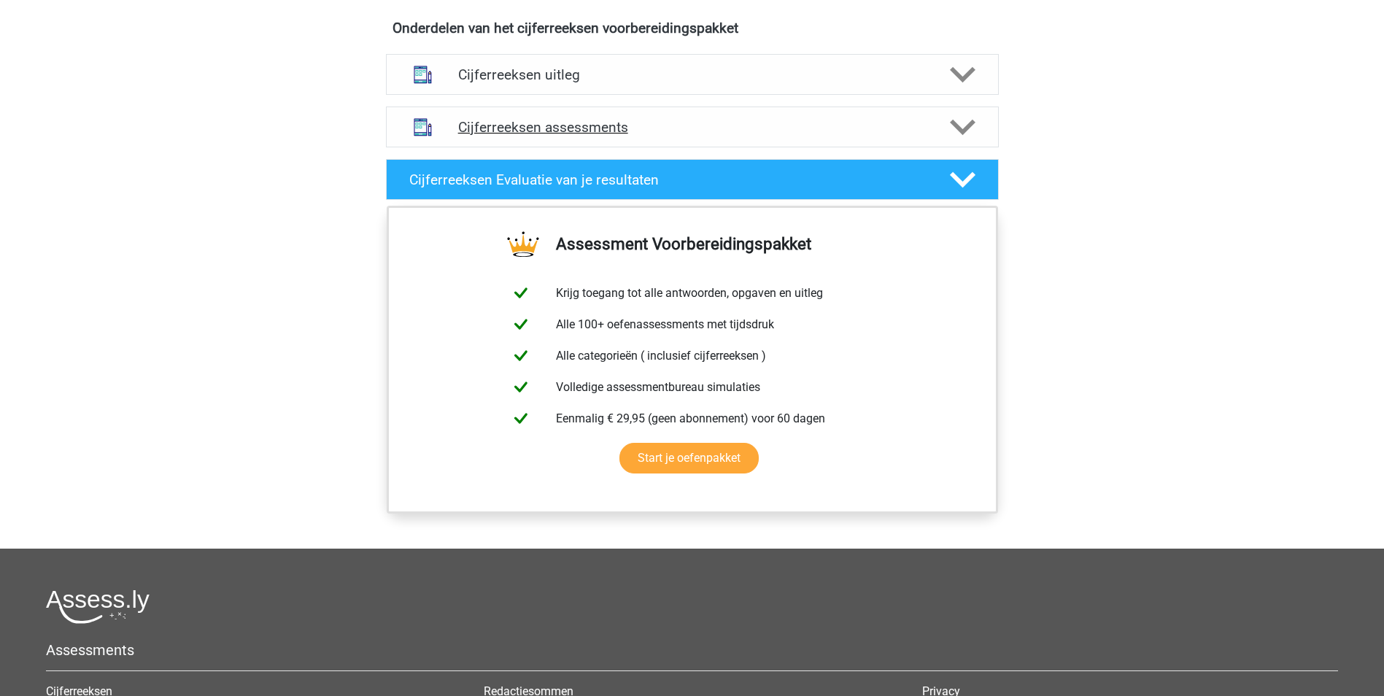
click at [956, 138] on icon at bounding box center [963, 128] width 26 height 26
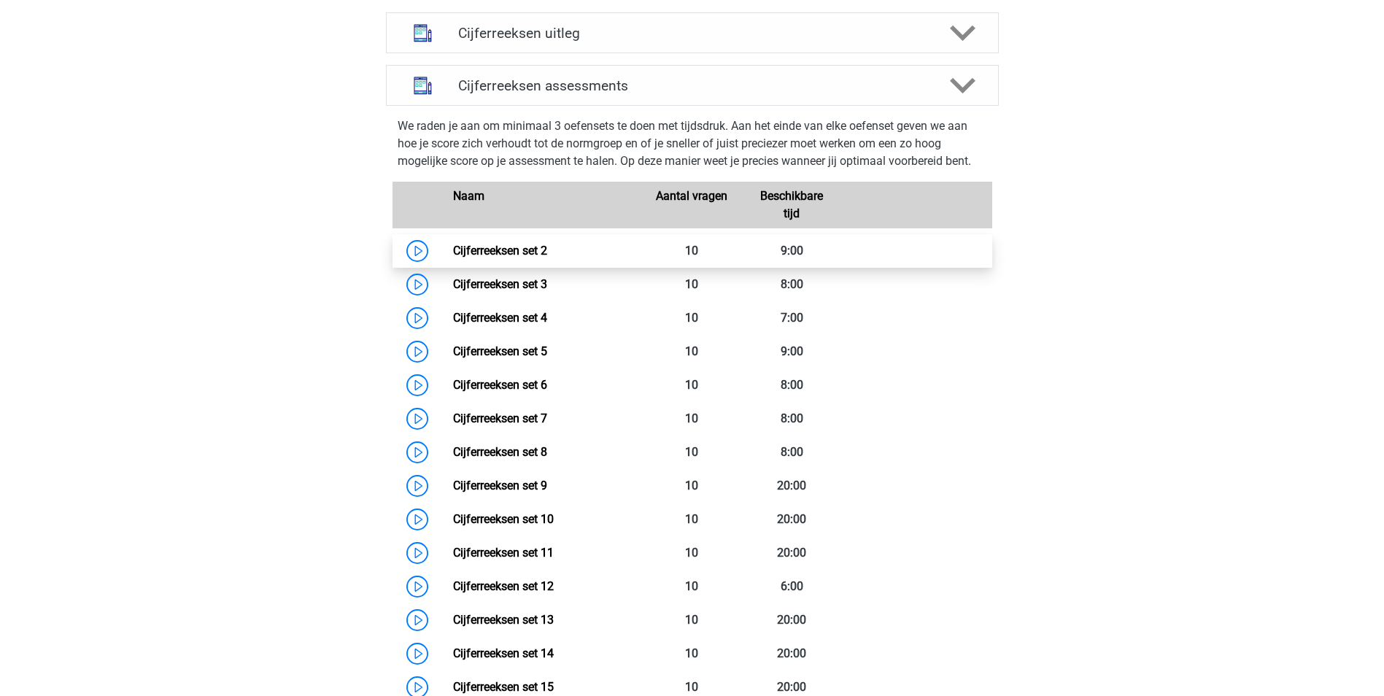
scroll to position [1021, 0]
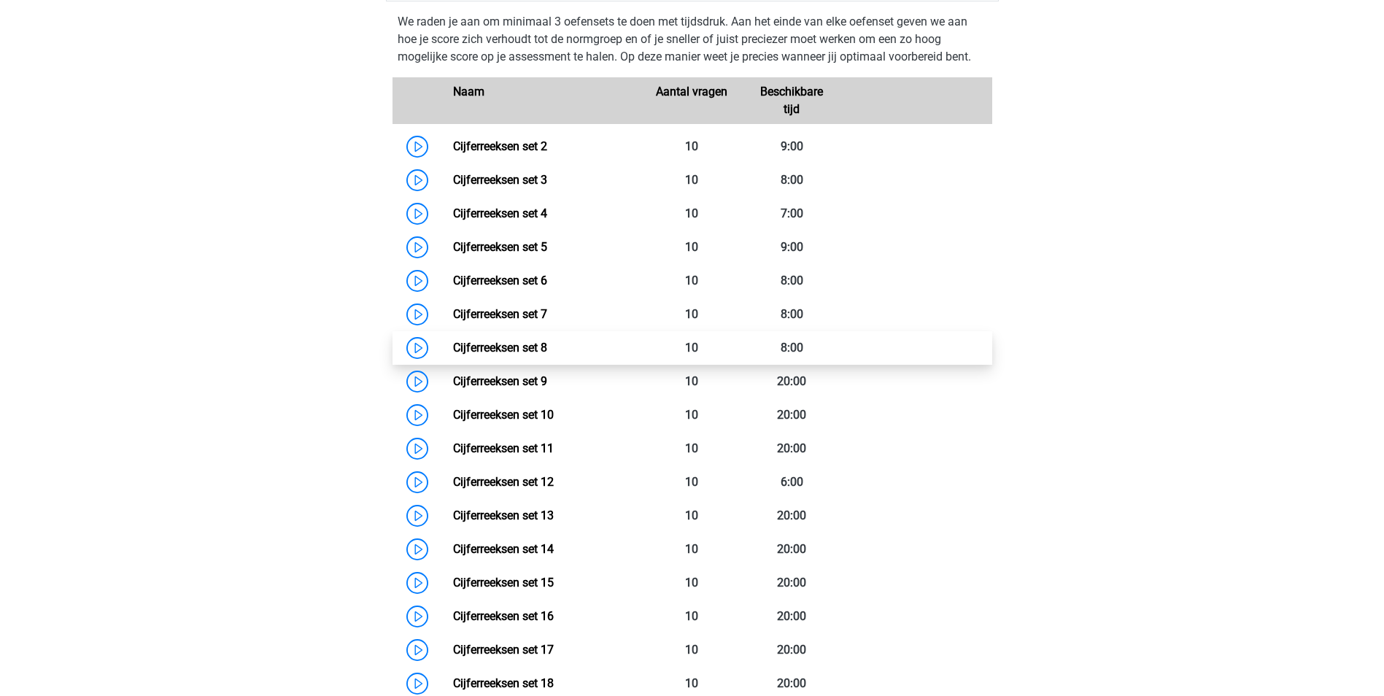
click at [547, 355] on link "Cijferreeksen set 8" at bounding box center [500, 348] width 94 height 14
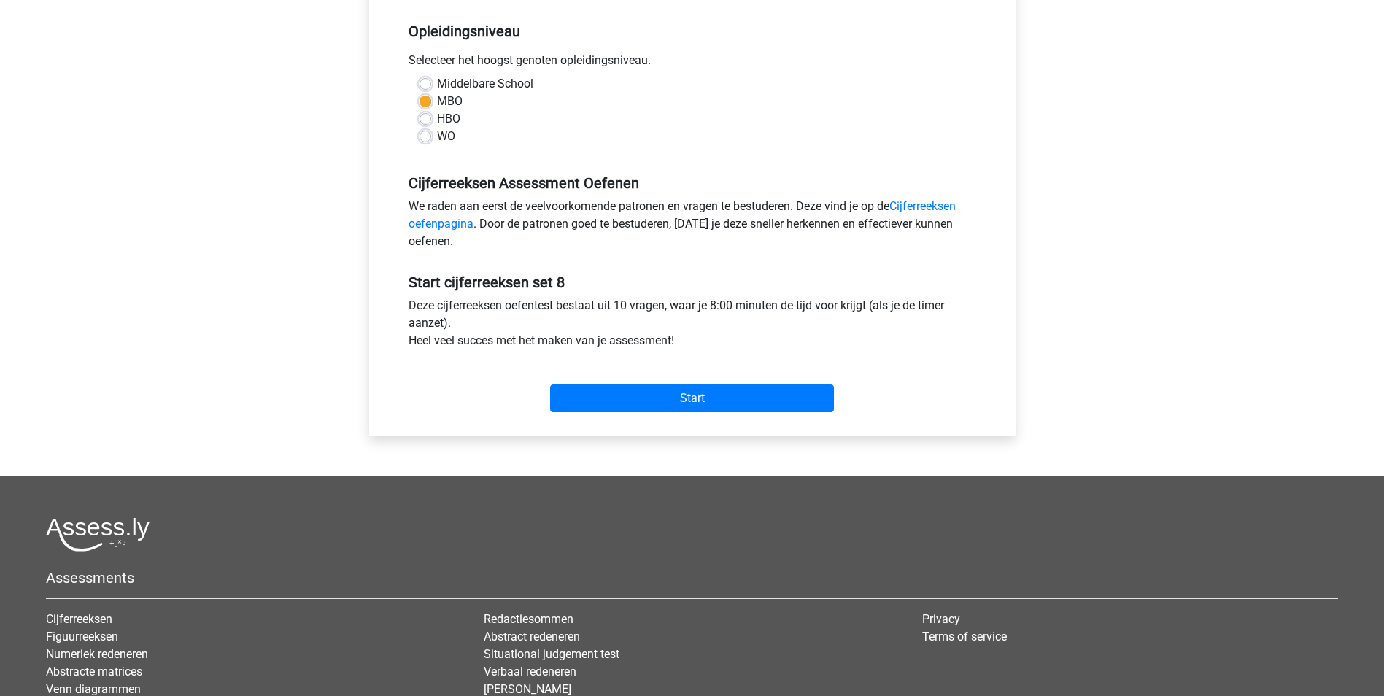
scroll to position [292, 0]
click at [725, 404] on input "Start" at bounding box center [692, 398] width 284 height 28
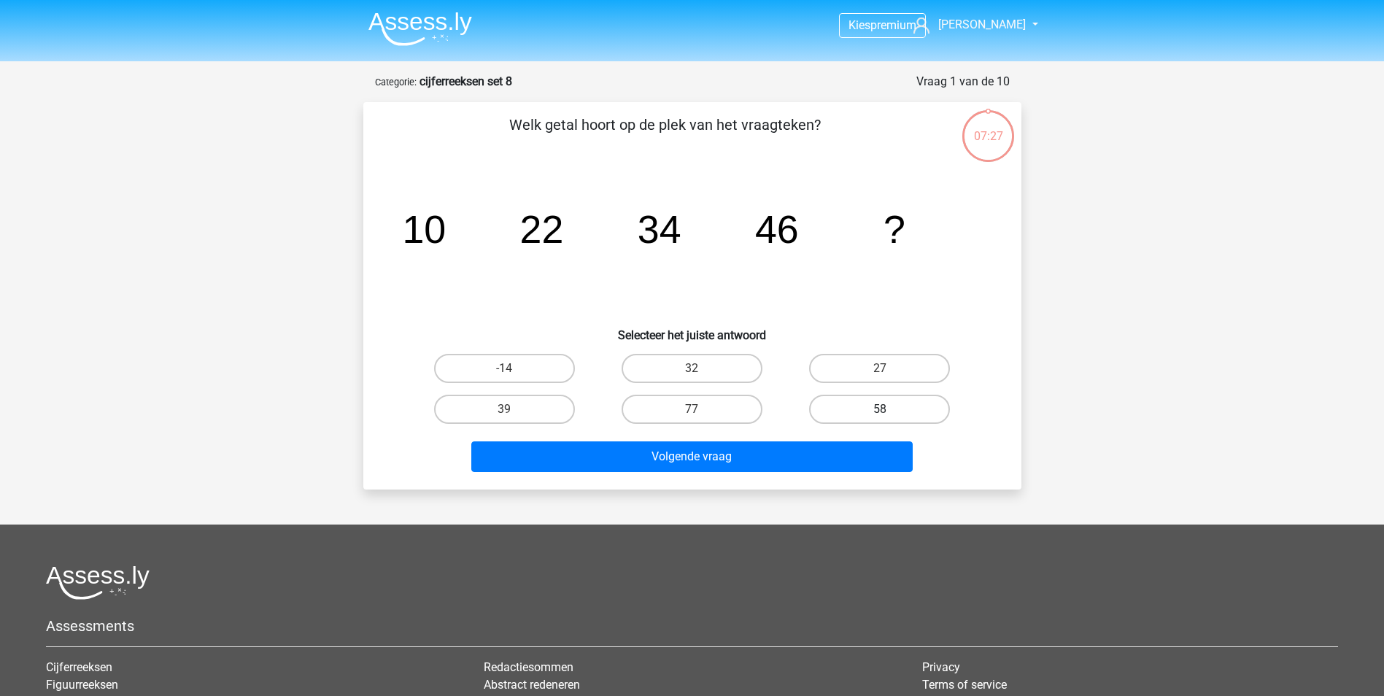
click at [862, 406] on label "58" at bounding box center [879, 409] width 141 height 29
click at [880, 409] on input "58" at bounding box center [884, 413] width 9 height 9
radio input "true"
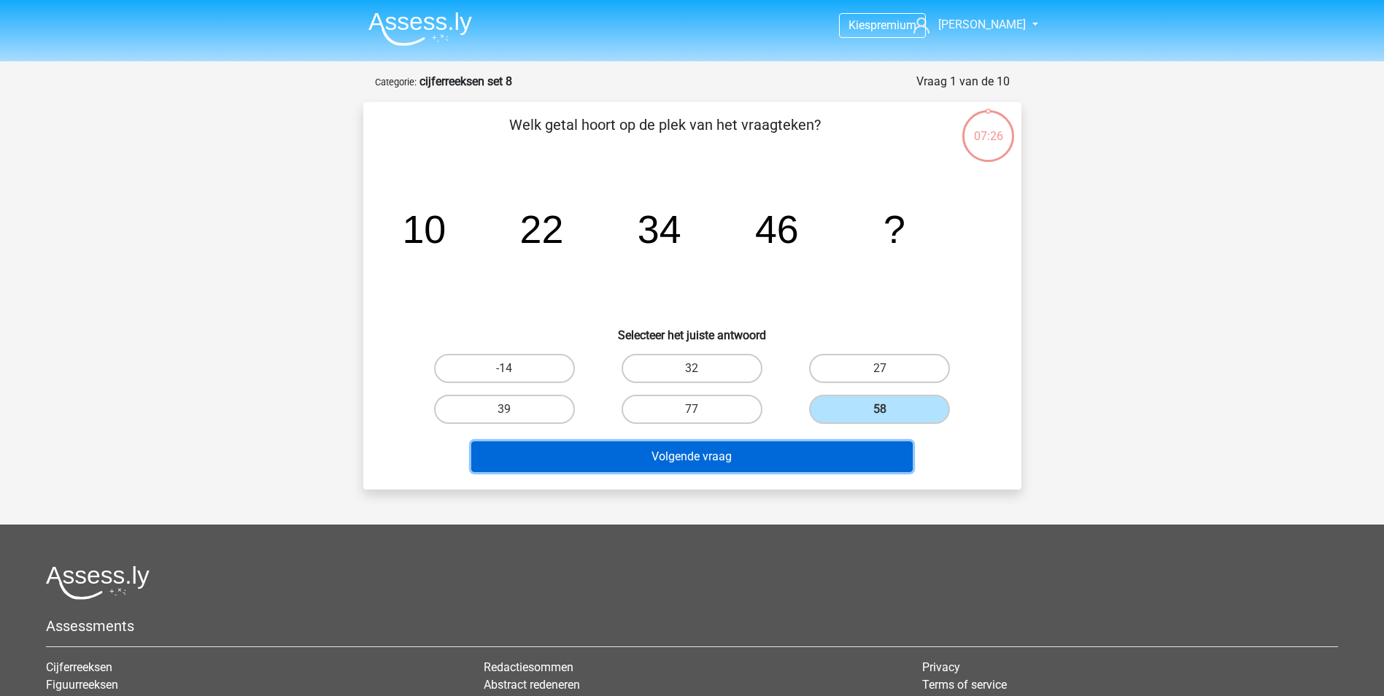
click at [770, 451] on button "Volgende vraag" at bounding box center [691, 456] width 441 height 31
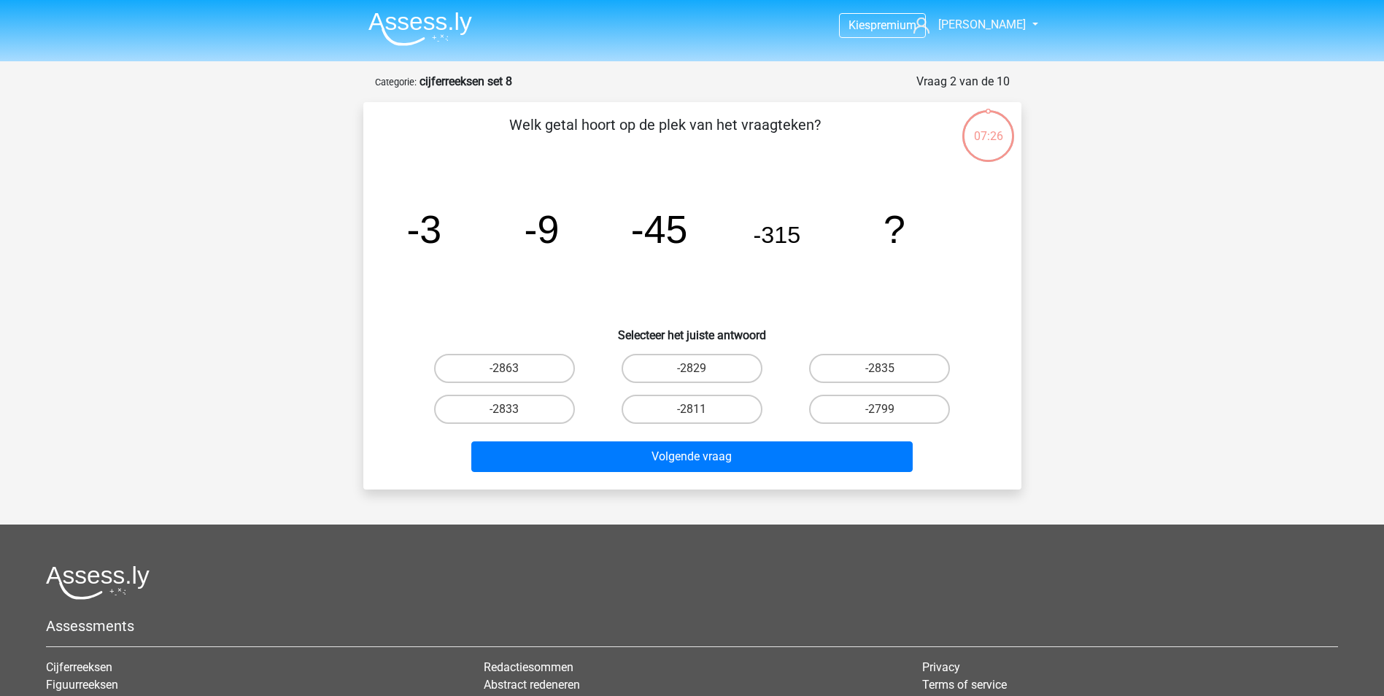
scroll to position [73, 0]
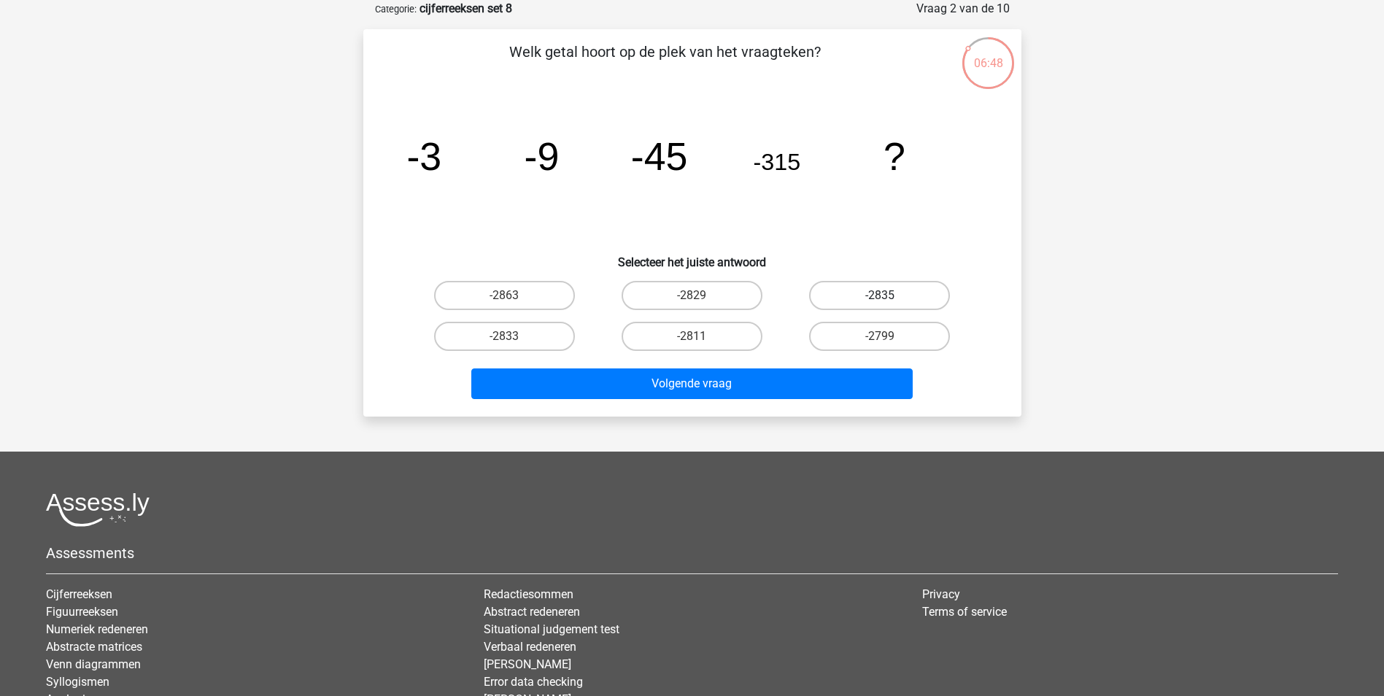
click at [899, 294] on label "-2835" at bounding box center [879, 295] width 141 height 29
click at [889, 295] on input "-2835" at bounding box center [884, 299] width 9 height 9
radio input "true"
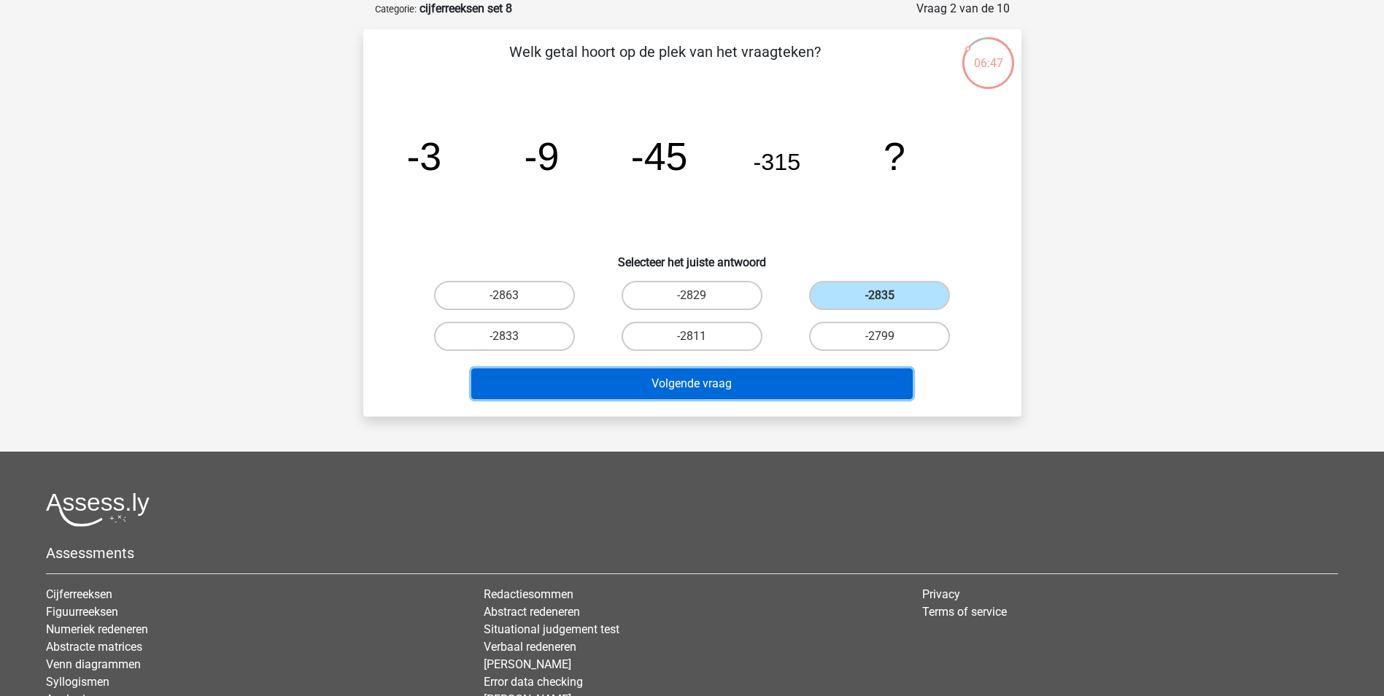
click at [756, 384] on button "Volgende vraag" at bounding box center [691, 383] width 441 height 31
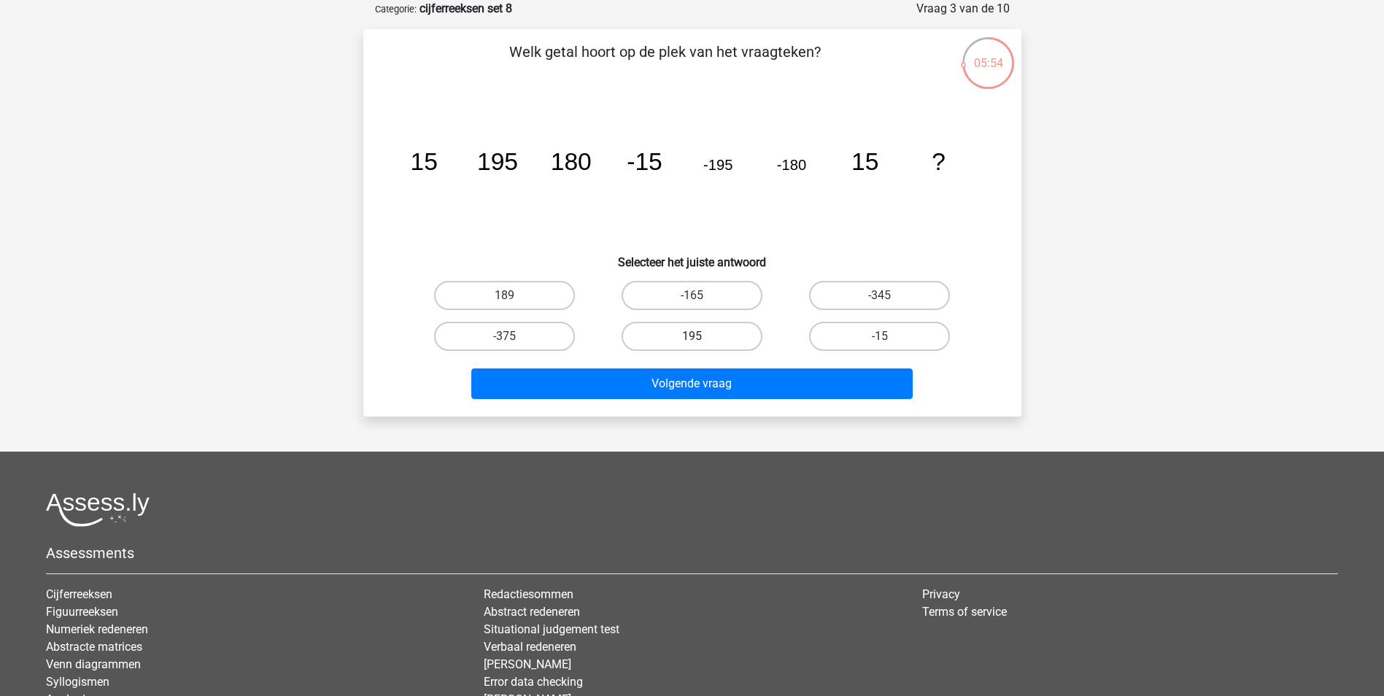
click at [729, 331] on label "195" at bounding box center [692, 336] width 141 height 29
click at [701, 336] on input "195" at bounding box center [696, 340] width 9 height 9
radio input "true"
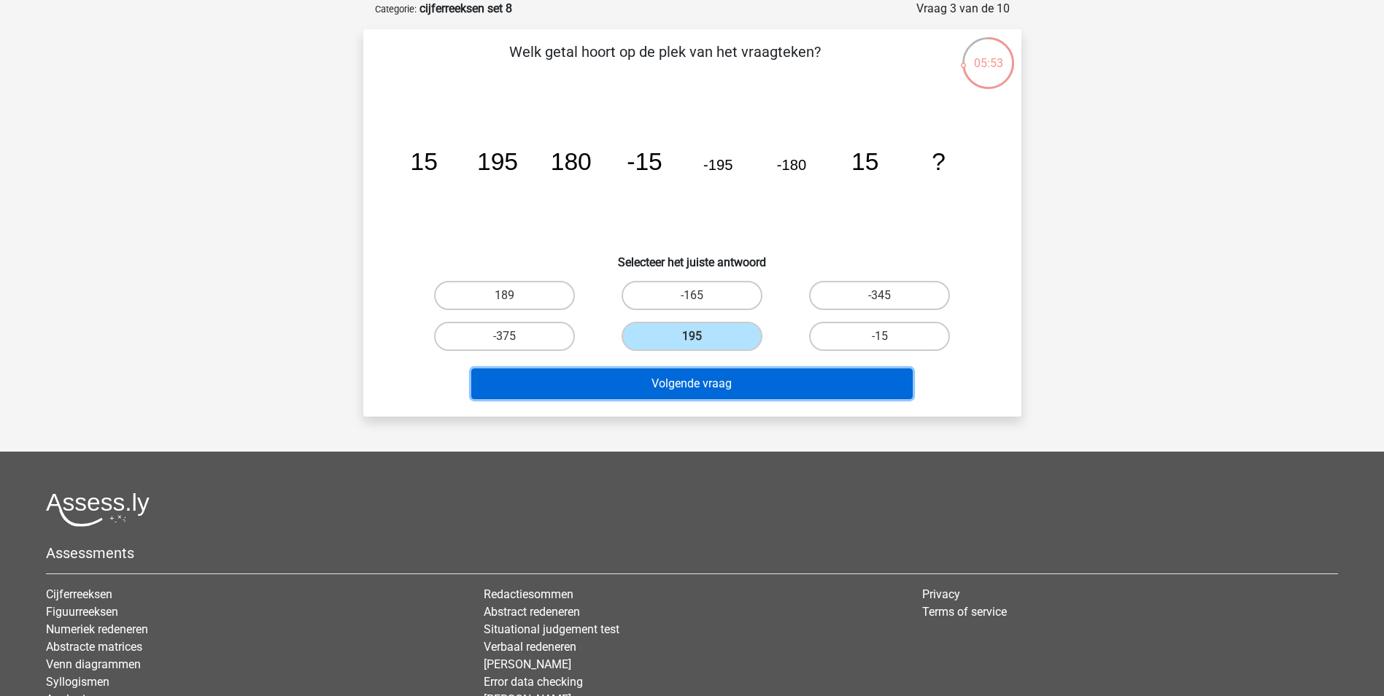
click at [719, 380] on button "Volgende vraag" at bounding box center [691, 383] width 441 height 31
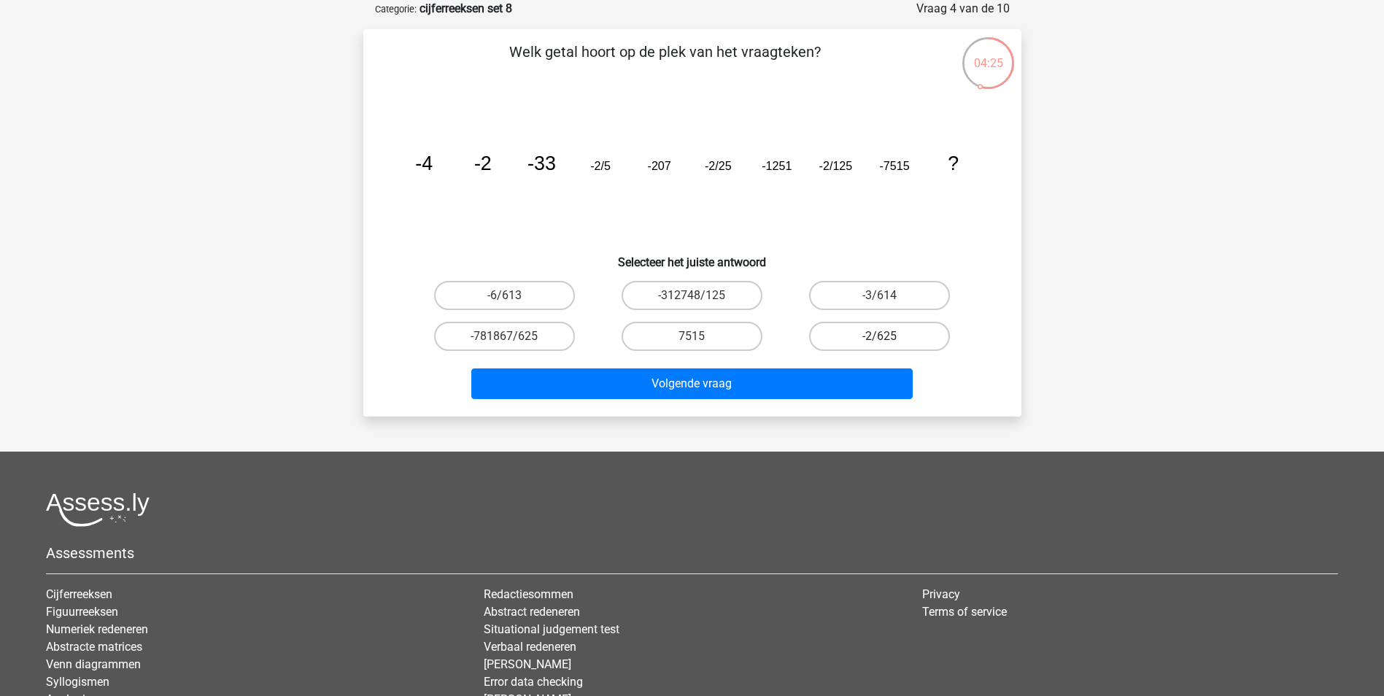
click at [898, 332] on label "-2/625" at bounding box center [879, 336] width 141 height 29
click at [889, 336] on input "-2/625" at bounding box center [884, 340] width 9 height 9
radio input "true"
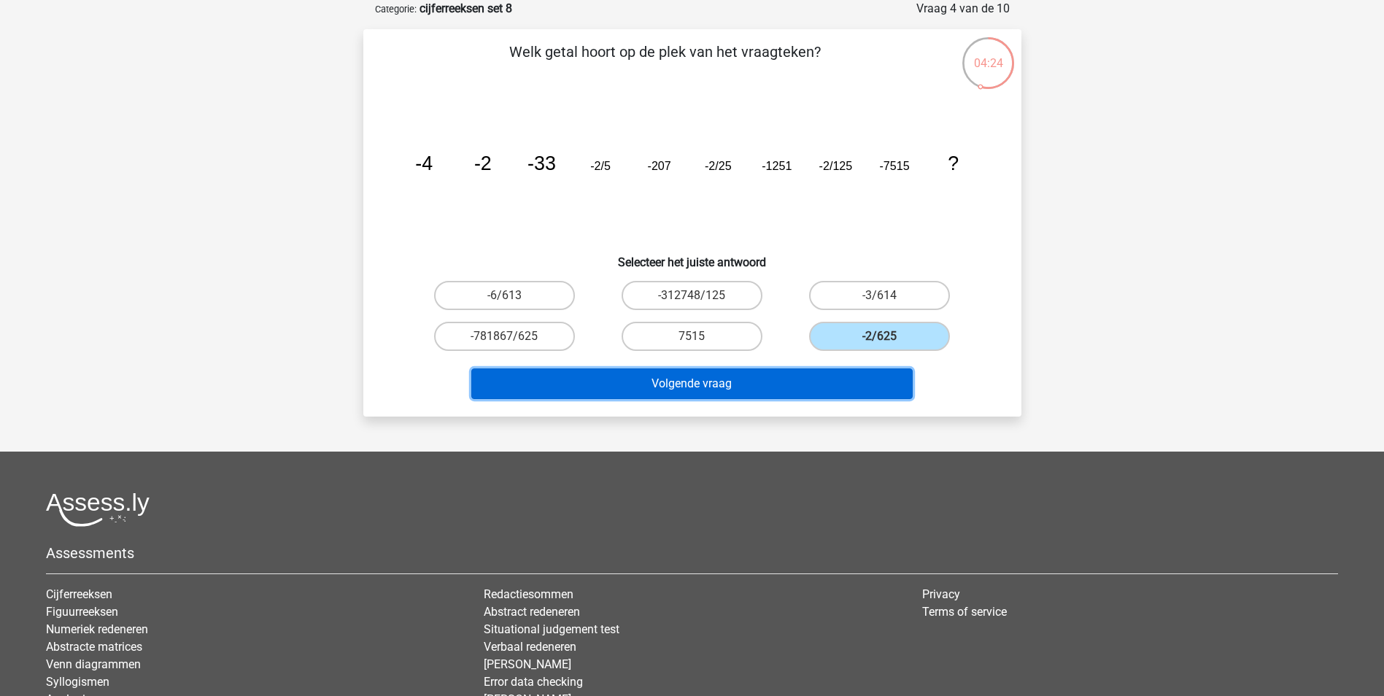
click at [809, 378] on button "Volgende vraag" at bounding box center [691, 383] width 441 height 31
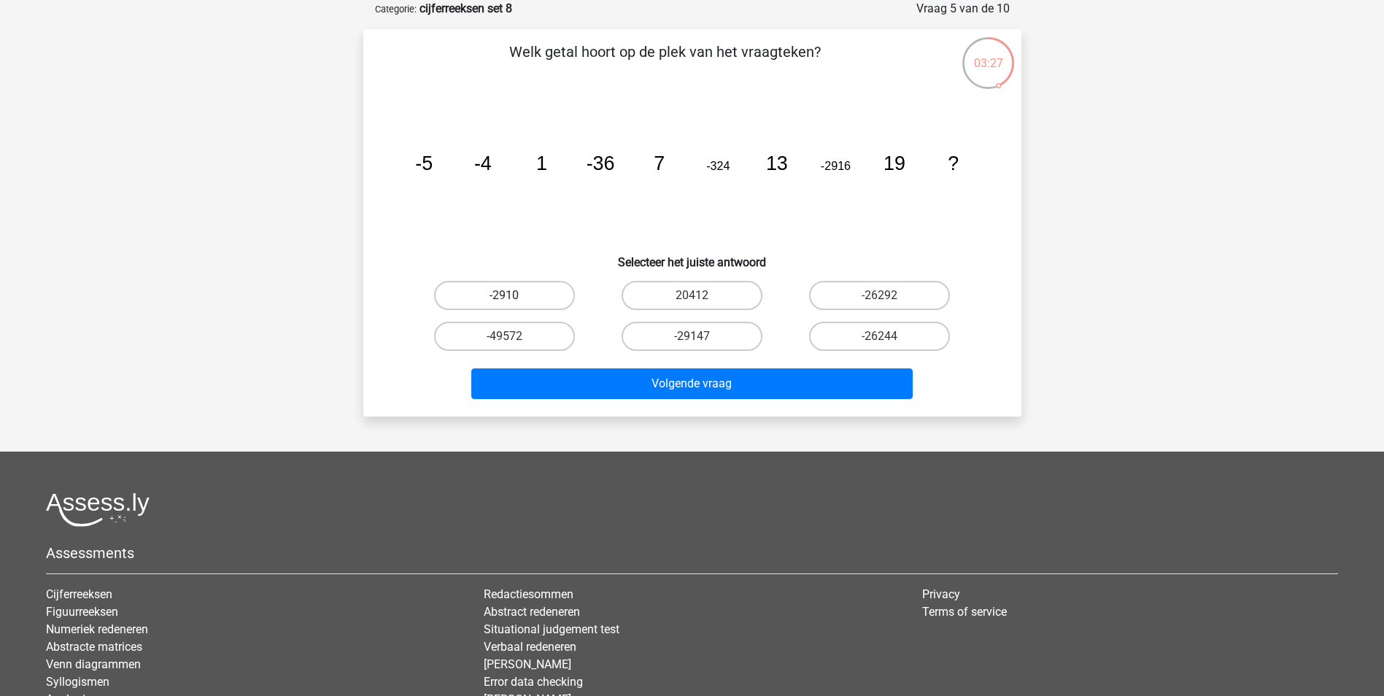
click at [541, 297] on label "-2910" at bounding box center [504, 295] width 141 height 29
click at [514, 297] on input "-2910" at bounding box center [508, 299] width 9 height 9
radio input "true"
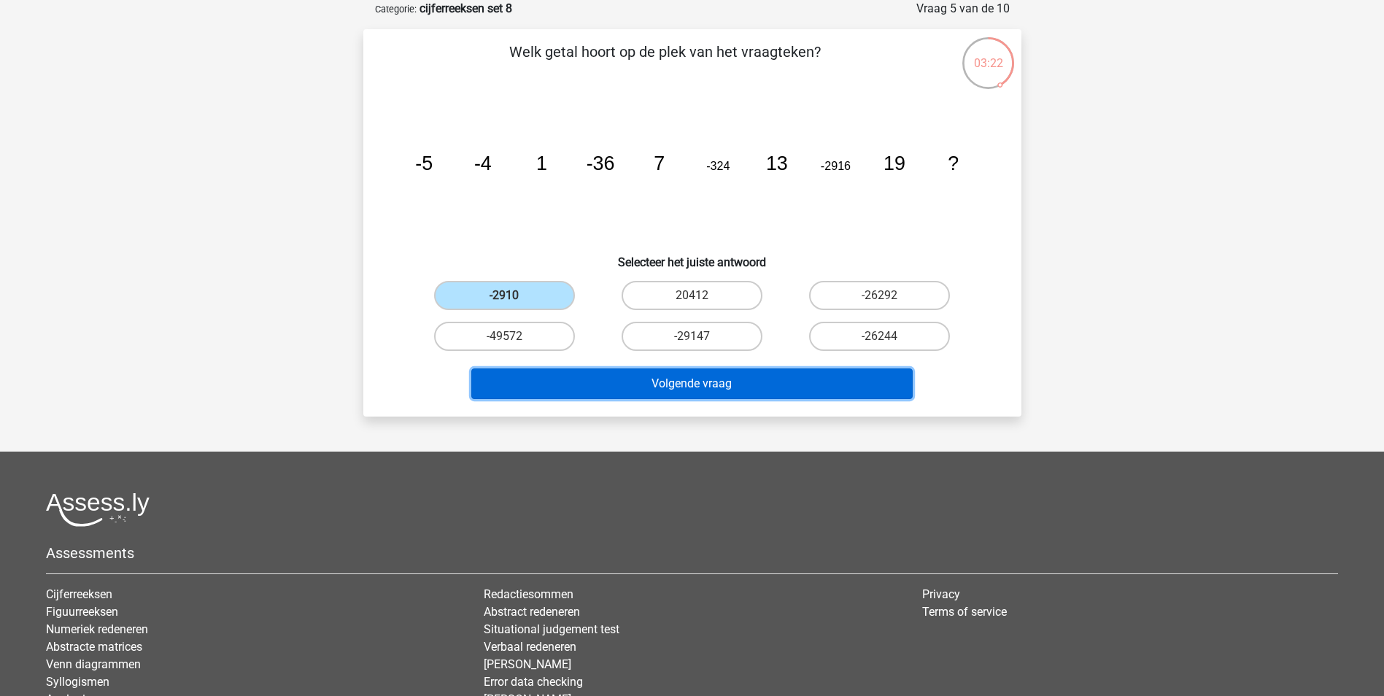
click at [704, 381] on button "Volgende vraag" at bounding box center [691, 383] width 441 height 31
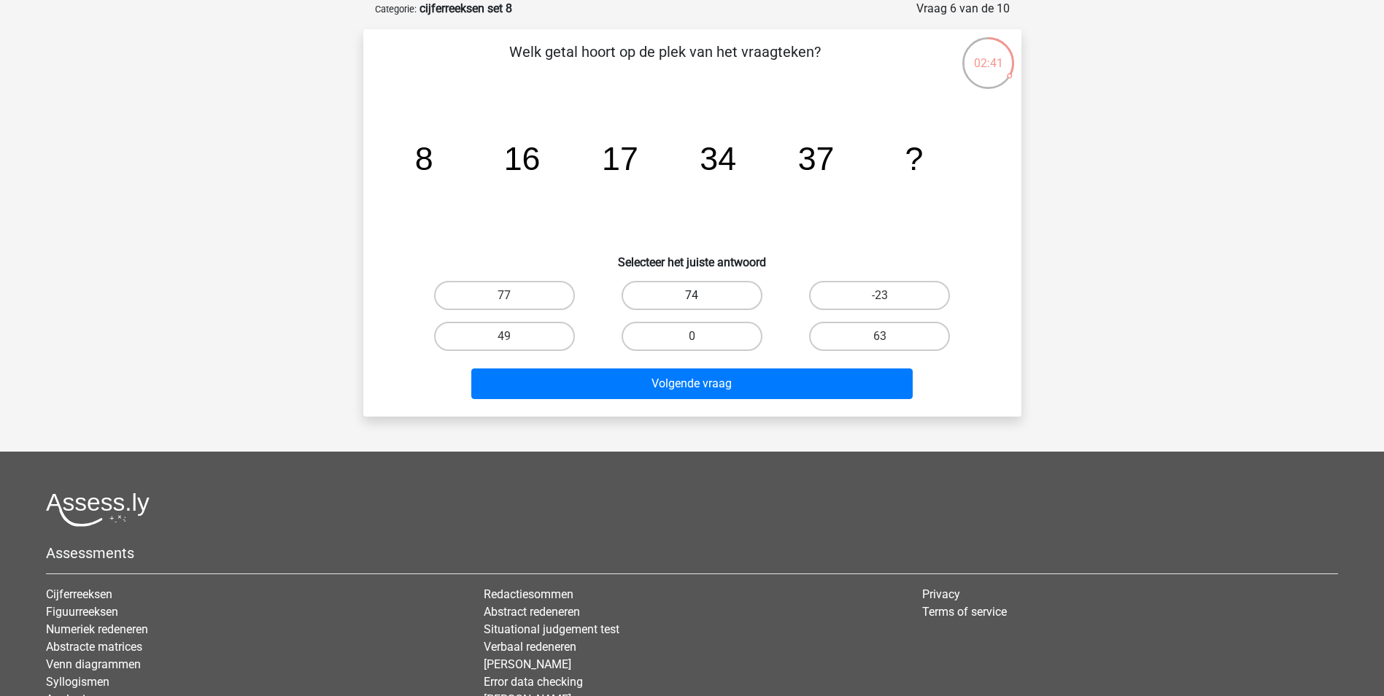
click at [733, 292] on label "74" at bounding box center [692, 295] width 141 height 29
click at [701, 295] on input "74" at bounding box center [696, 299] width 9 height 9
radio input "true"
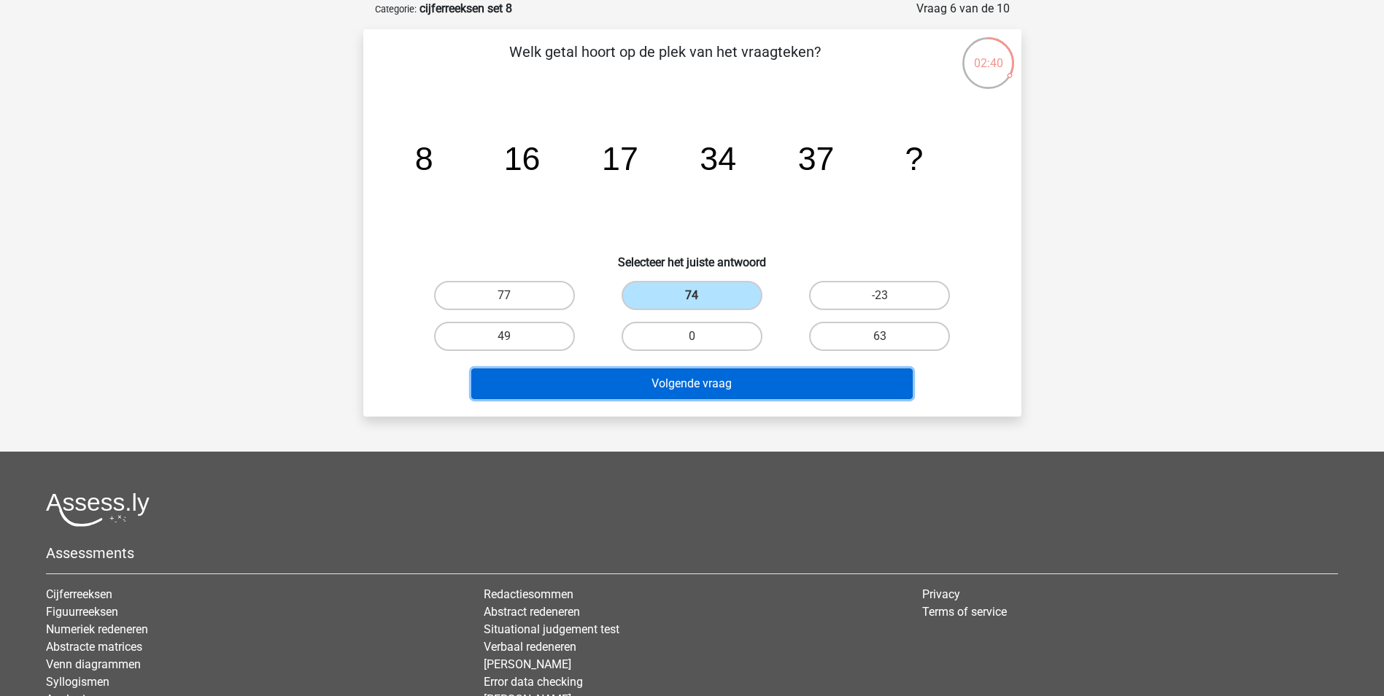
click at [790, 382] on button "Volgende vraag" at bounding box center [691, 383] width 441 height 31
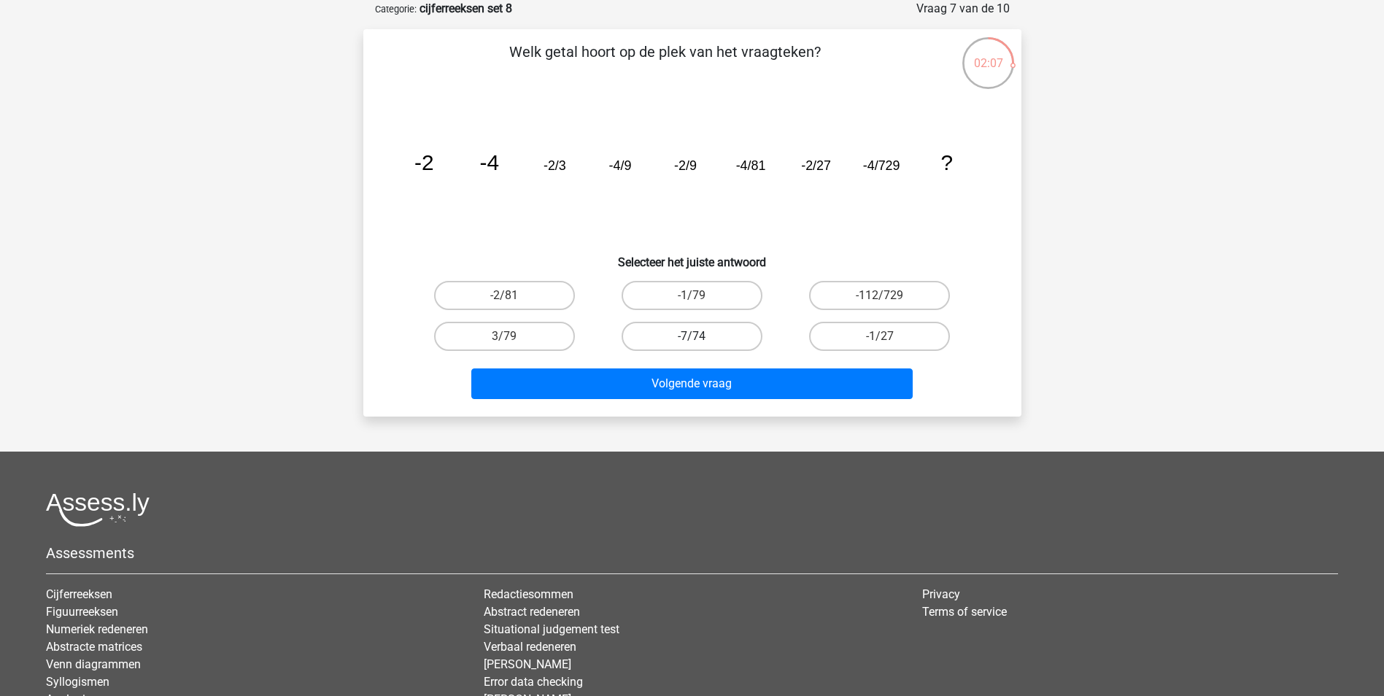
click at [740, 336] on label "-7/74" at bounding box center [692, 336] width 141 height 29
click at [701, 336] on input "-7/74" at bounding box center [696, 340] width 9 height 9
radio input "true"
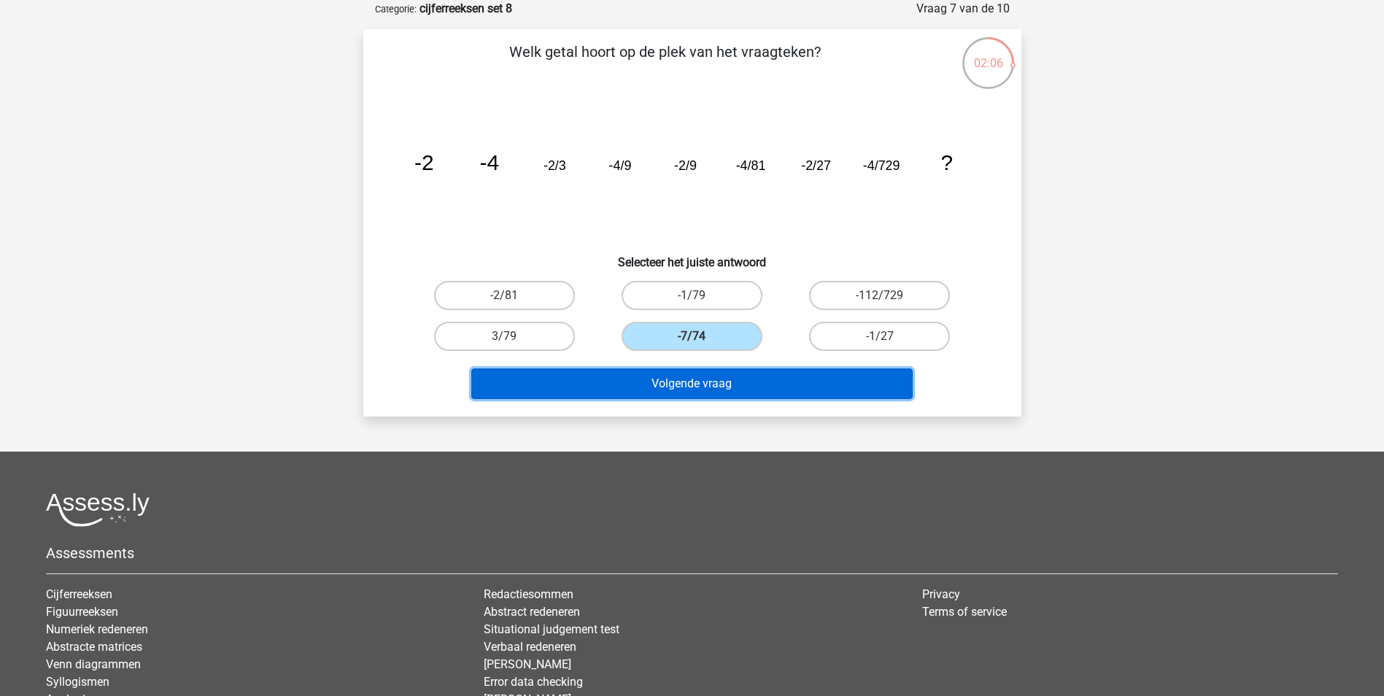
click at [759, 380] on button "Volgende vraag" at bounding box center [691, 383] width 441 height 31
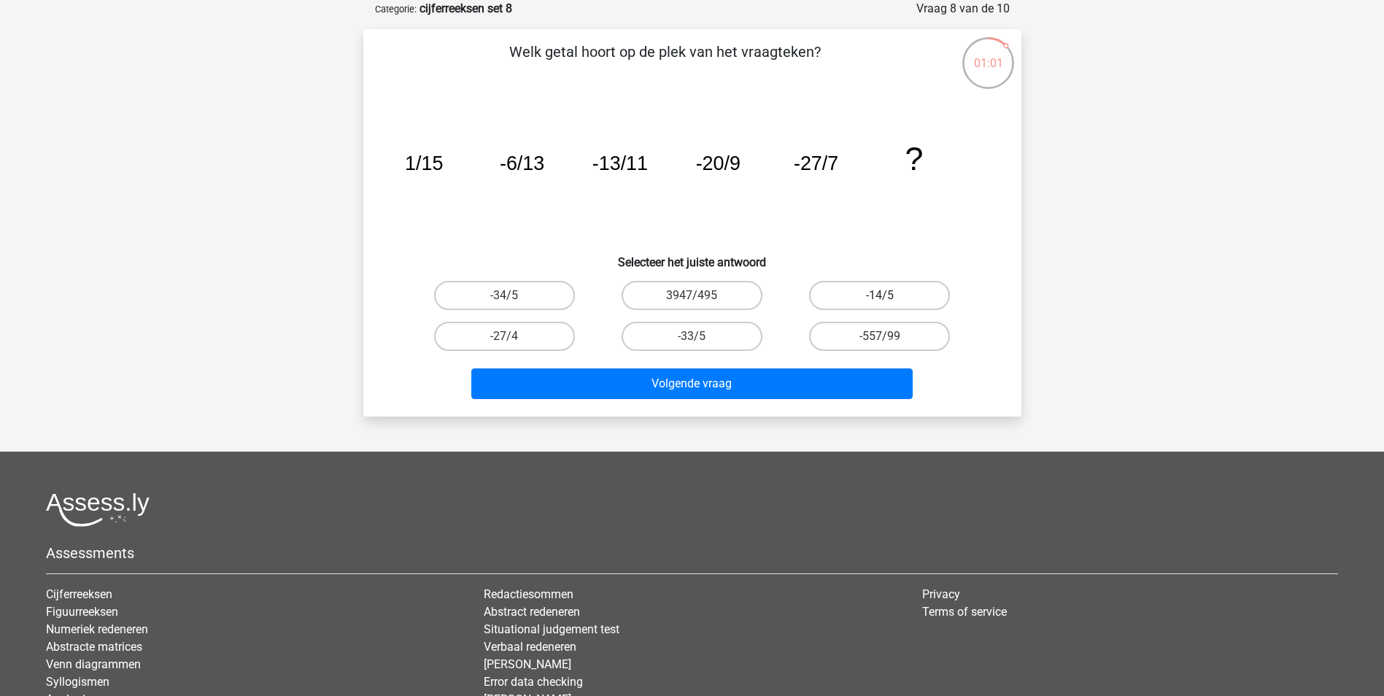
click at [892, 293] on label "-14/5" at bounding box center [879, 295] width 141 height 29
click at [889, 295] on input "-14/5" at bounding box center [884, 299] width 9 height 9
radio input "true"
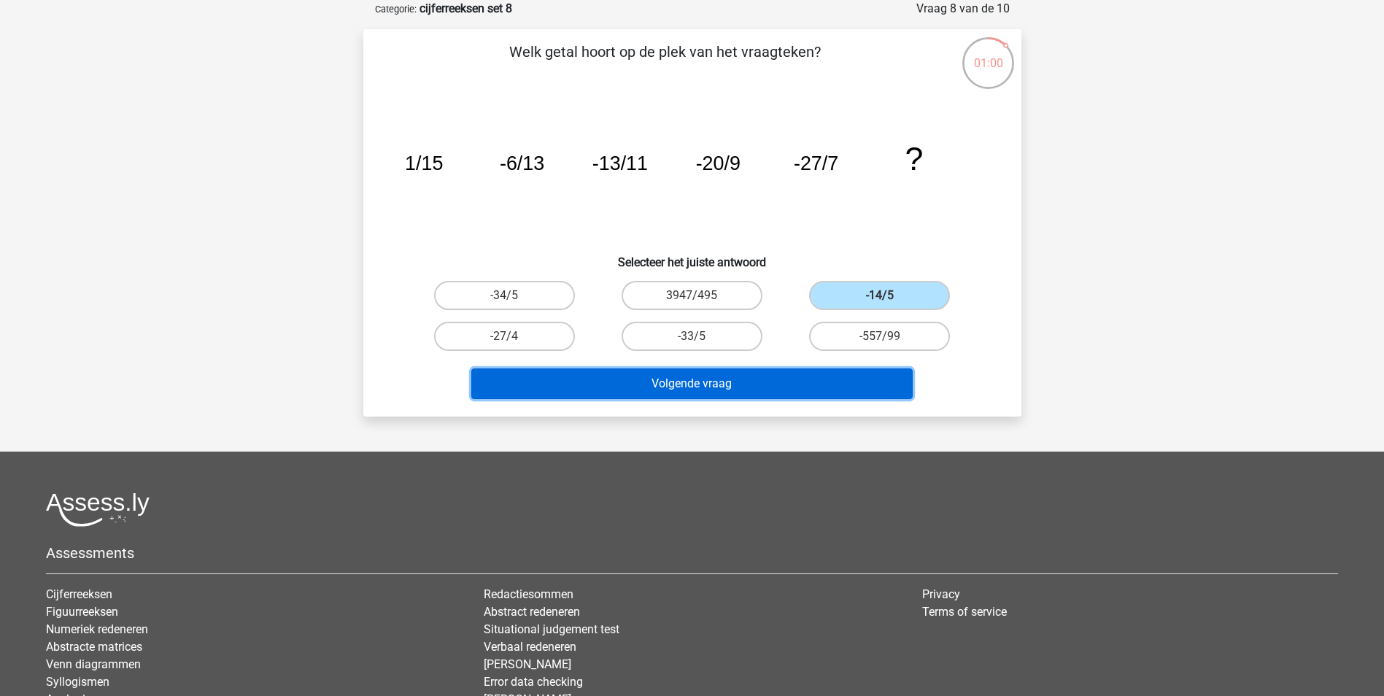
click at [771, 382] on button "Volgende vraag" at bounding box center [691, 383] width 441 height 31
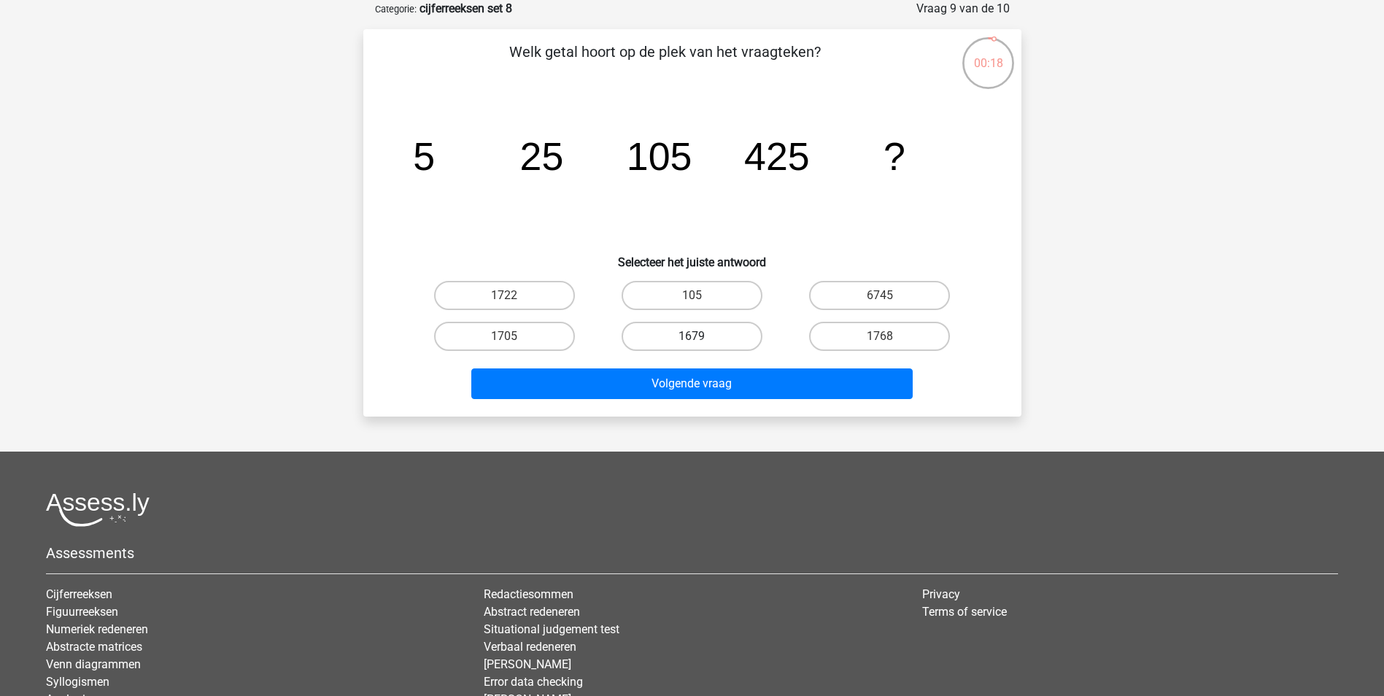
click at [687, 336] on label "1679" at bounding box center [692, 336] width 141 height 29
click at [692, 336] on input "1679" at bounding box center [696, 340] width 9 height 9
radio input "true"
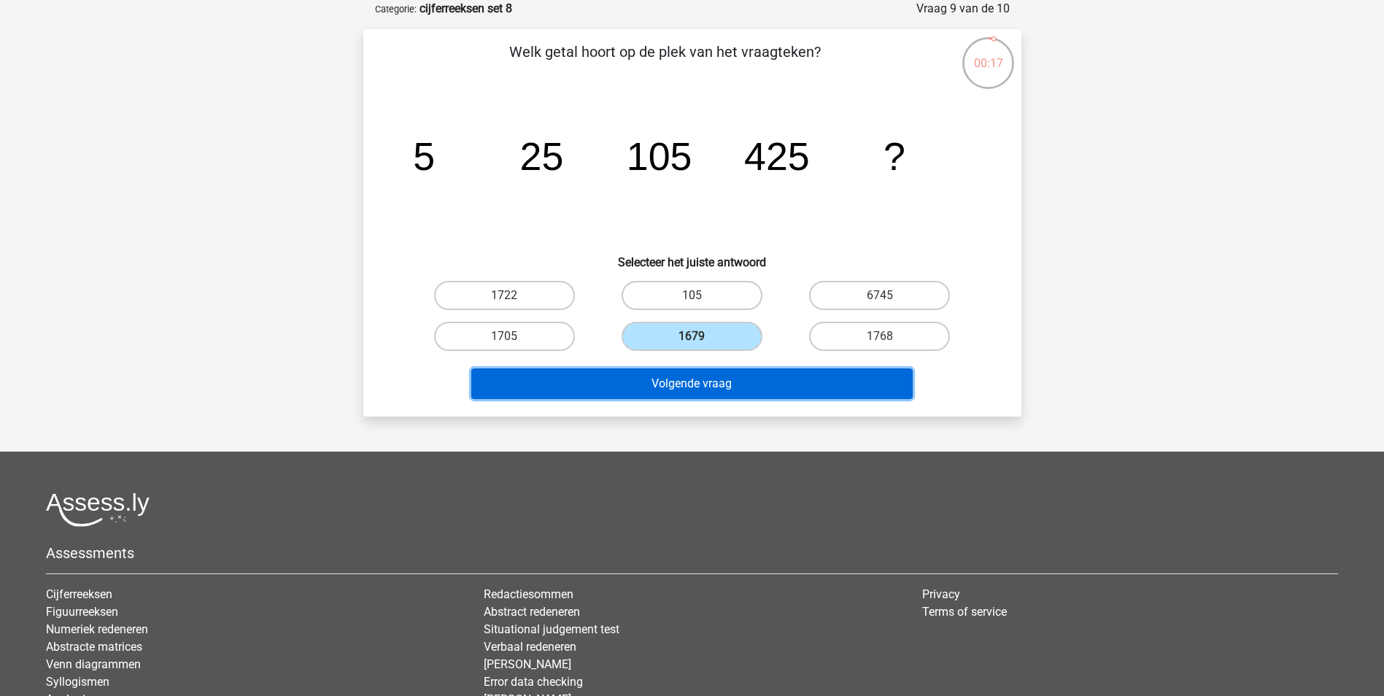
click at [713, 379] on button "Volgende vraag" at bounding box center [691, 383] width 441 height 31
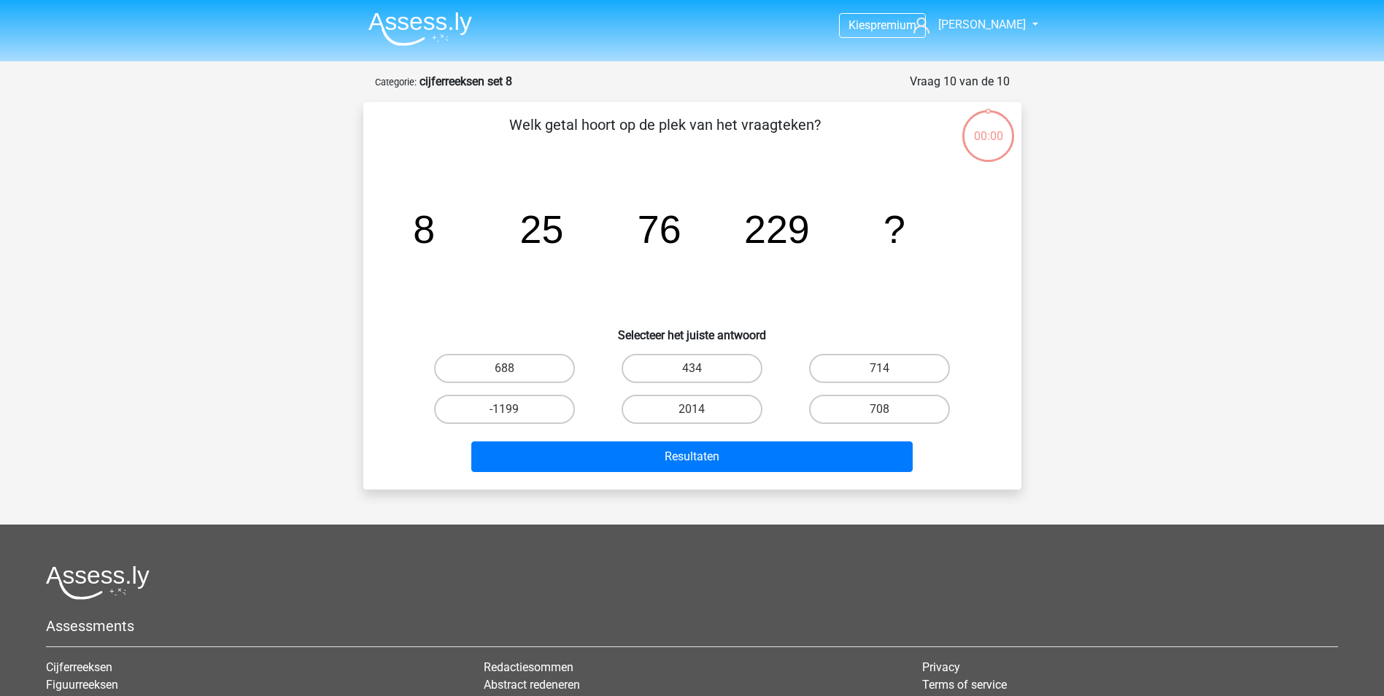
scroll to position [73, 0]
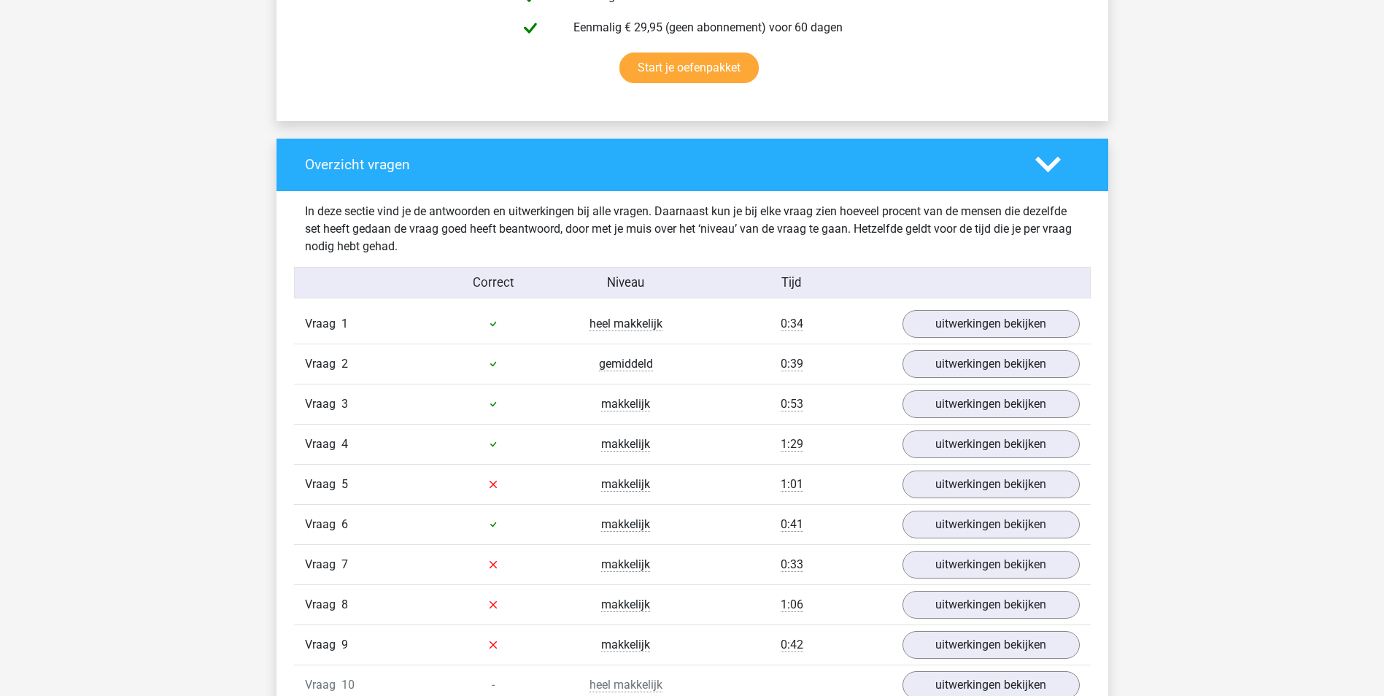
scroll to position [948, 0]
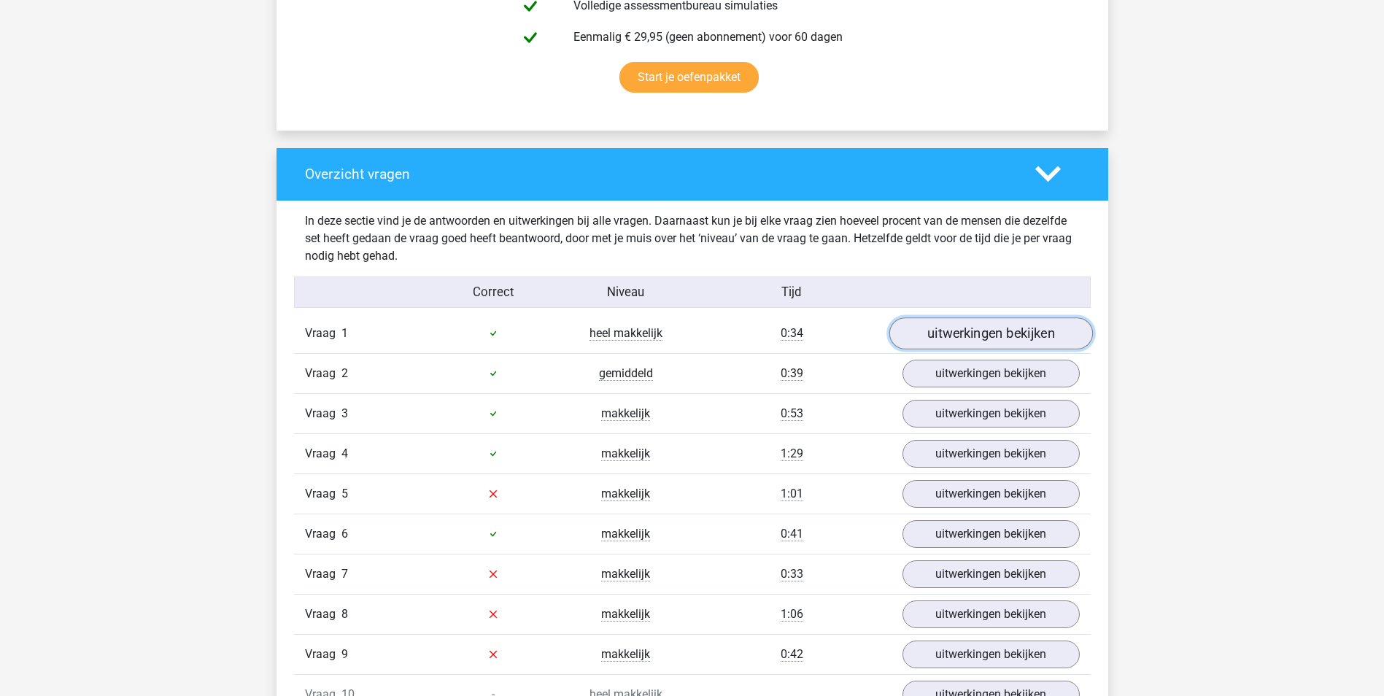
click at [958, 339] on link "uitwerkingen bekijken" at bounding box center [991, 333] width 204 height 32
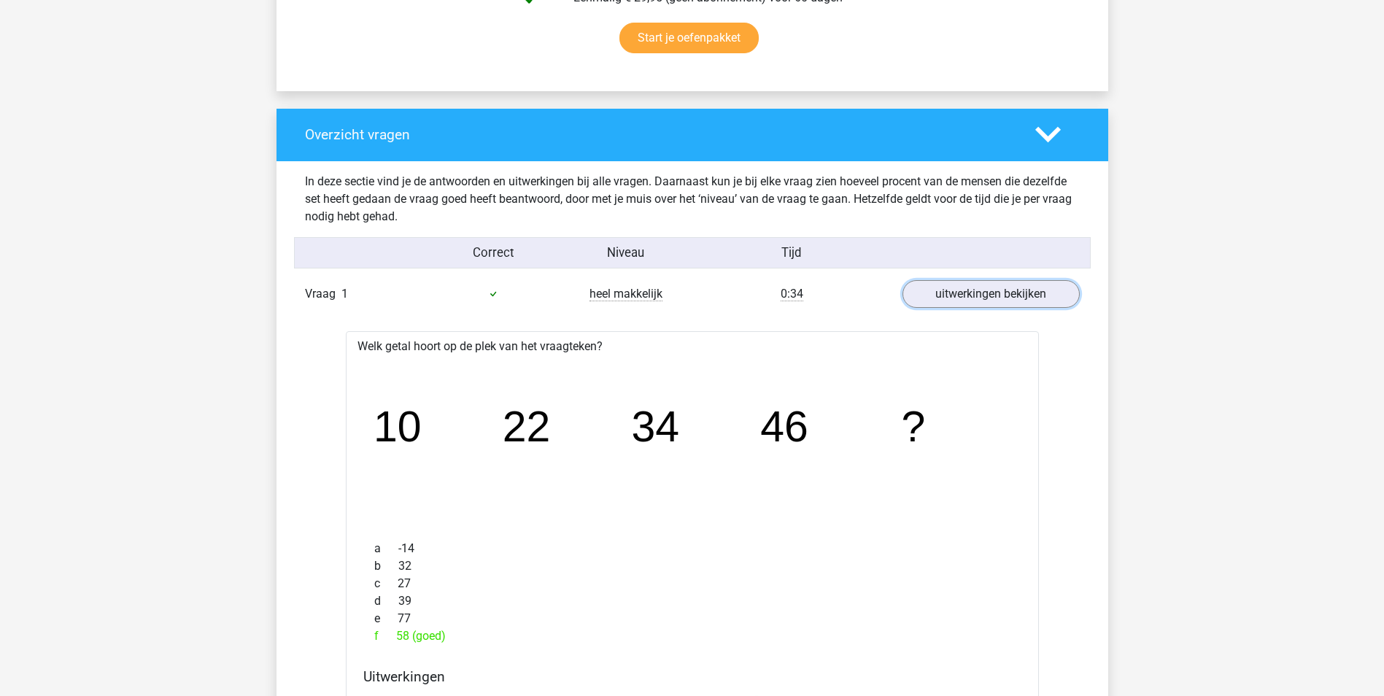
scroll to position [1094, 0]
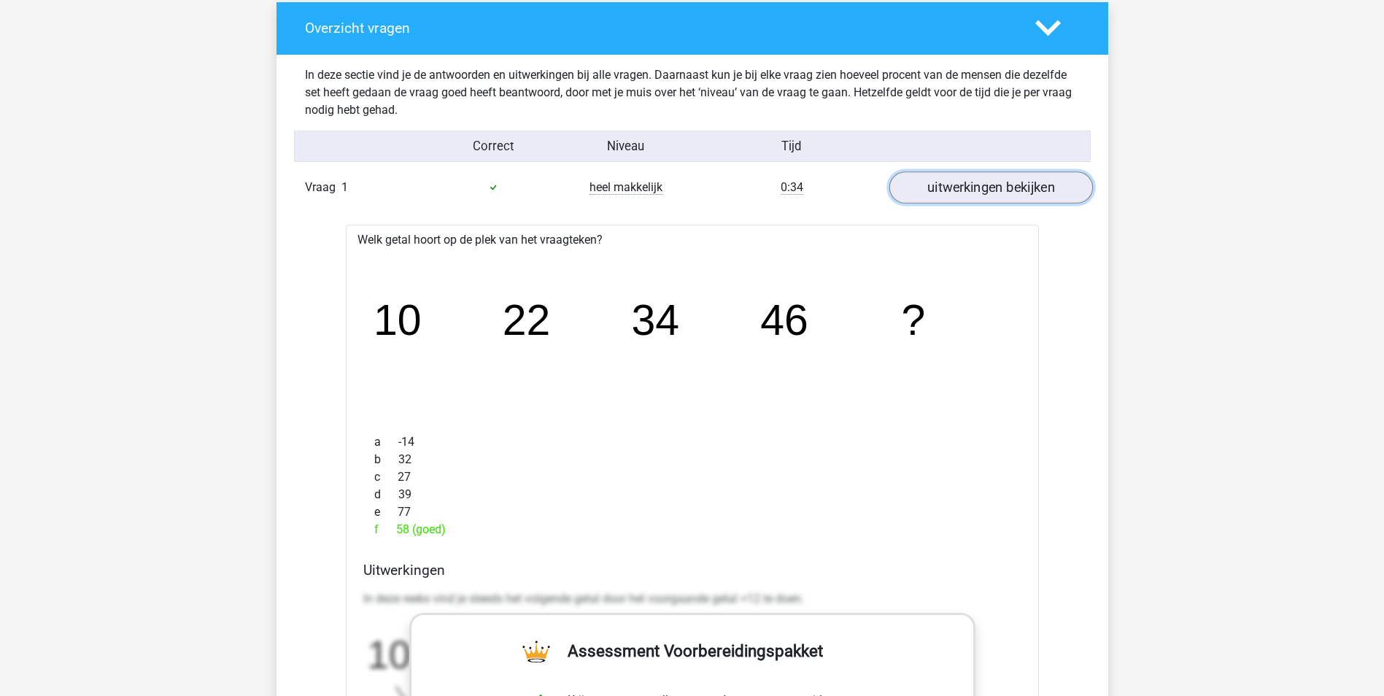
click at [1040, 194] on link "uitwerkingen bekijken" at bounding box center [991, 187] width 204 height 32
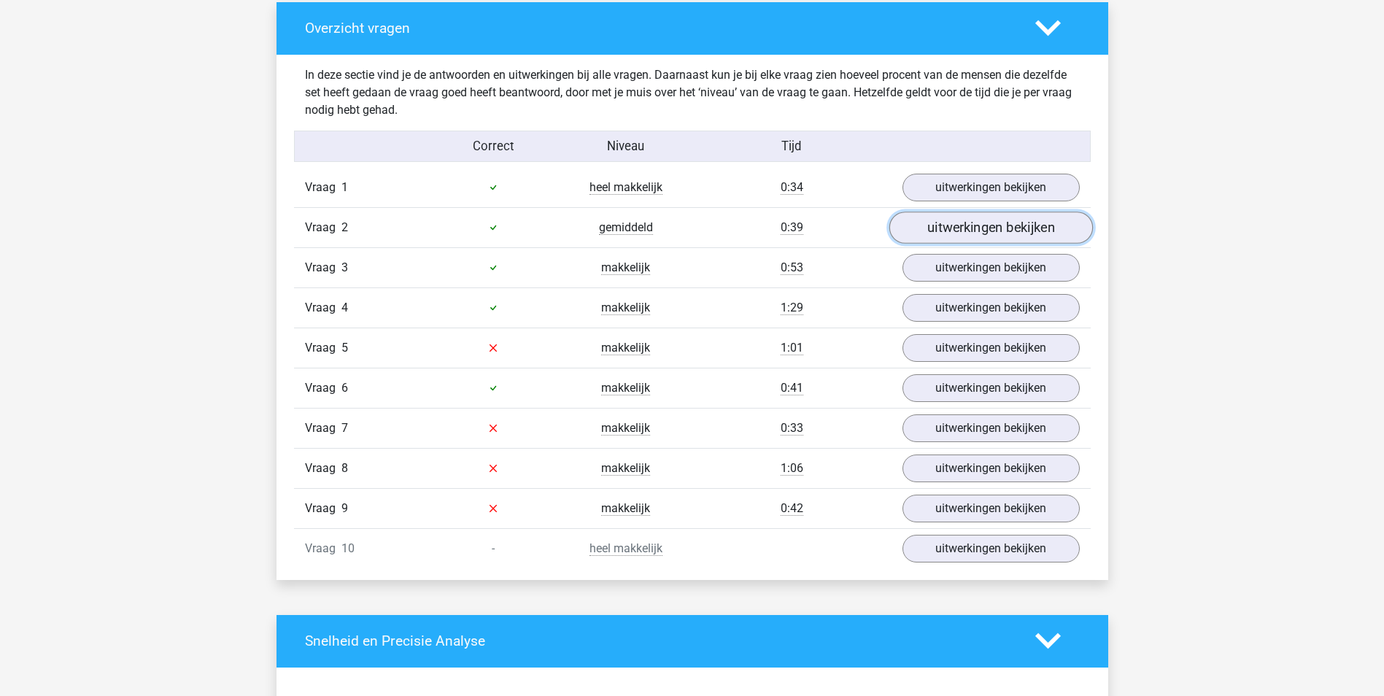
click at [1002, 228] on link "uitwerkingen bekijken" at bounding box center [991, 228] width 204 height 32
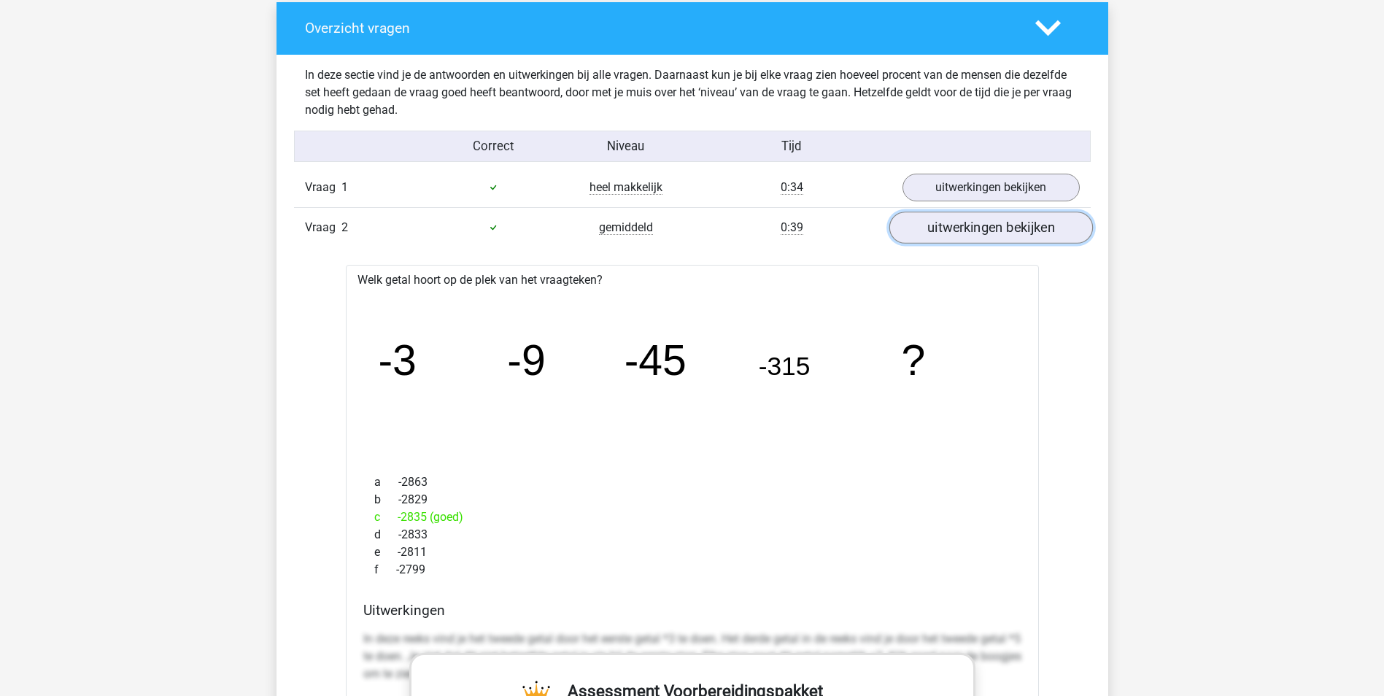
click at [958, 230] on link "uitwerkingen bekijken" at bounding box center [991, 228] width 204 height 32
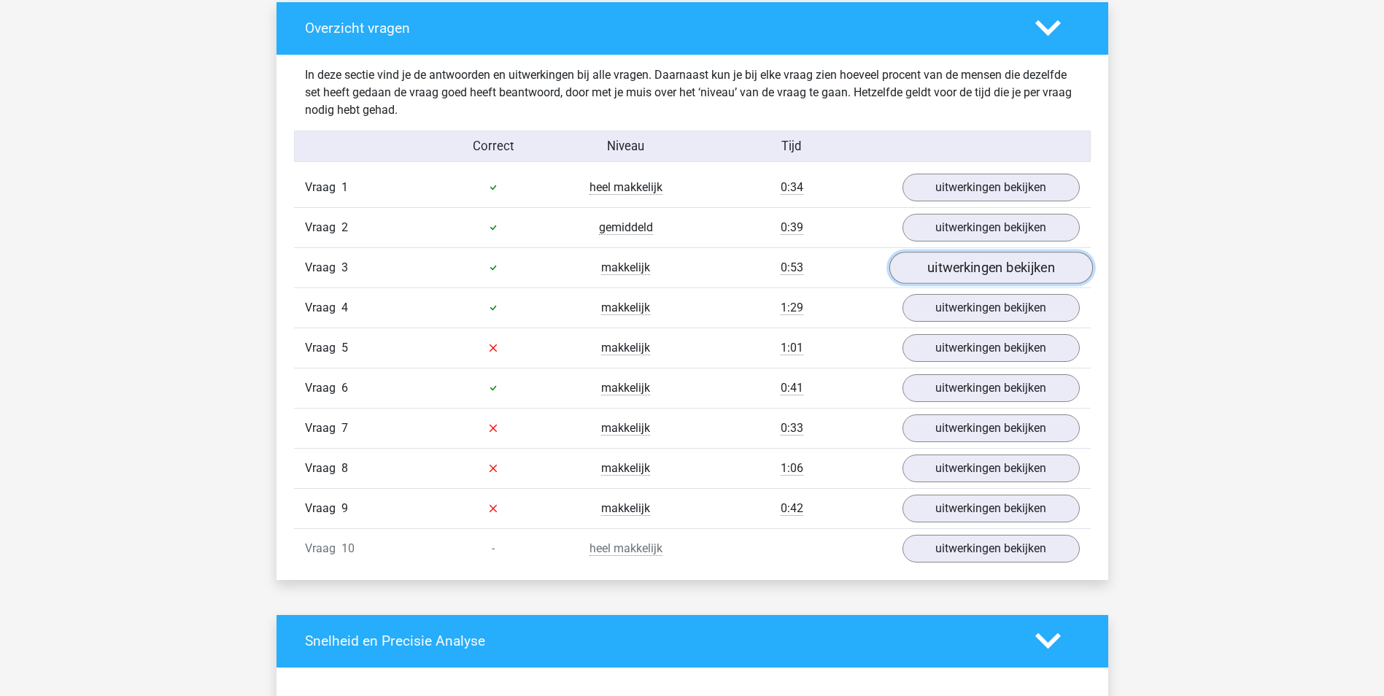
click at [971, 271] on link "uitwerkingen bekijken" at bounding box center [991, 268] width 204 height 32
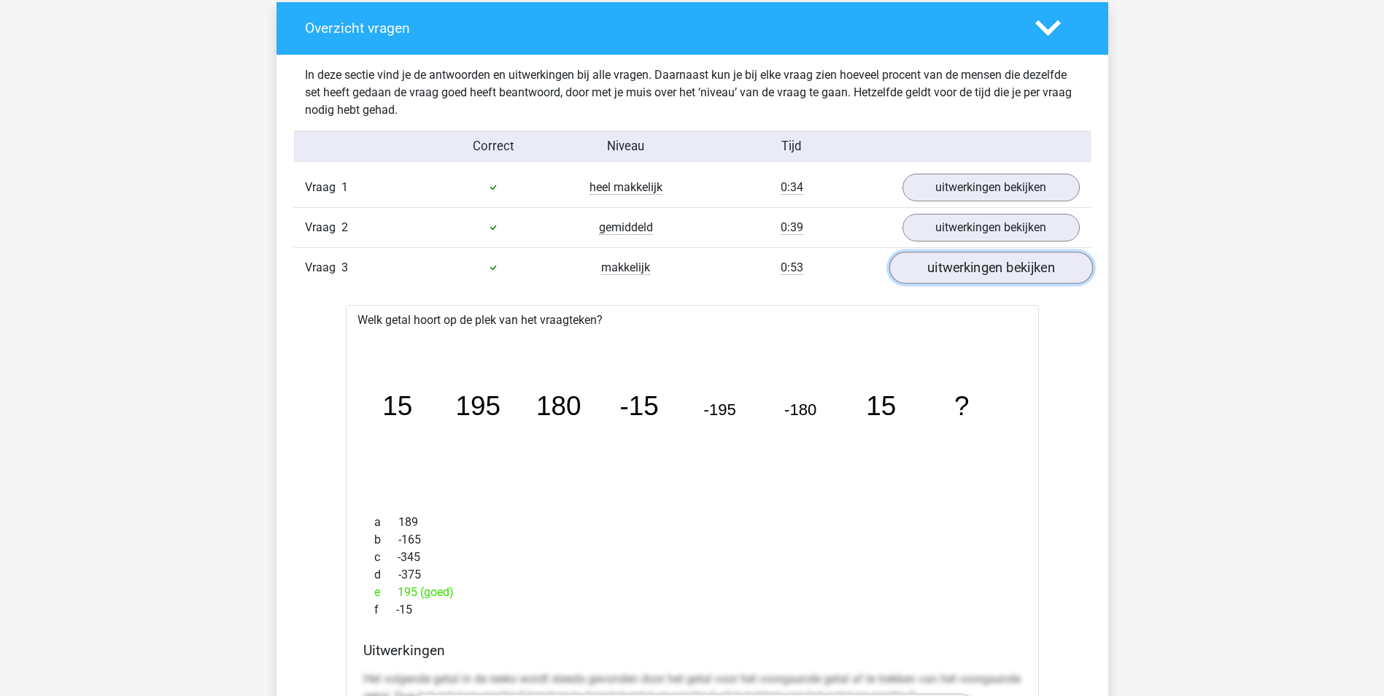
click at [978, 269] on link "uitwerkingen bekijken" at bounding box center [991, 268] width 204 height 32
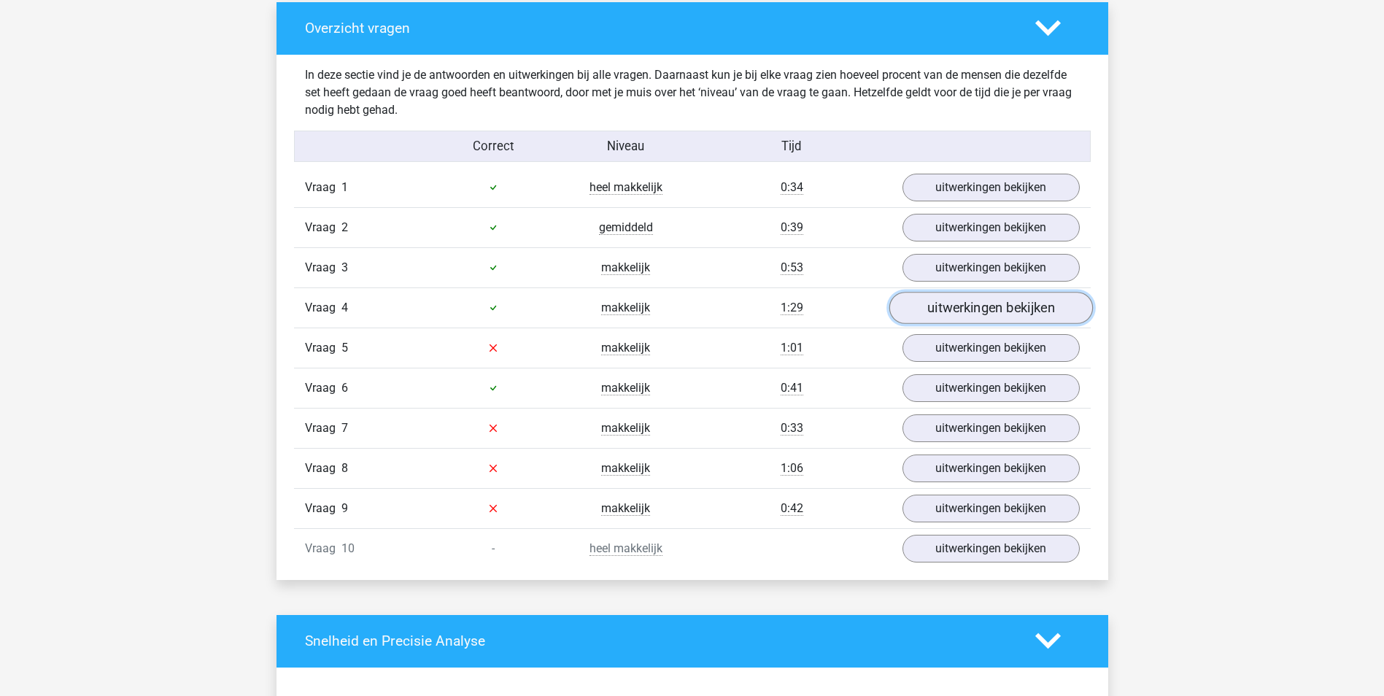
click at [960, 301] on link "uitwerkingen bekijken" at bounding box center [991, 308] width 204 height 32
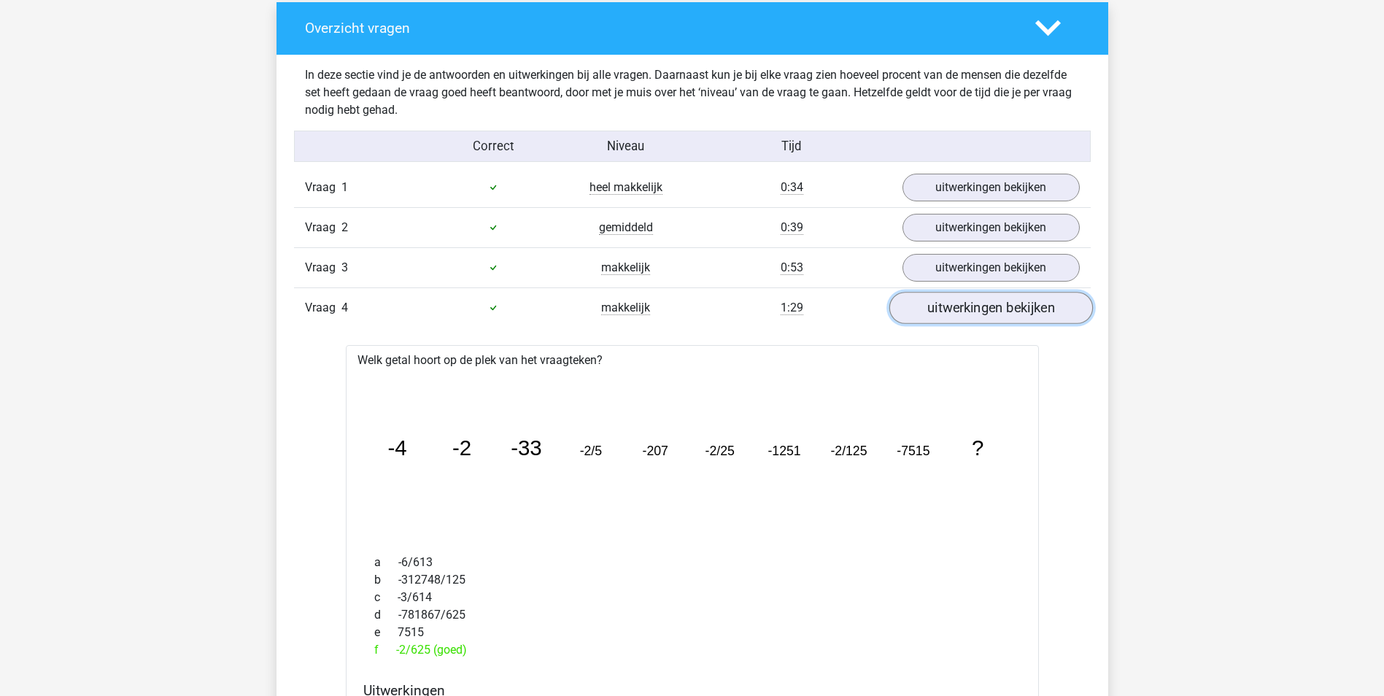
click at [956, 304] on link "uitwerkingen bekijken" at bounding box center [991, 308] width 204 height 32
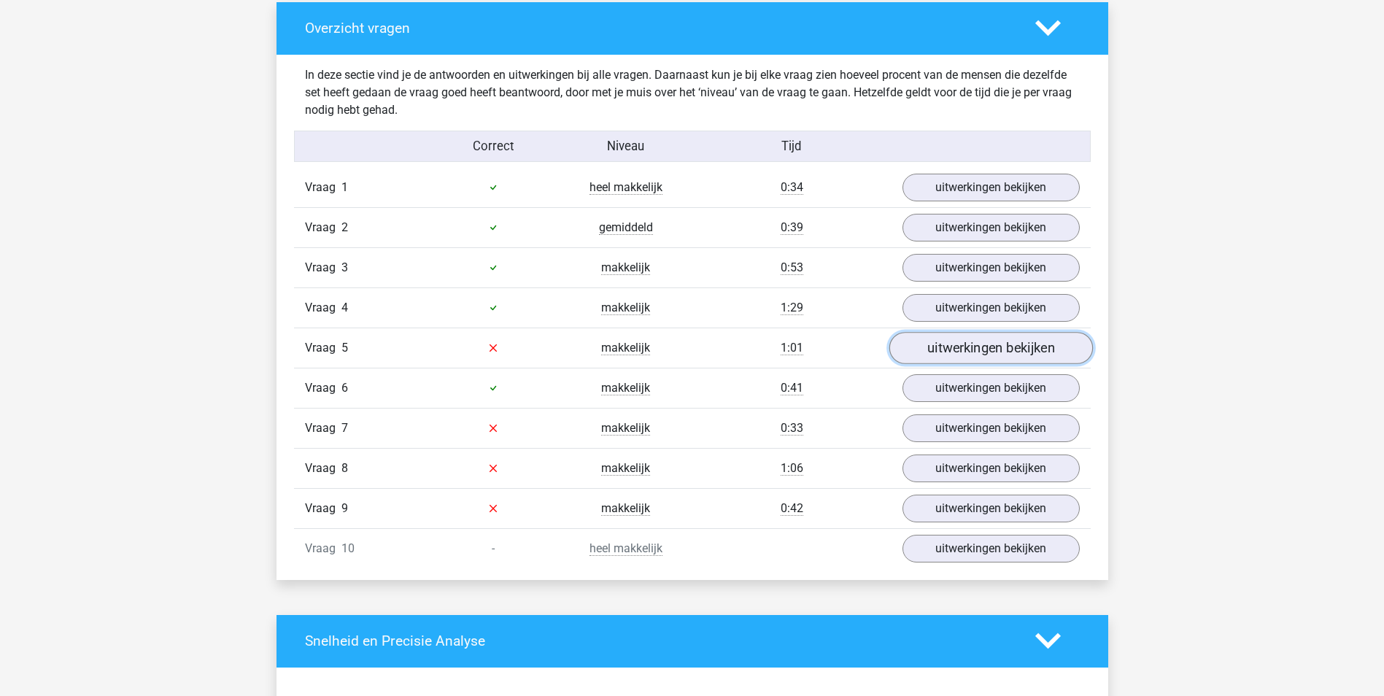
click at [954, 352] on link "uitwerkingen bekijken" at bounding box center [991, 348] width 204 height 32
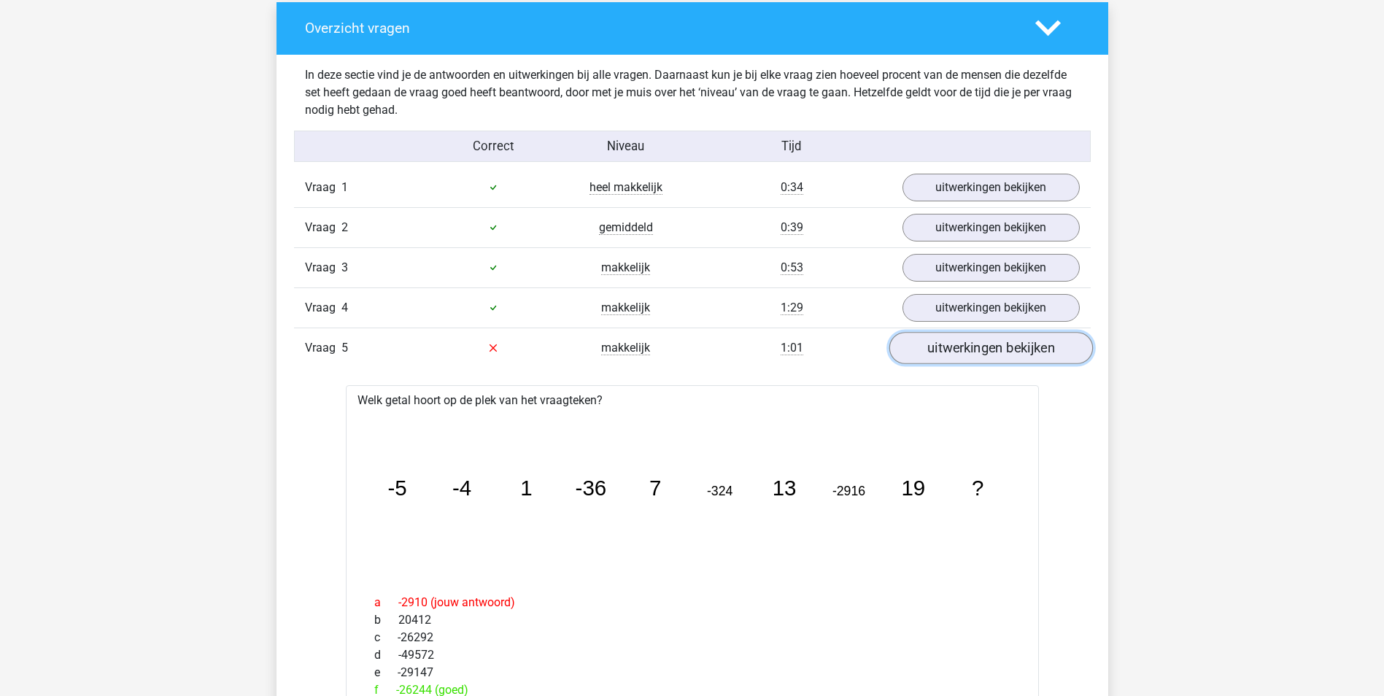
click at [958, 351] on link "uitwerkingen bekijken" at bounding box center [991, 348] width 204 height 32
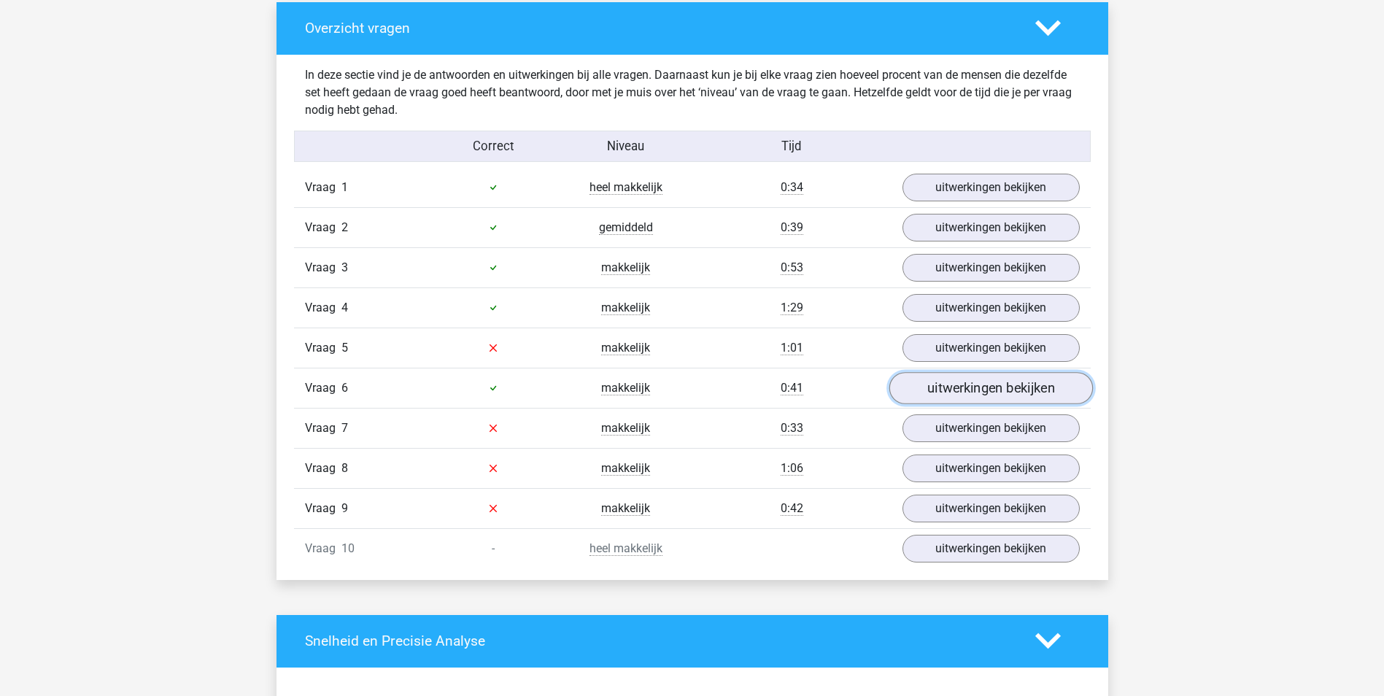
click at [956, 379] on link "uitwerkingen bekijken" at bounding box center [991, 388] width 204 height 32
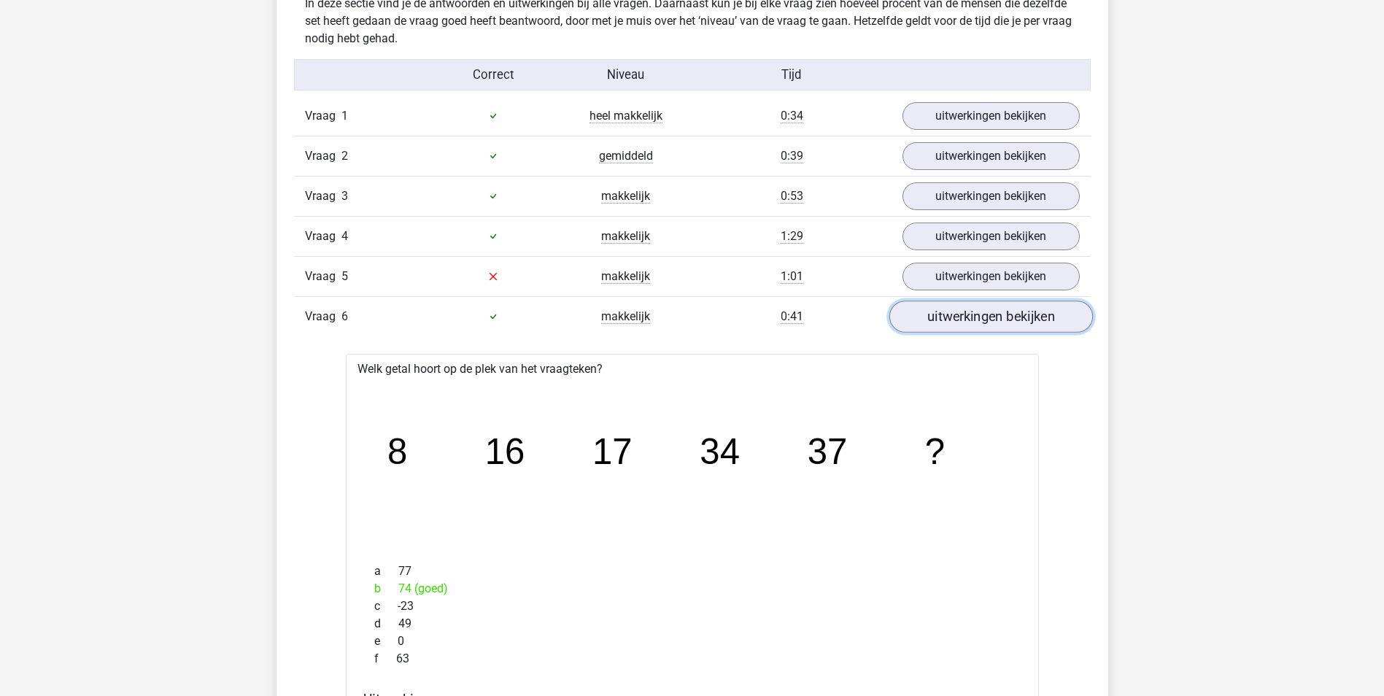
scroll to position [1167, 0]
click at [995, 314] on link "uitwerkingen bekijken" at bounding box center [991, 315] width 204 height 32
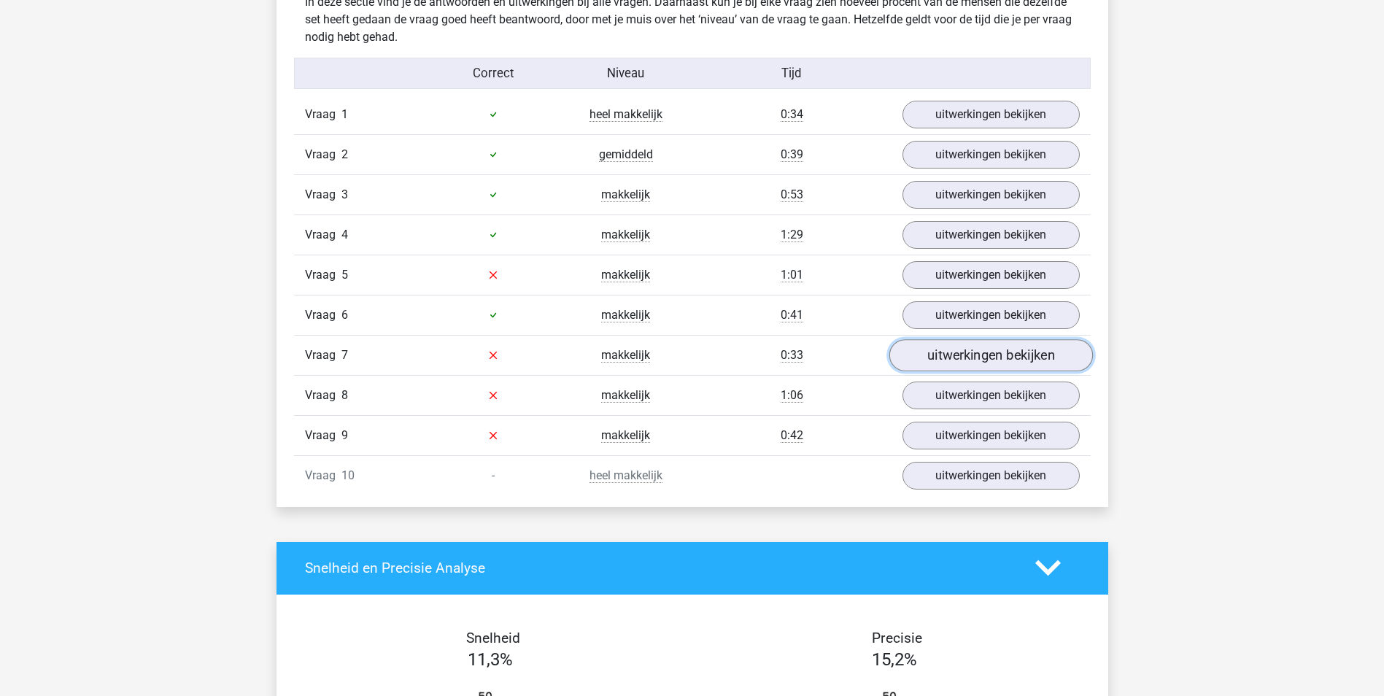
click at [934, 355] on link "uitwerkingen bekijken" at bounding box center [991, 355] width 204 height 32
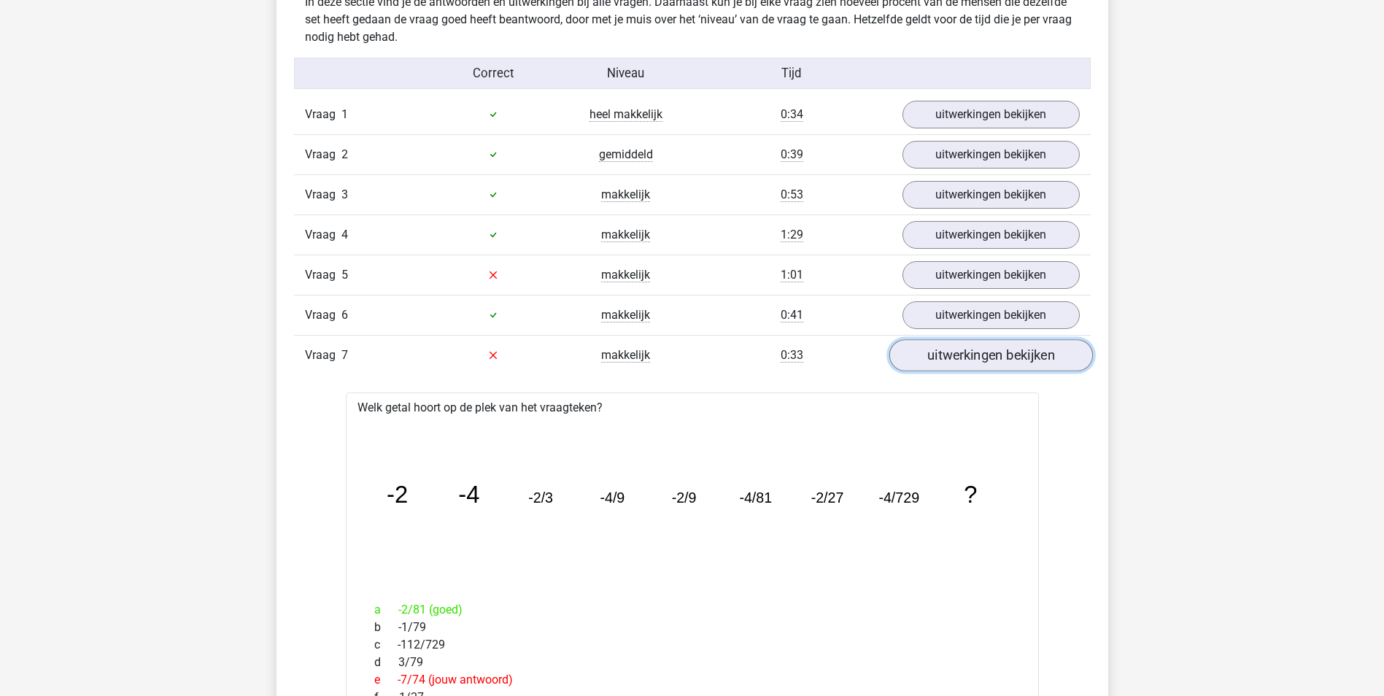
click at [934, 355] on link "uitwerkingen bekijken" at bounding box center [991, 355] width 204 height 32
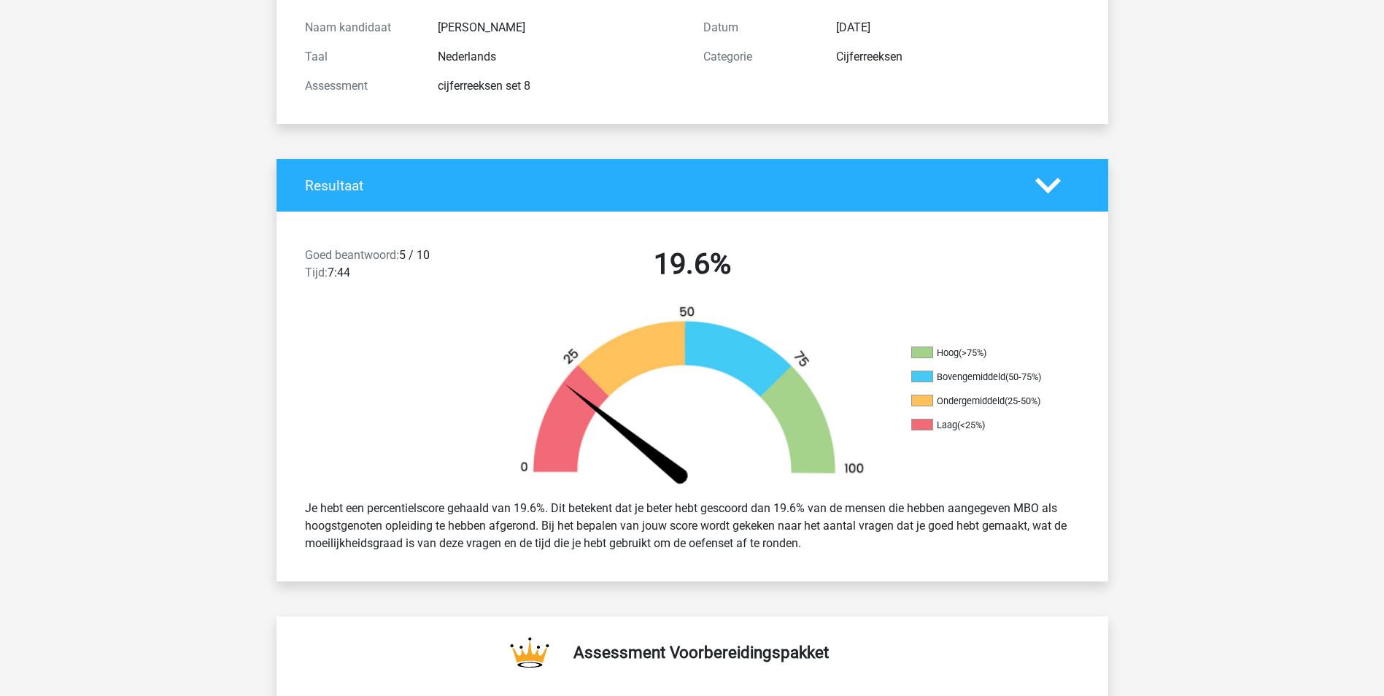
scroll to position [0, 0]
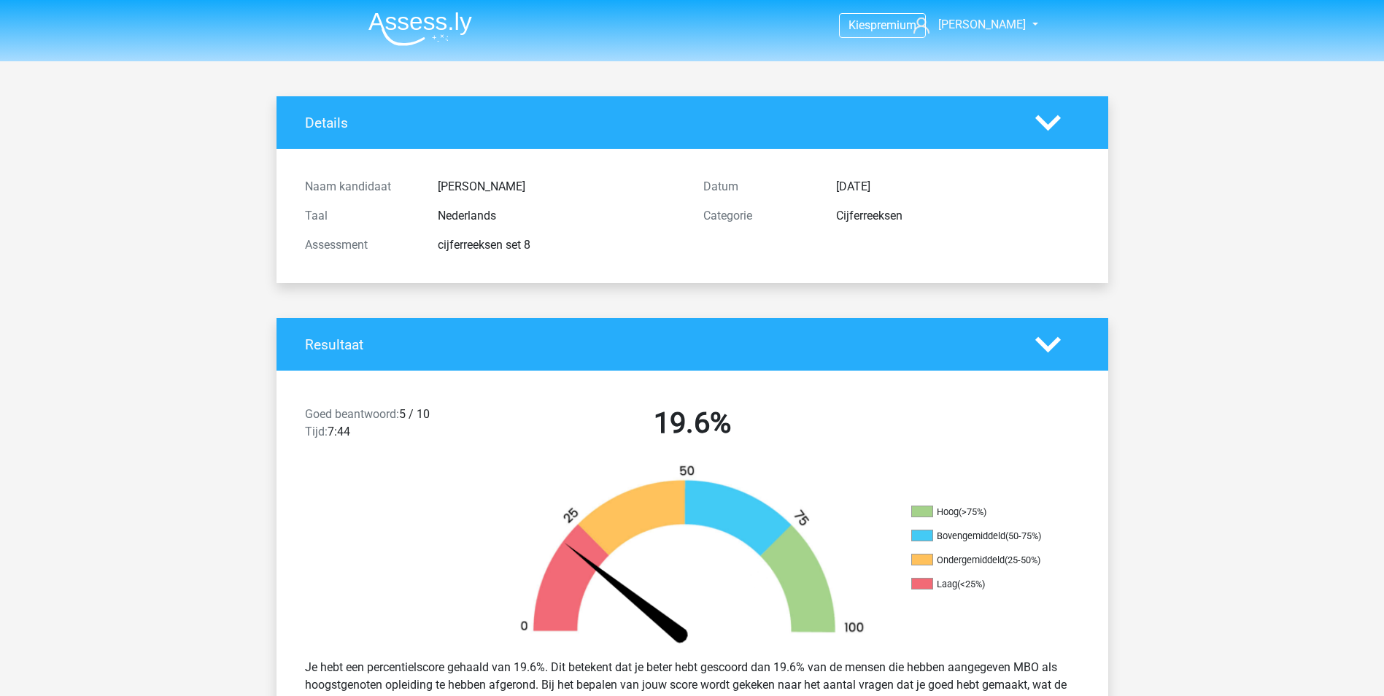
click at [446, 19] on img at bounding box center [420, 29] width 104 height 34
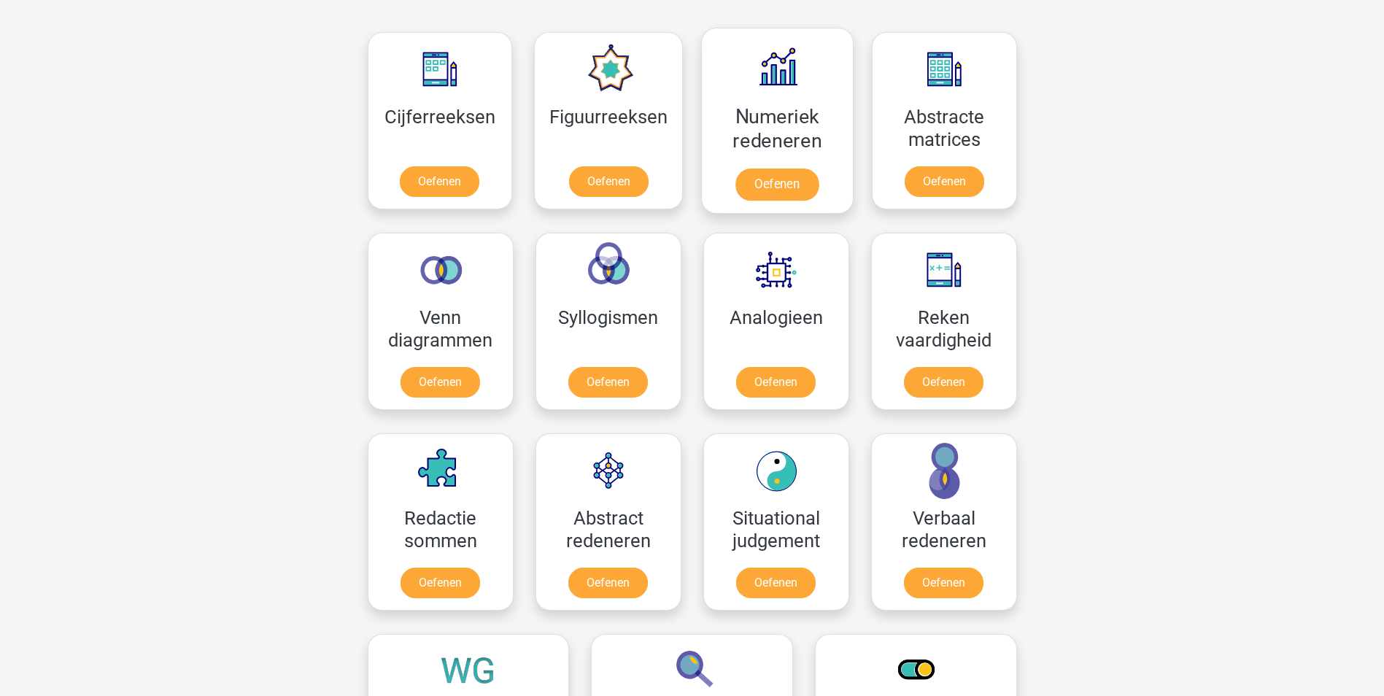
scroll to position [657, 0]
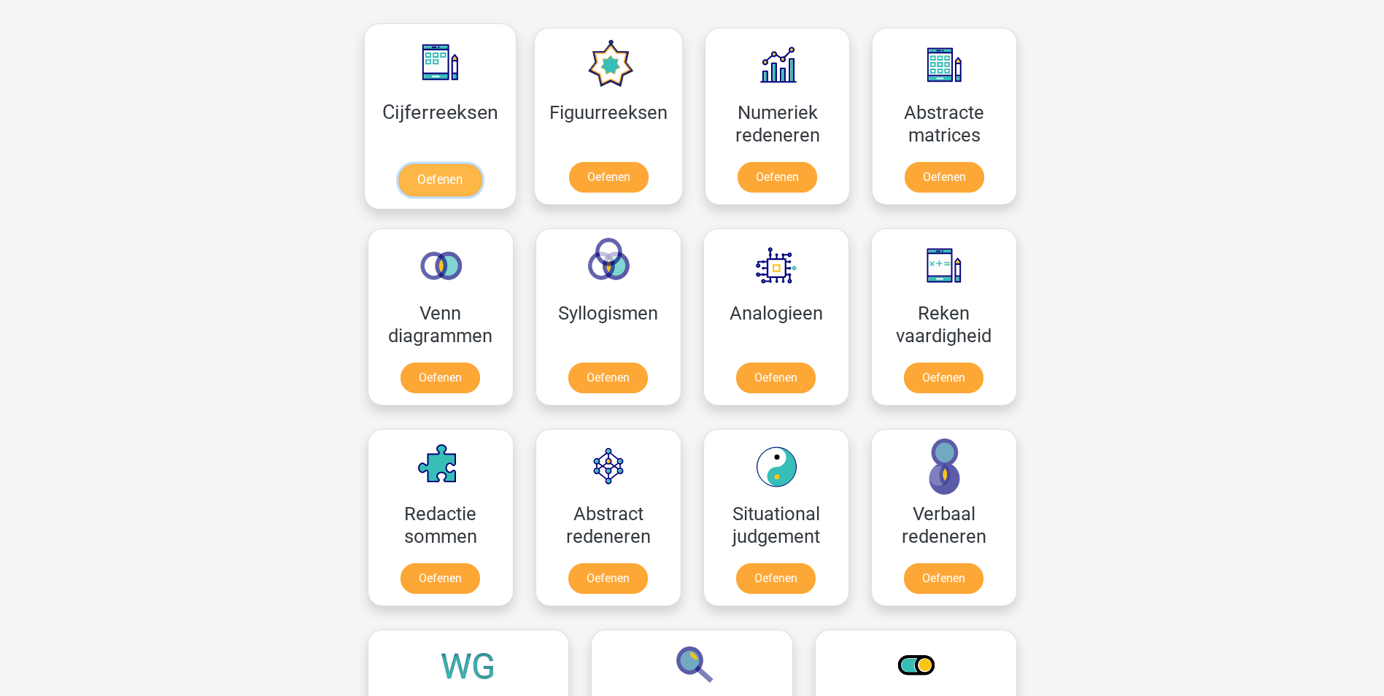
click at [471, 174] on link "Oefenen" at bounding box center [439, 180] width 83 height 32
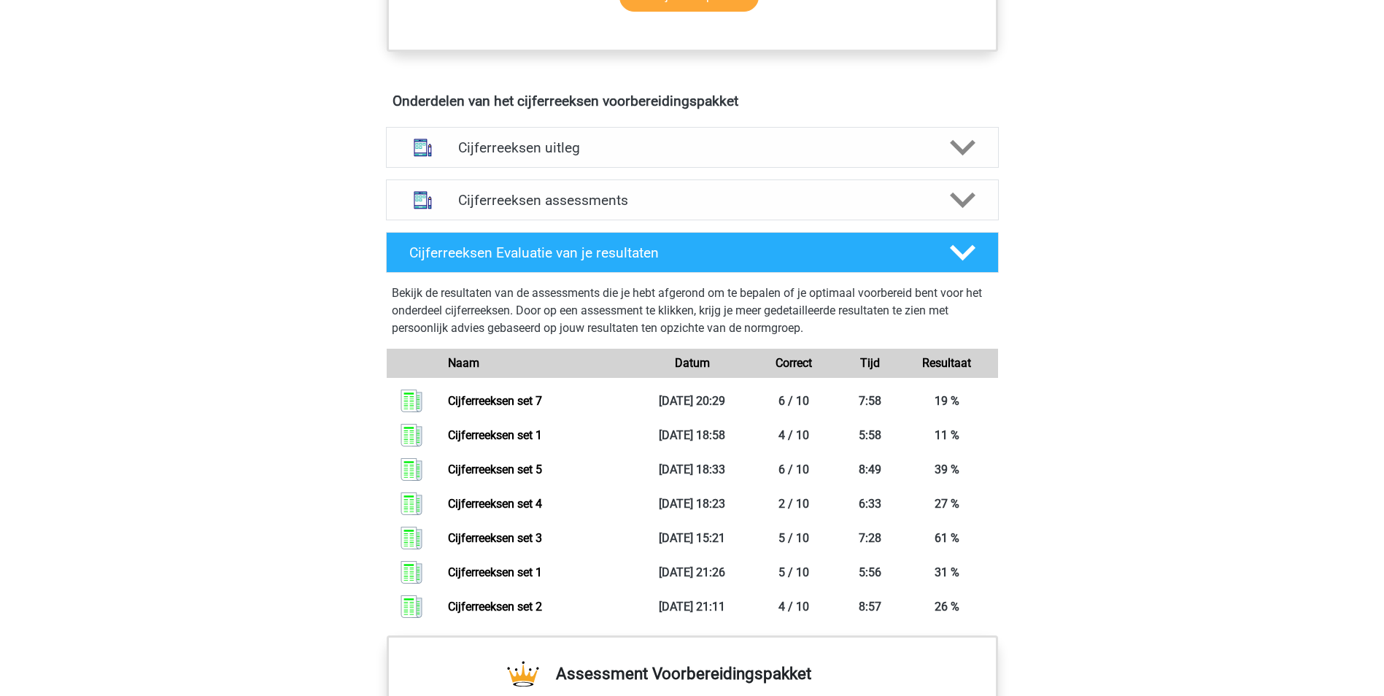
scroll to position [875, 0]
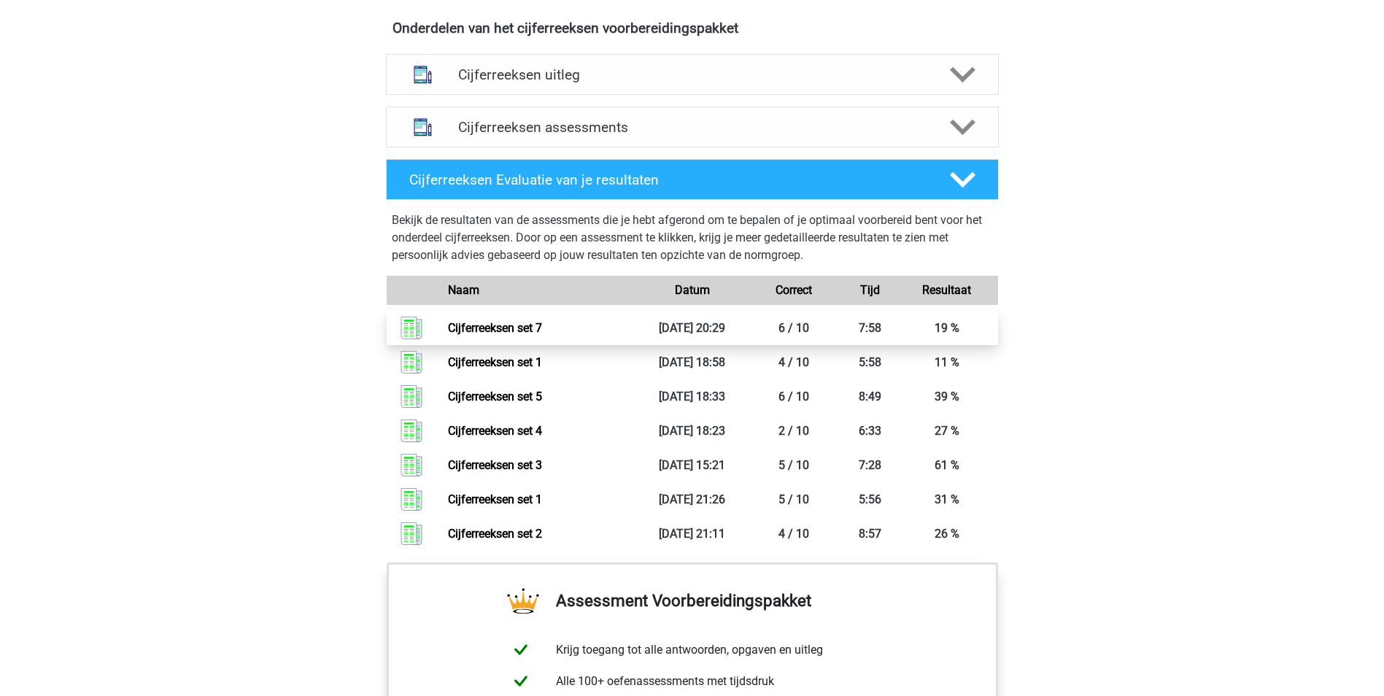
click at [542, 335] on link "Cijferreeksen set 7" at bounding box center [495, 328] width 94 height 14
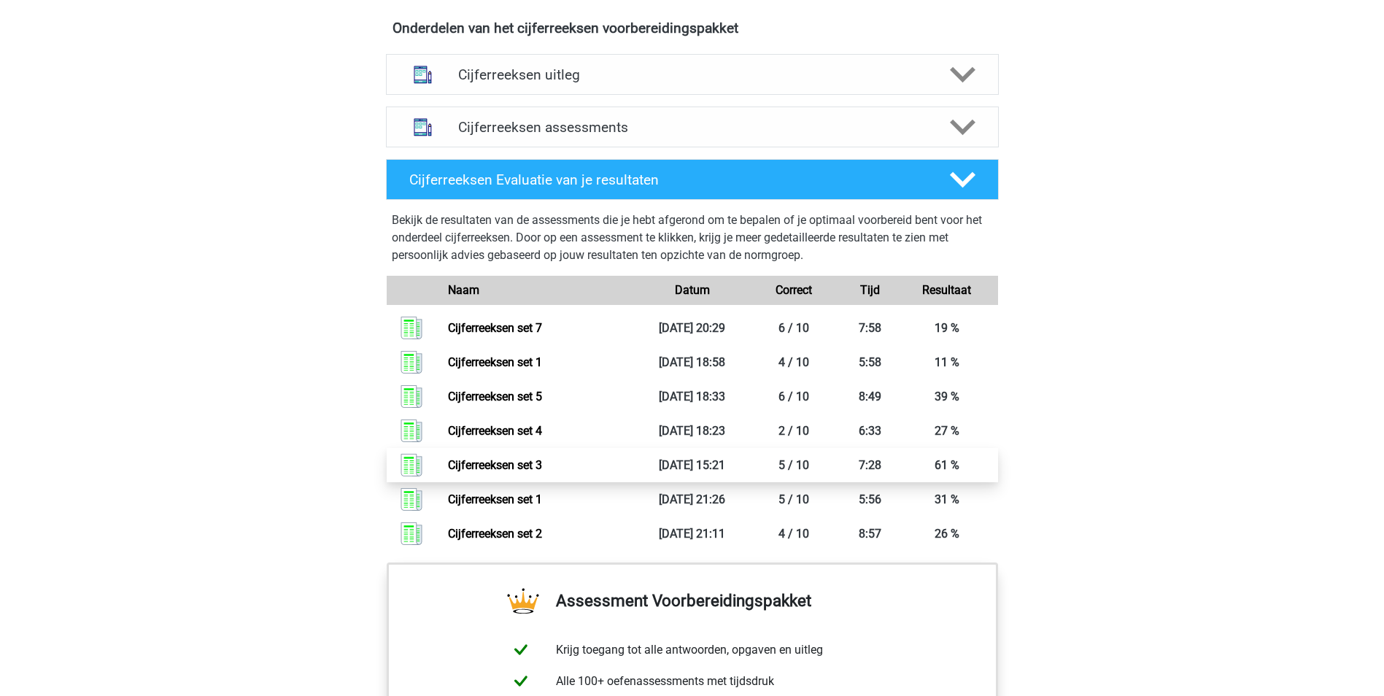
click at [542, 472] on link "Cijferreeksen set 3" at bounding box center [495, 465] width 94 height 14
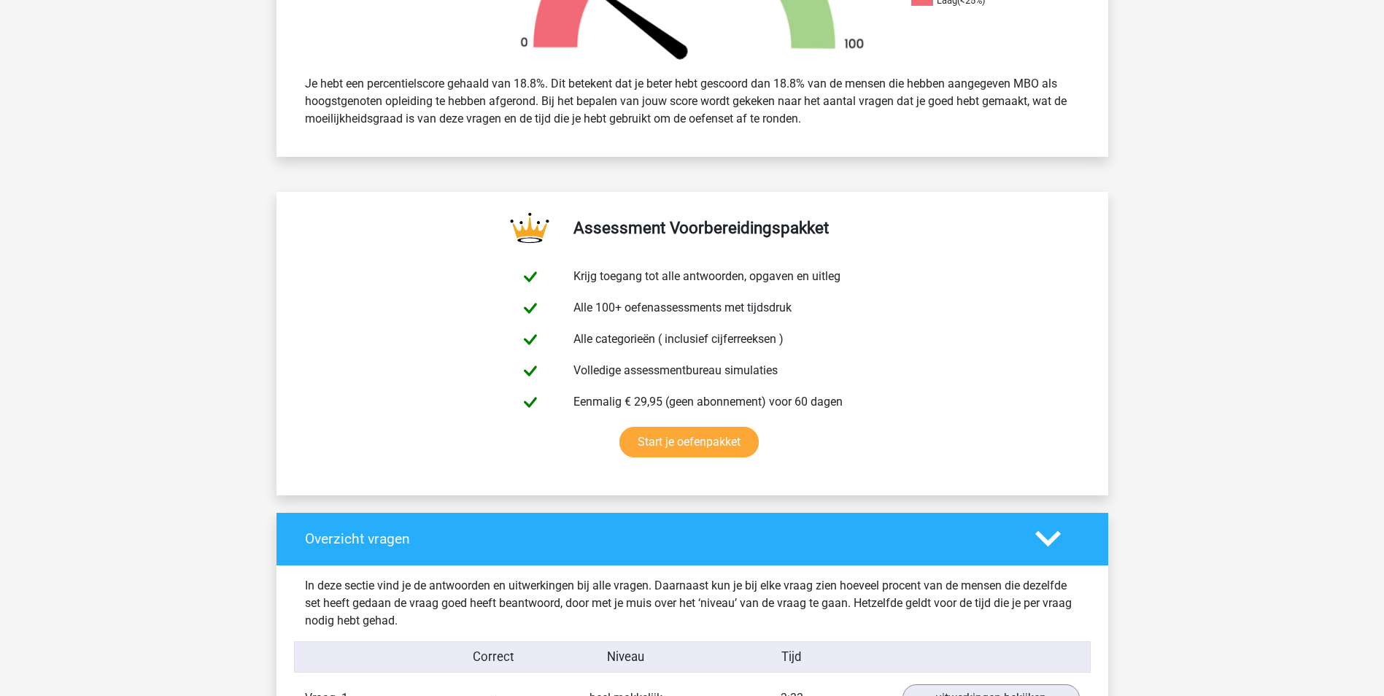
scroll to position [292, 0]
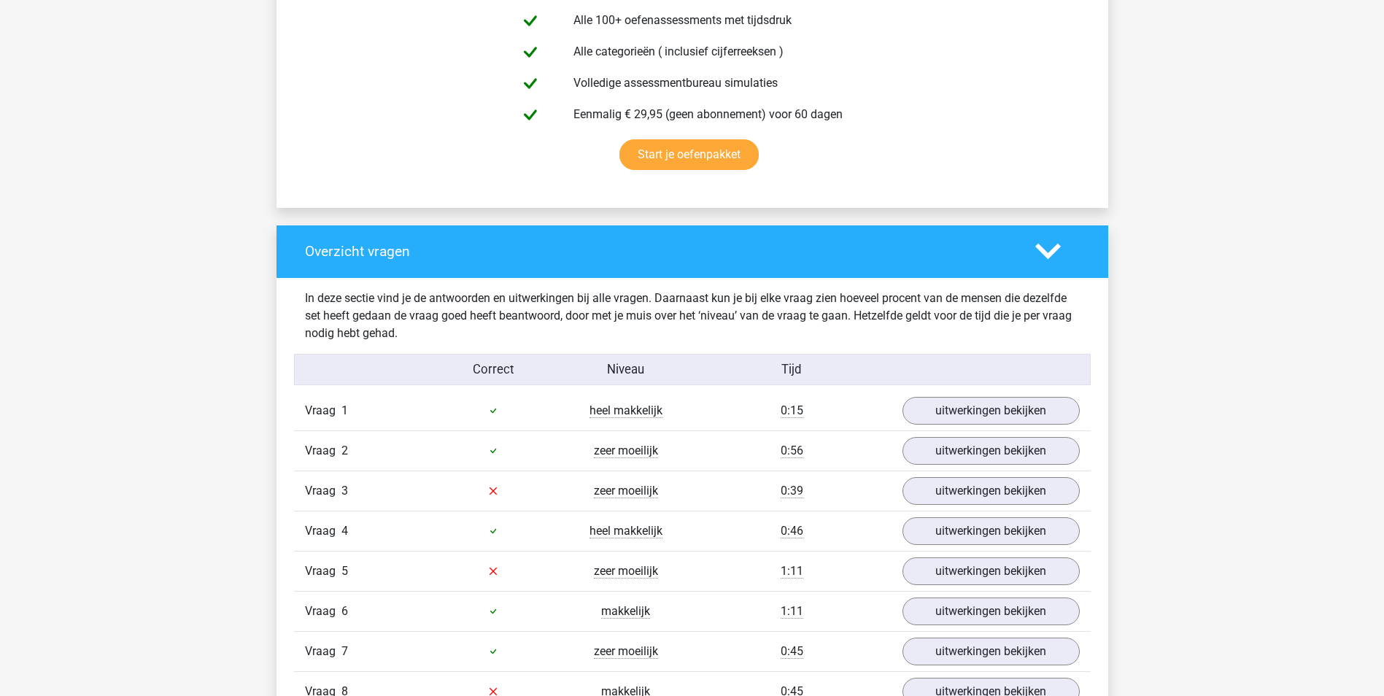
scroll to position [948, 0]
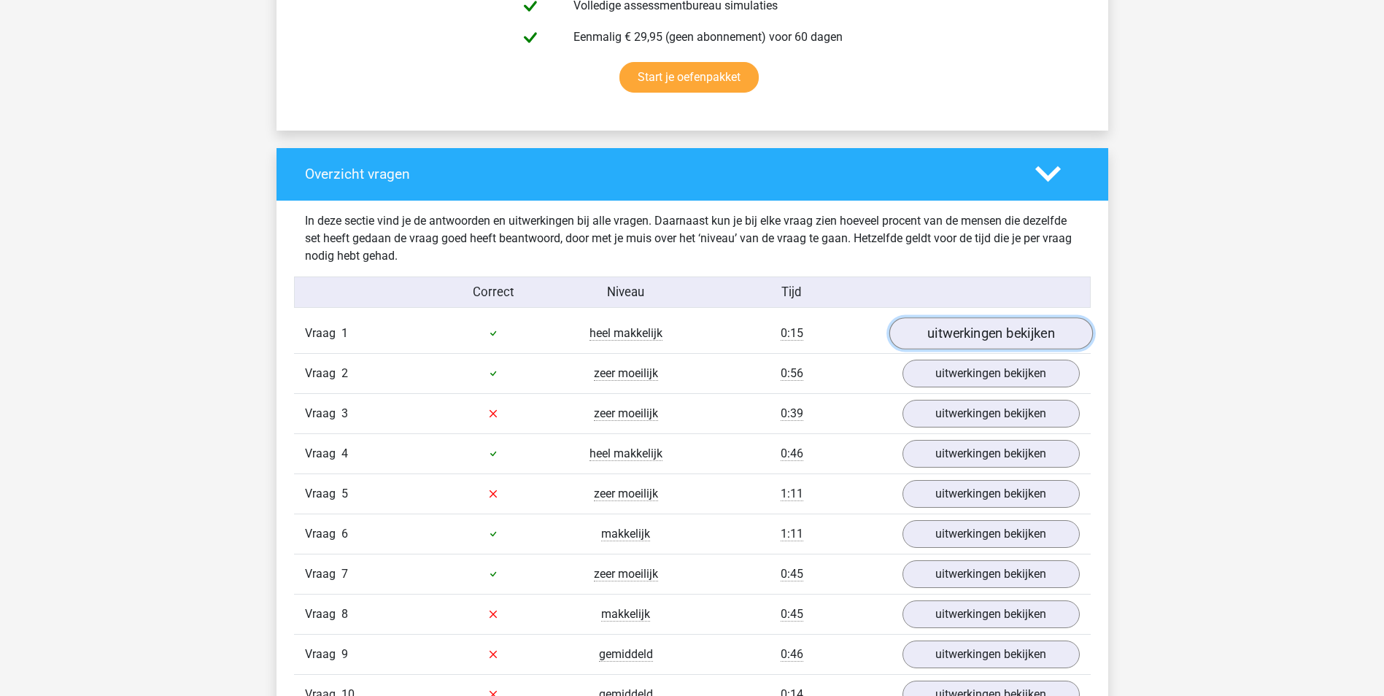
click at [1023, 337] on link "uitwerkingen bekijken" at bounding box center [991, 333] width 204 height 32
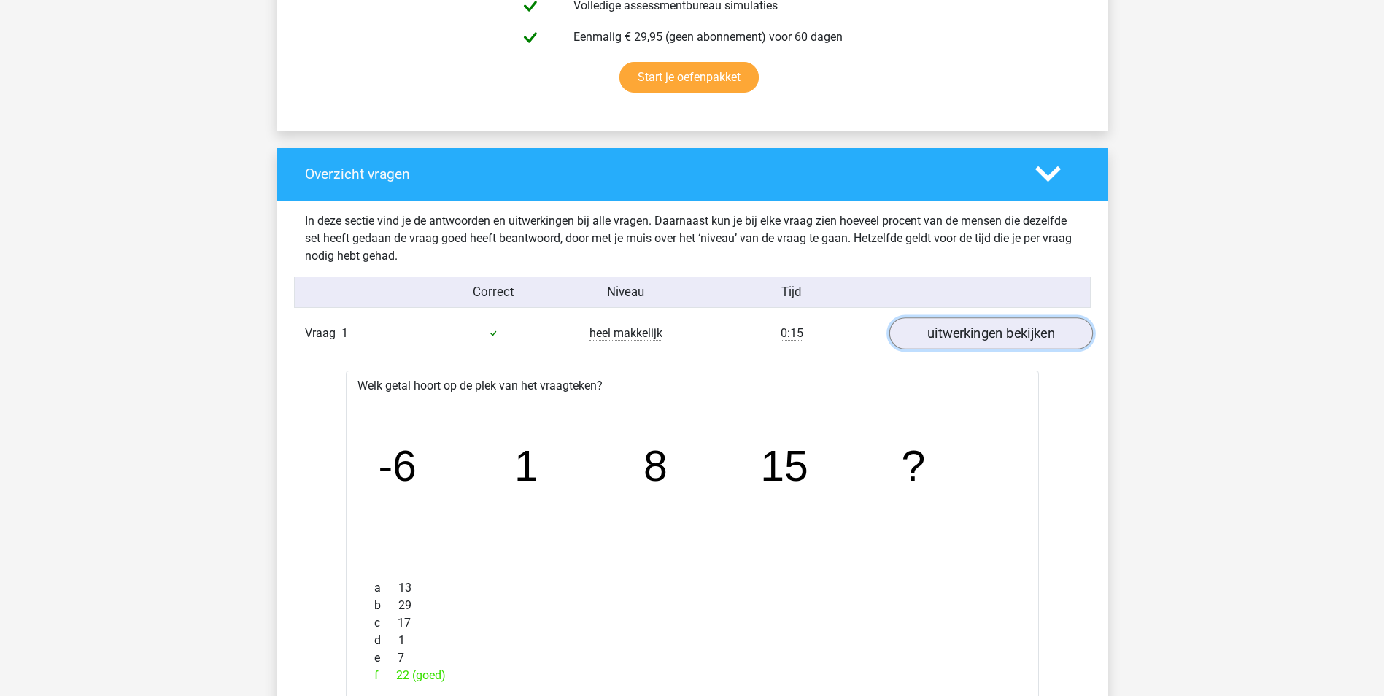
click at [1021, 339] on link "uitwerkingen bekijken" at bounding box center [991, 333] width 204 height 32
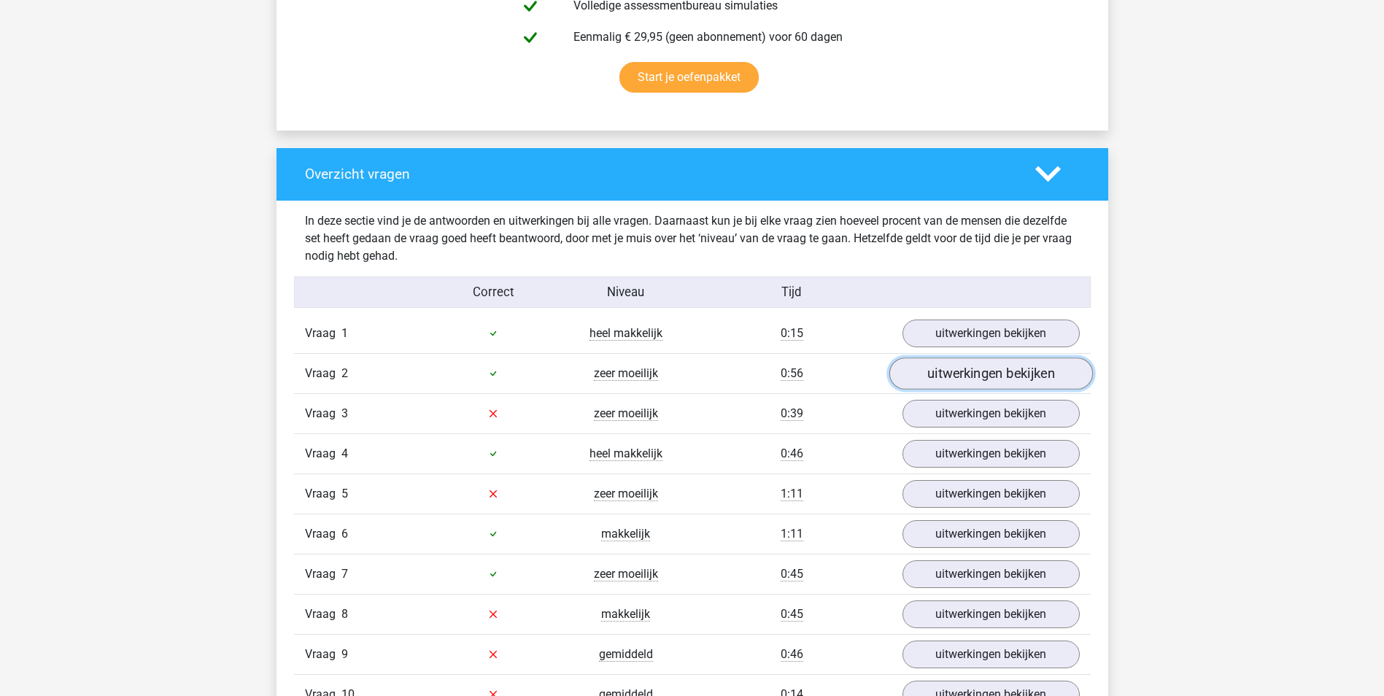
click at [967, 375] on link "uitwerkingen bekijken" at bounding box center [991, 373] width 204 height 32
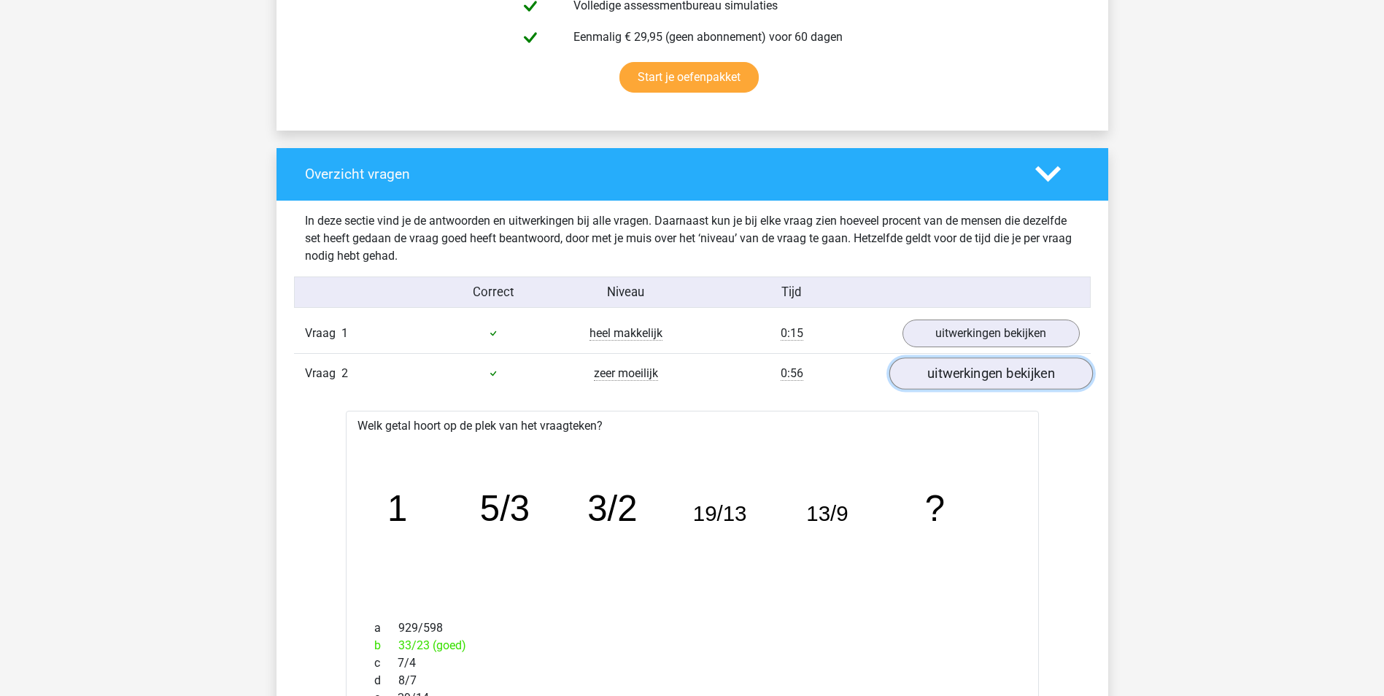
click at [959, 379] on link "uitwerkingen bekijken" at bounding box center [991, 373] width 204 height 32
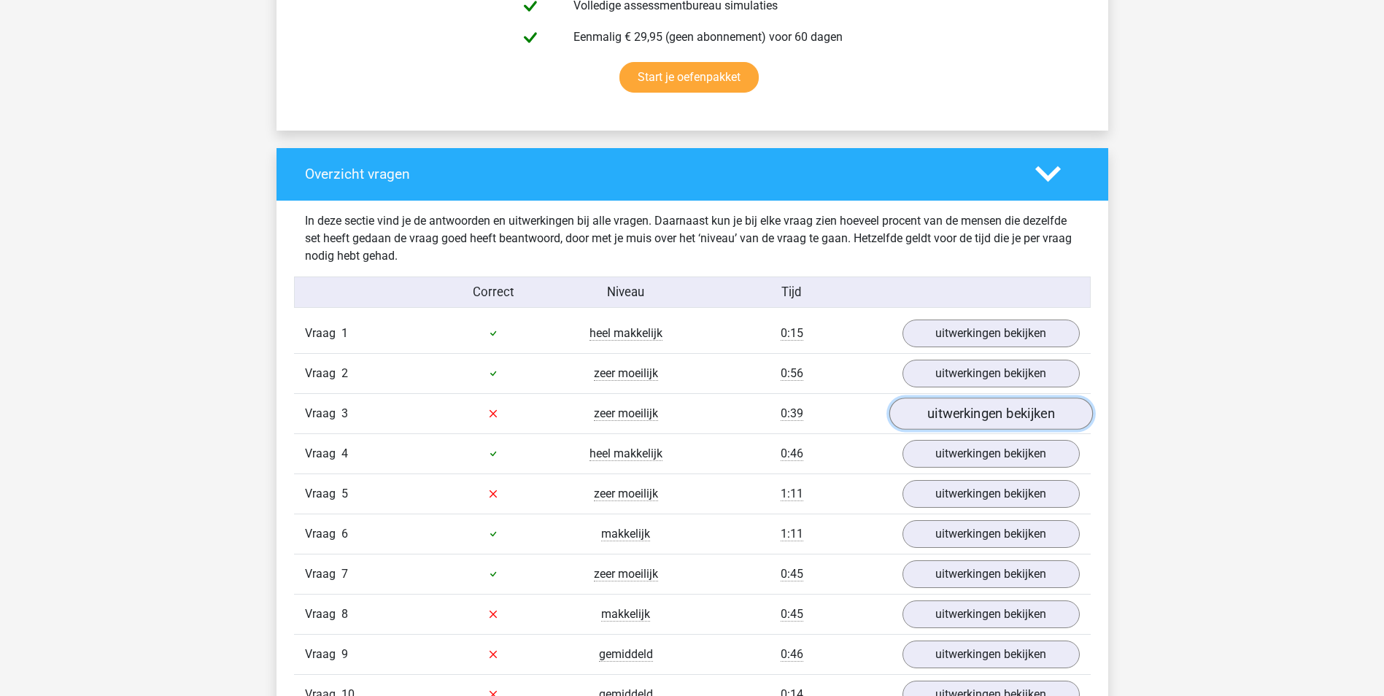
click at [968, 409] on link "uitwerkingen bekijken" at bounding box center [991, 414] width 204 height 32
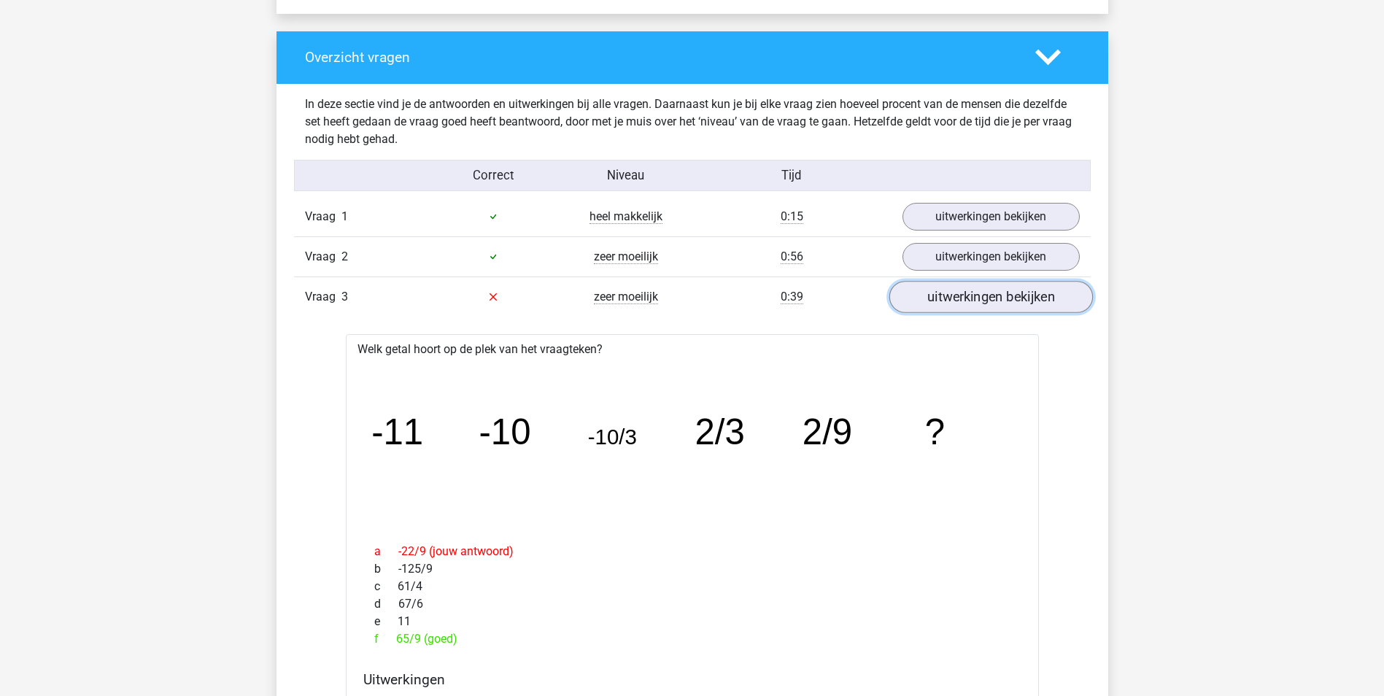
scroll to position [1094, 0]
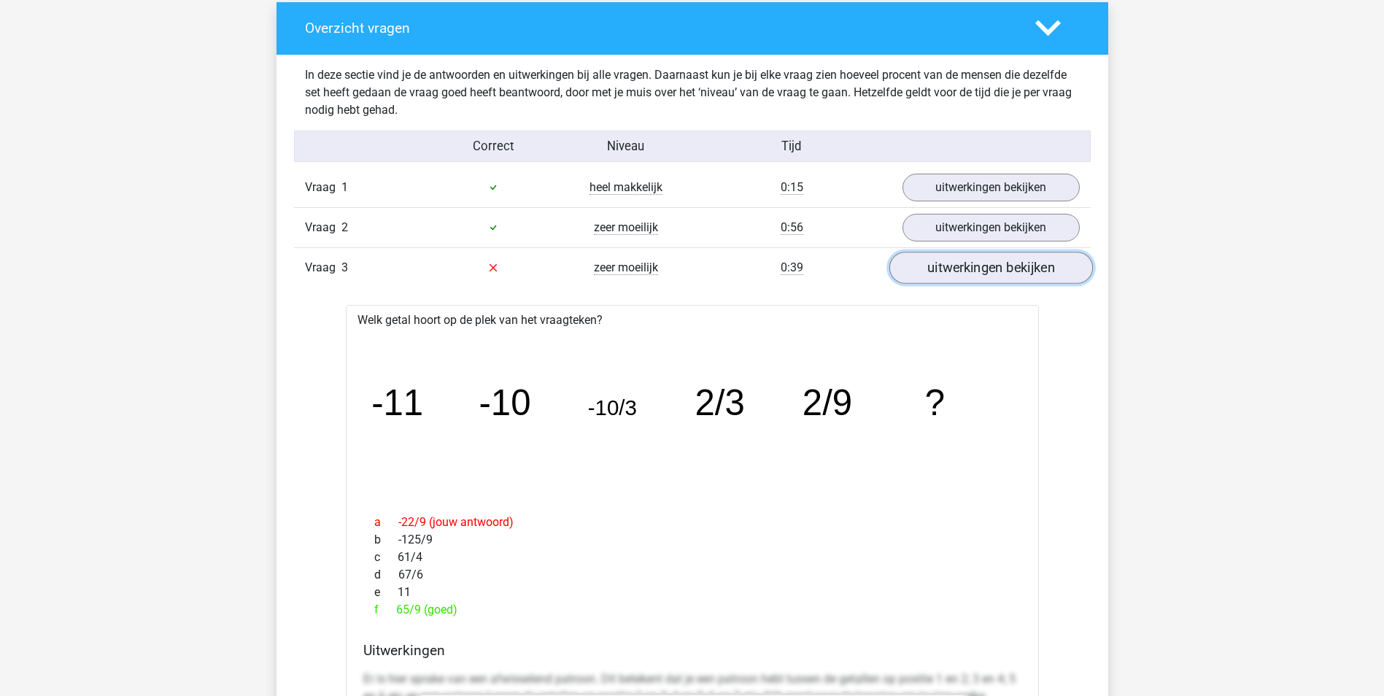
click at [1002, 266] on link "uitwerkingen bekijken" at bounding box center [991, 268] width 204 height 32
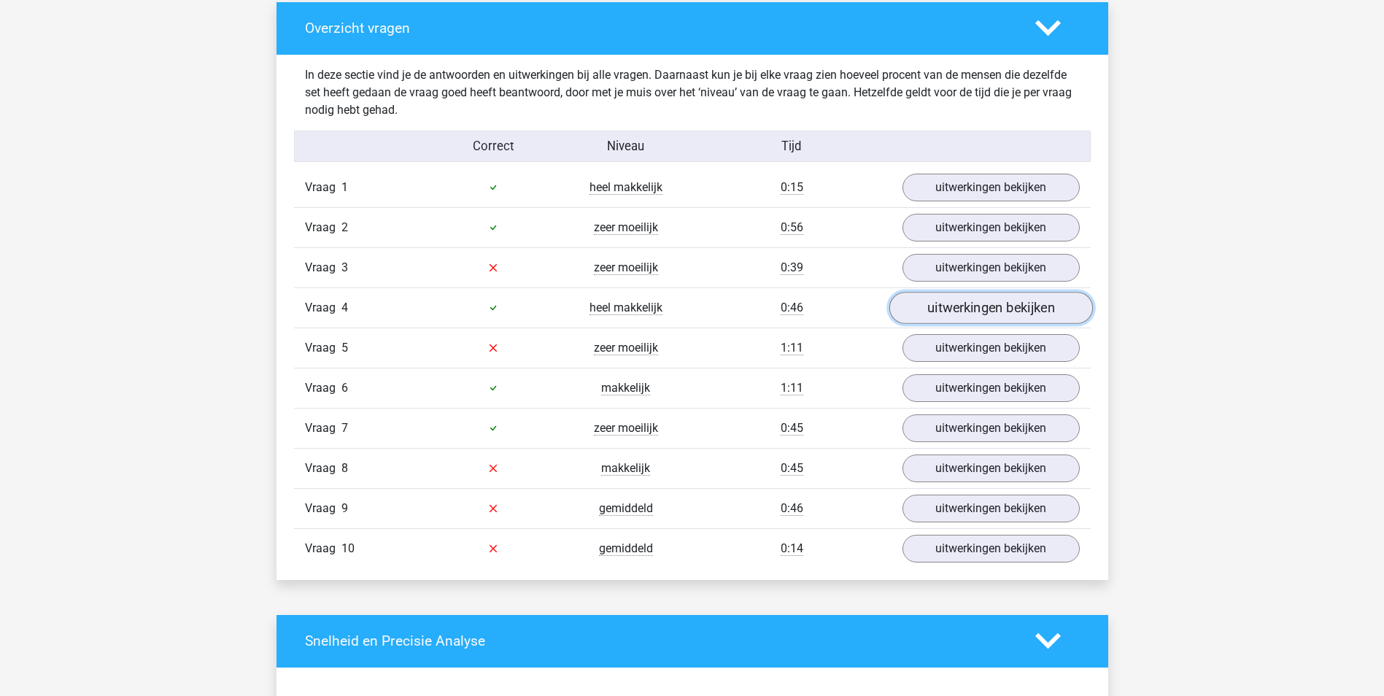
click at [999, 309] on link "uitwerkingen bekijken" at bounding box center [991, 308] width 204 height 32
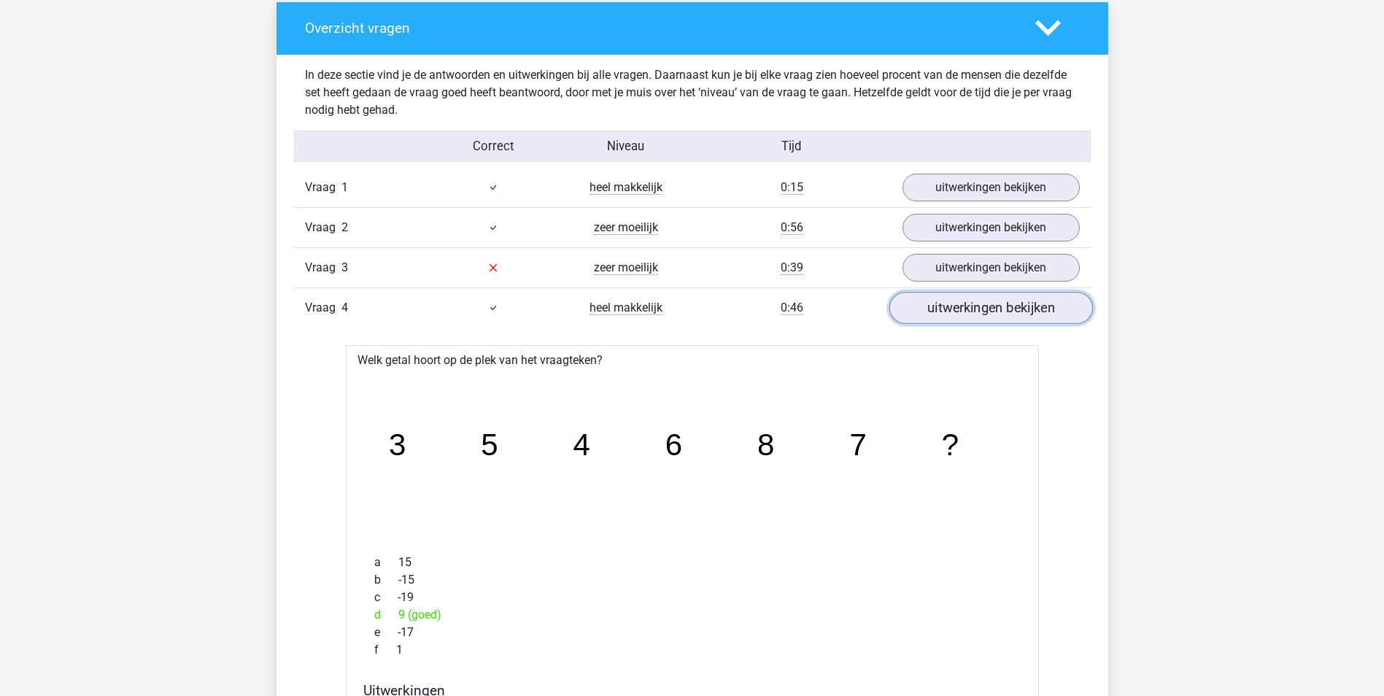
click at [999, 309] on link "uitwerkingen bekijken" at bounding box center [991, 308] width 204 height 32
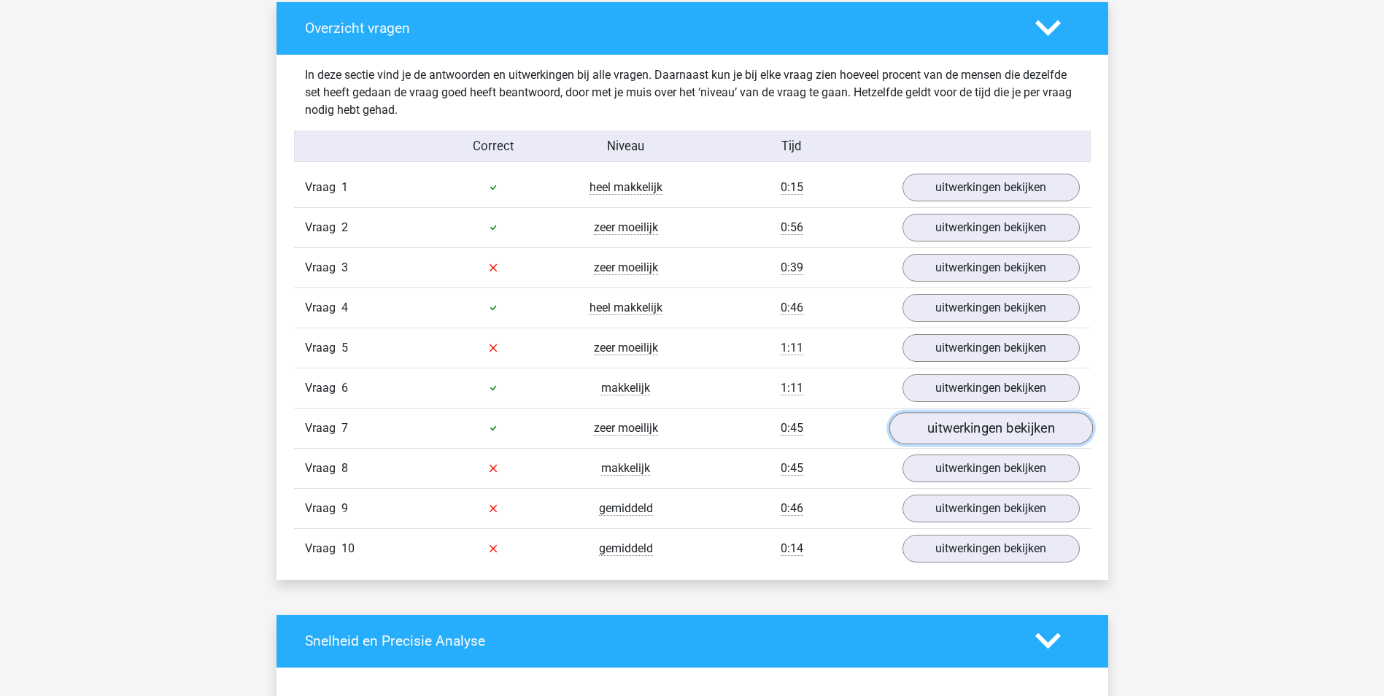
click at [1019, 424] on link "uitwerkingen bekijken" at bounding box center [991, 428] width 204 height 32
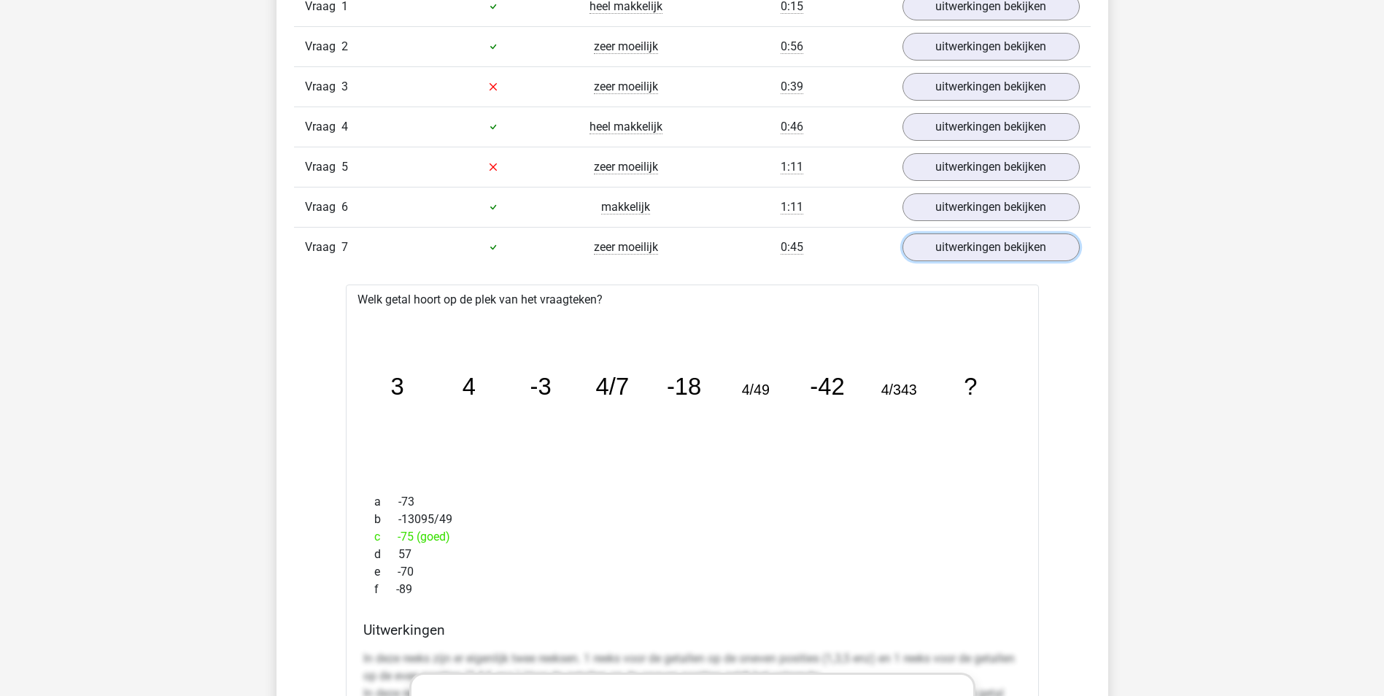
scroll to position [1240, 0]
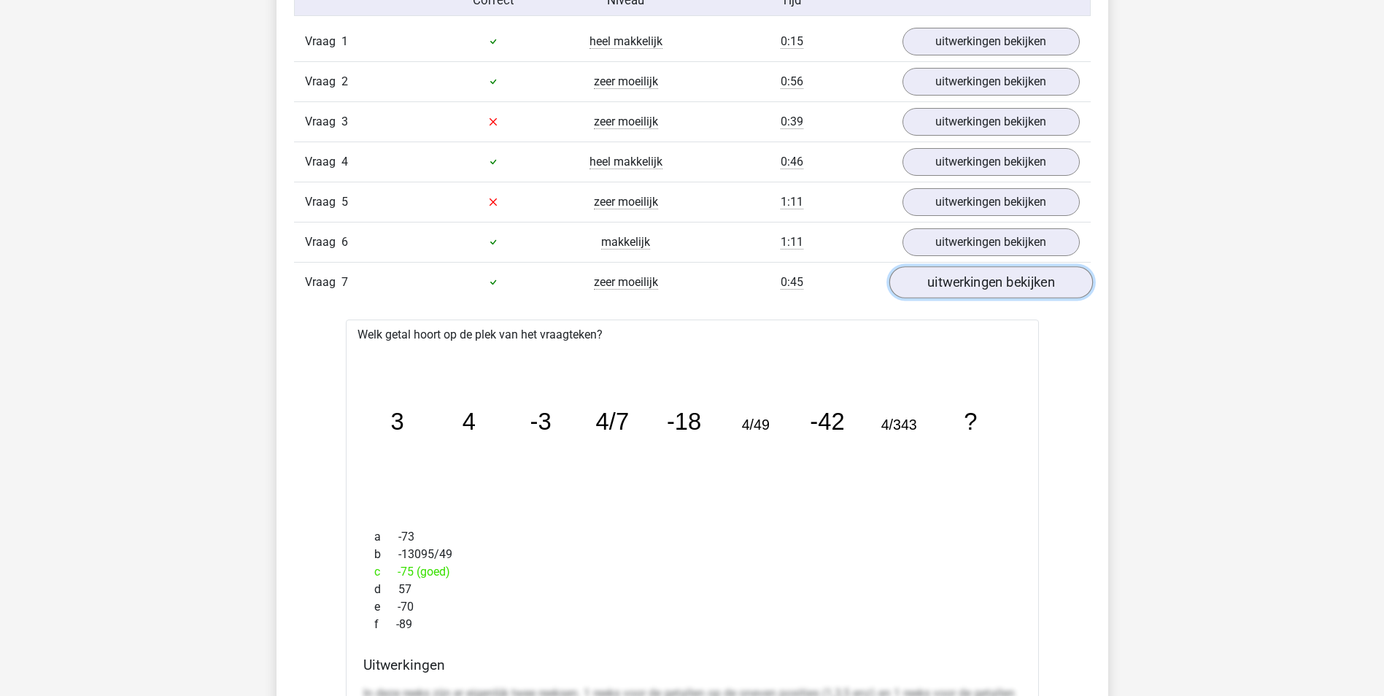
click at [1024, 288] on link "uitwerkingen bekijken" at bounding box center [991, 282] width 204 height 32
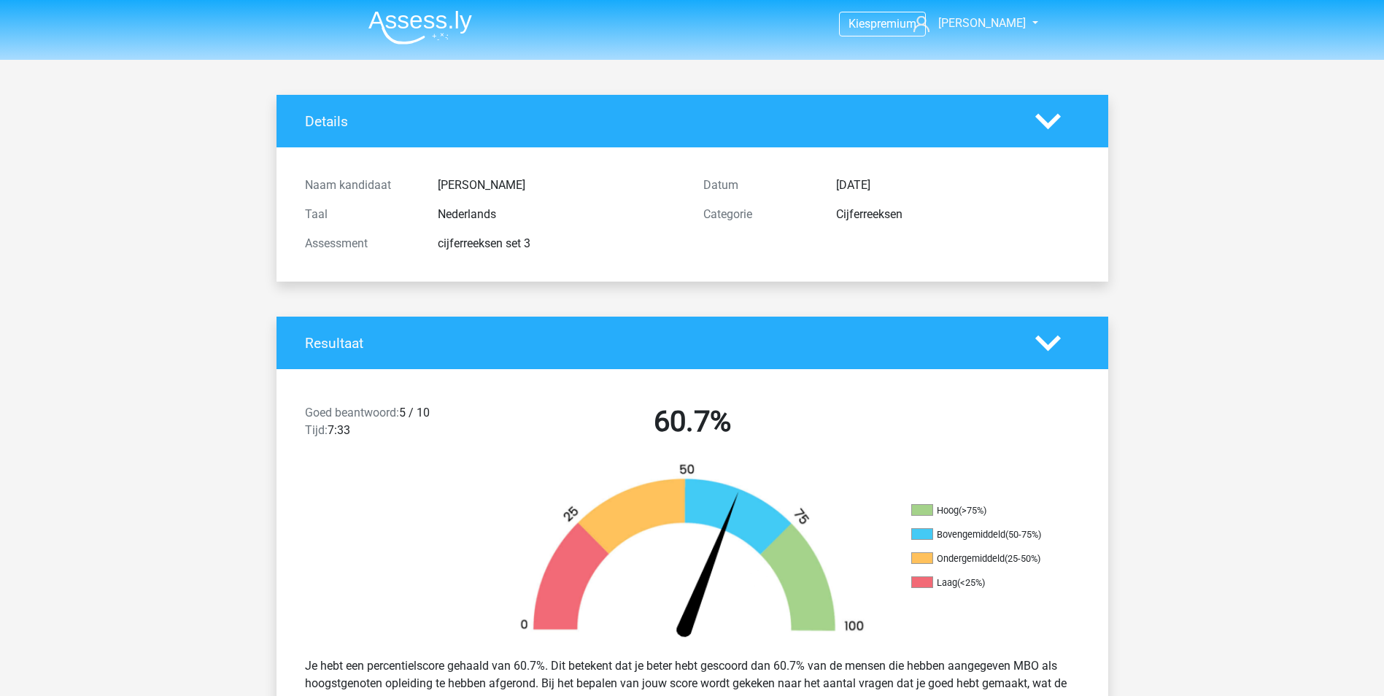
scroll to position [0, 0]
